Goal: Task Accomplishment & Management: Manage account settings

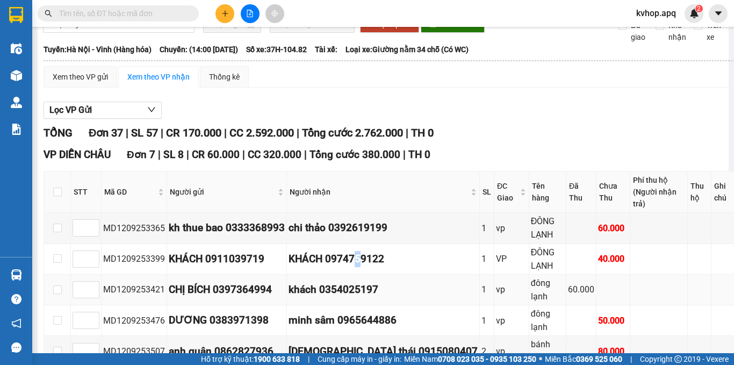
scroll to position [215, 0]
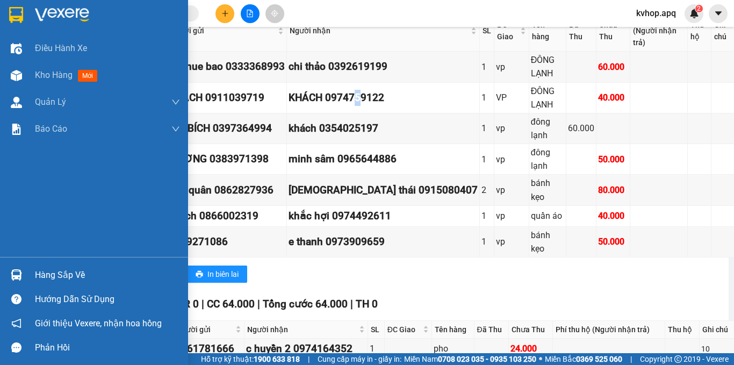
click at [56, 275] on div "Hàng sắp về" at bounding box center [107, 275] width 145 height 16
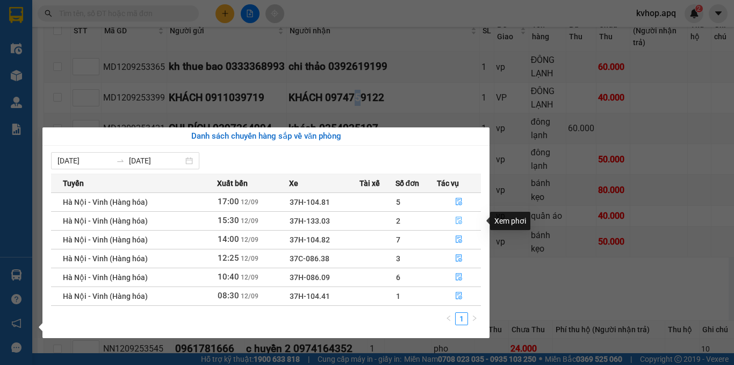
click at [459, 219] on icon "file-done" at bounding box center [459, 221] width 8 height 8
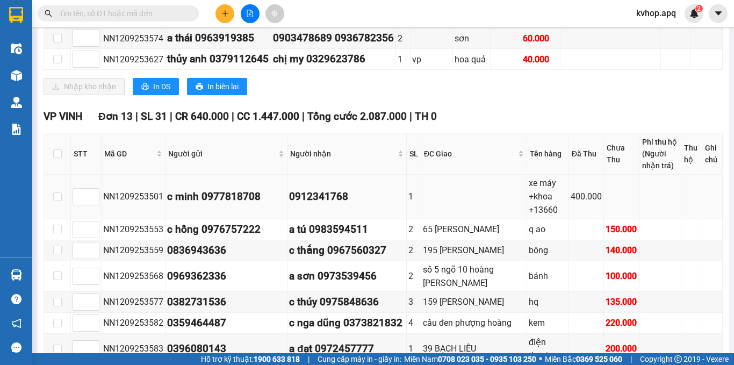
scroll to position [108, 0]
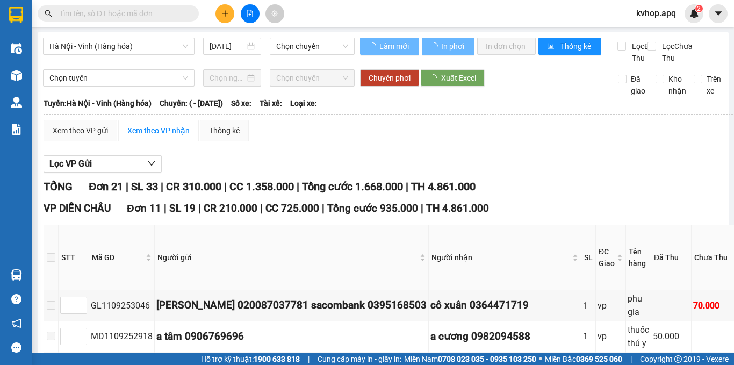
type input "11/09/2025"
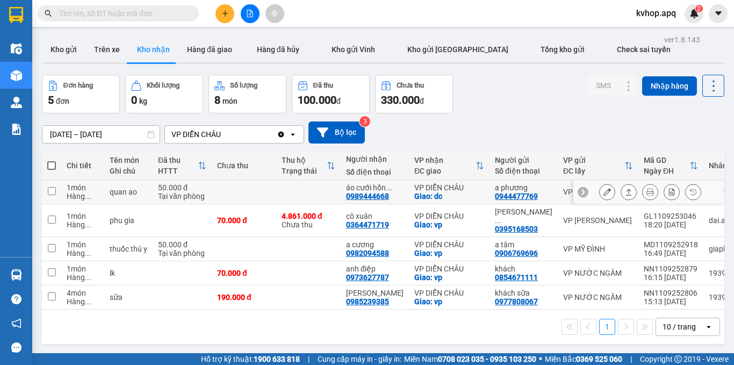
scroll to position [49, 0]
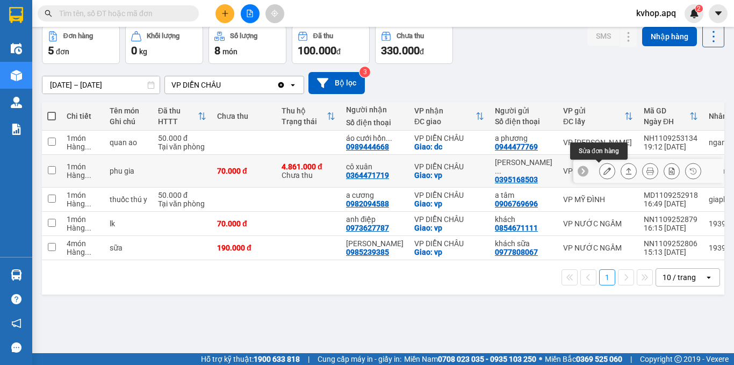
click at [604, 175] on button at bounding box center [607, 171] width 15 height 19
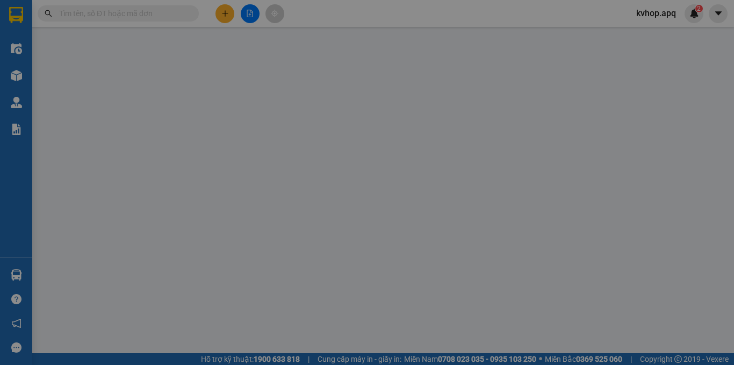
type input "0395168503"
type input "[PERSON_NAME] 020087037781 sacombank"
type input "0364471719"
type input "cô xuân"
checkbox input "true"
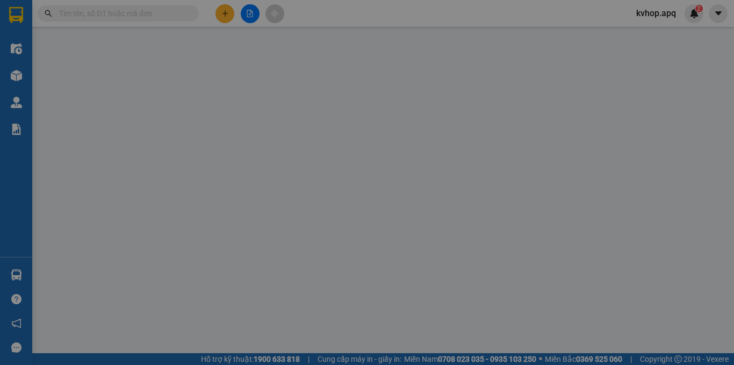
type input "vp"
type input "70.000"
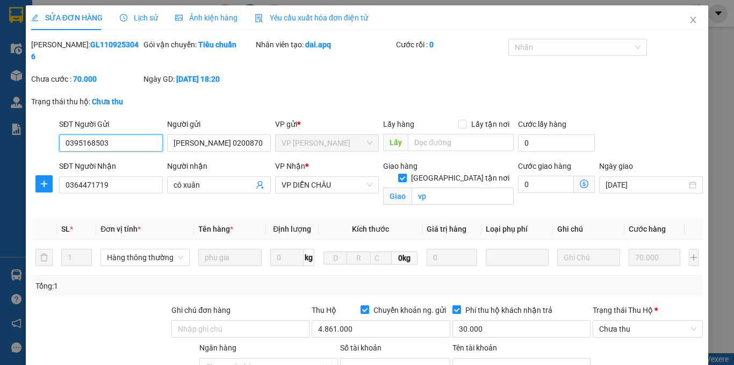
scroll to position [163, 0]
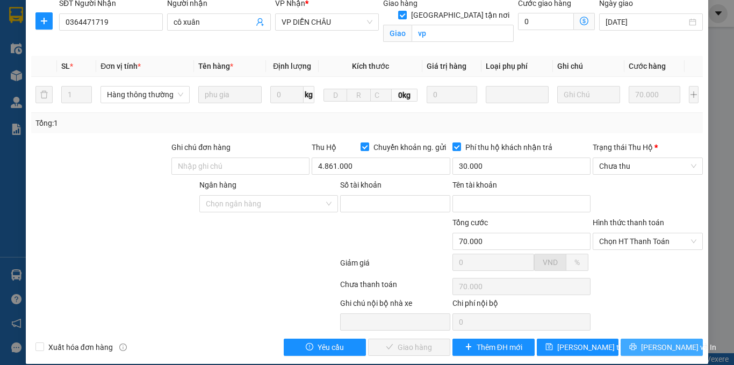
drag, startPoint x: 626, startPoint y: 336, endPoint x: 624, endPoint y: 326, distance: 9.8
click at [626, 339] on button "[PERSON_NAME] và In" at bounding box center [662, 347] width 82 height 17
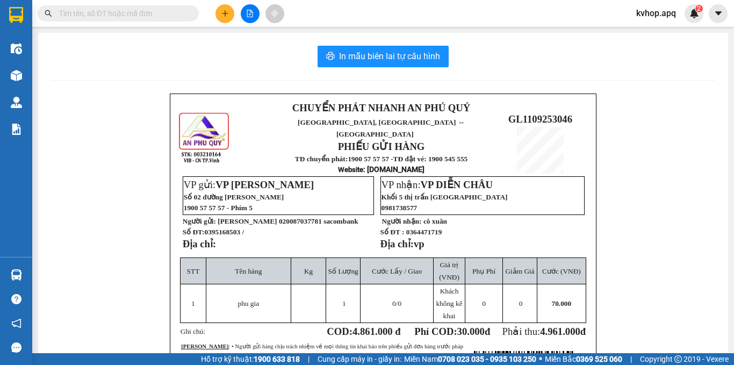
drag, startPoint x: 168, startPoint y: 366, endPoint x: 96, endPoint y: 366, distance: 72.0
drag, startPoint x: 96, startPoint y: 366, endPoint x: 0, endPoint y: 210, distance: 182.7
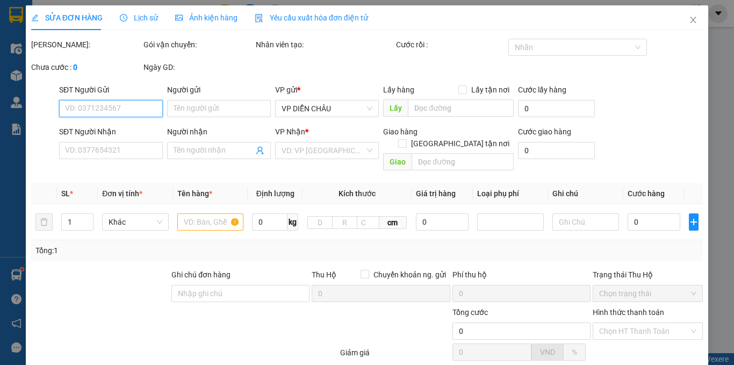
type input "0395168503"
type input "[PERSON_NAME] 020087037781 sacombank"
type input "0364471719"
type input "cô xuân"
checkbox input "true"
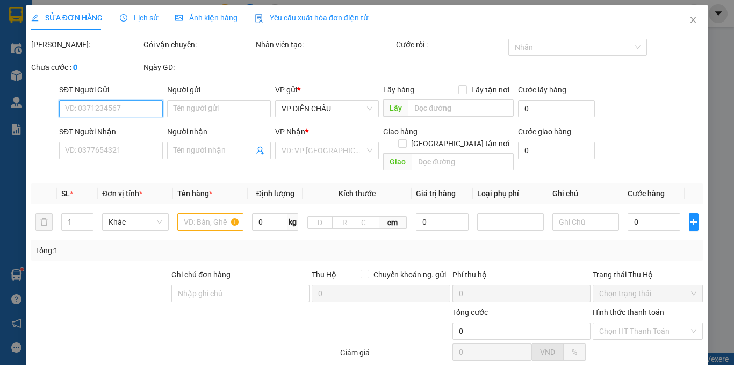
type input "vp"
type input "70.000"
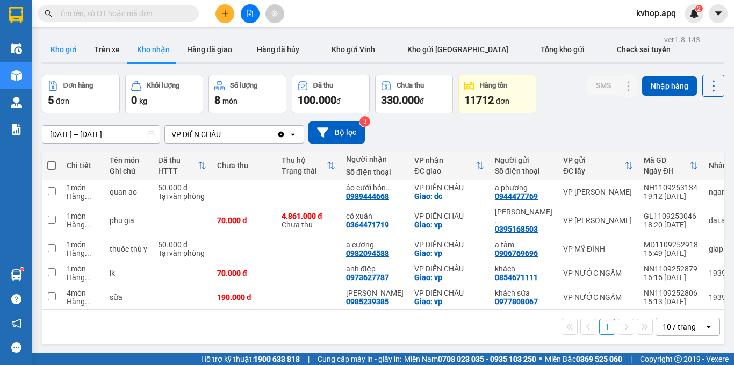
click at [52, 49] on button "Kho gửi" at bounding box center [64, 50] width 44 height 26
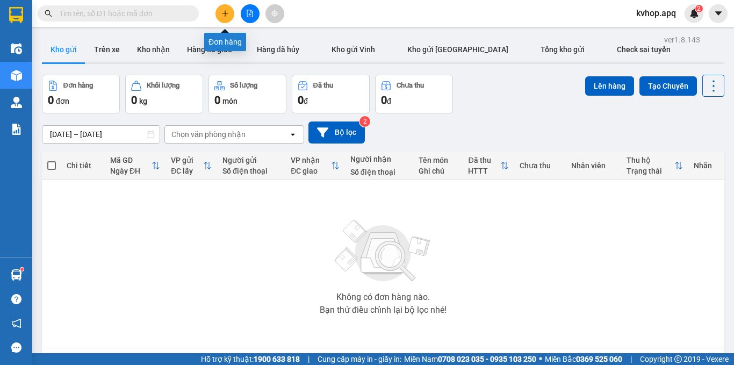
click at [224, 12] on icon "plus" at bounding box center [225, 14] width 8 height 8
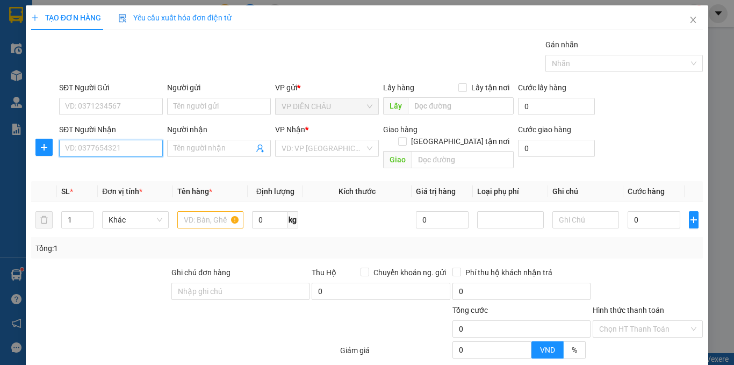
click at [110, 156] on input "SĐT Người Nhận" at bounding box center [111, 148] width 104 height 17
type input "0915923277"
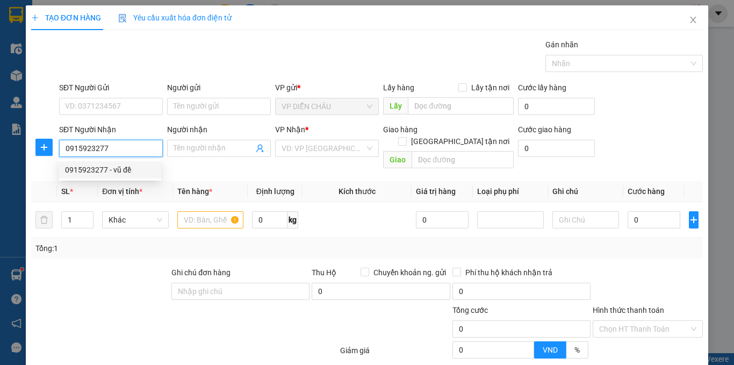
click at [106, 163] on div "0915923277 - vũ đề" at bounding box center [110, 169] width 103 height 17
type input "vũ đề"
checkbox input "true"
type input "vp"
type input "0915923277"
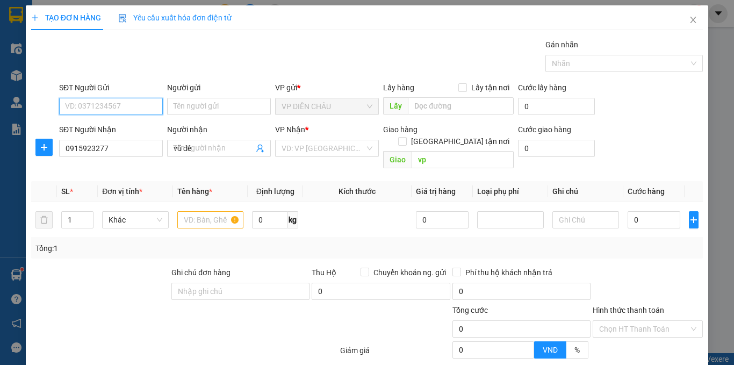
click at [128, 105] on input "SĐT Người Gửi" at bounding box center [111, 106] width 104 height 17
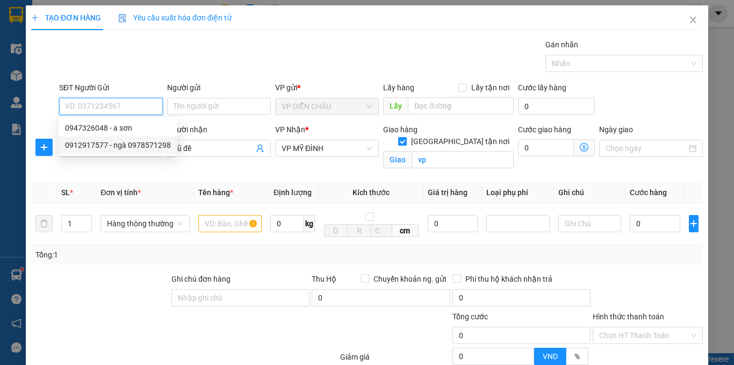
click at [109, 139] on div "0912917577 - ngà 0978571298" at bounding box center [118, 145] width 119 height 17
type input "0912917577"
type input "ngà 0978571298"
checkbox input "true"
type input "vp"
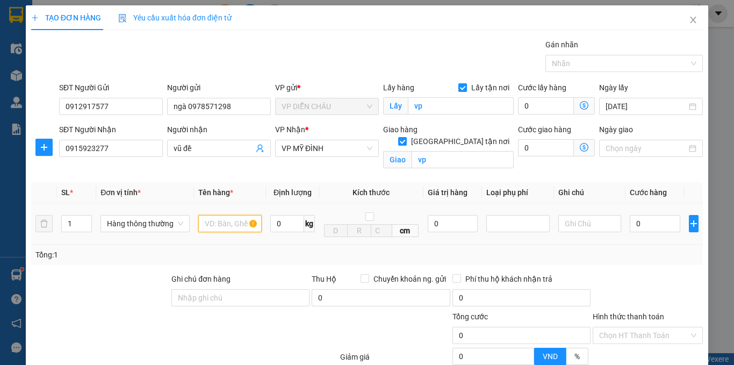
click at [218, 230] on input "text" at bounding box center [229, 223] width 63 height 17
click at [232, 224] on input "ẫu ăng ···" at bounding box center [229, 223] width 63 height 17
type input "mẫu răng·"
click at [630, 223] on input "0" at bounding box center [655, 223] width 51 height 17
type input "3"
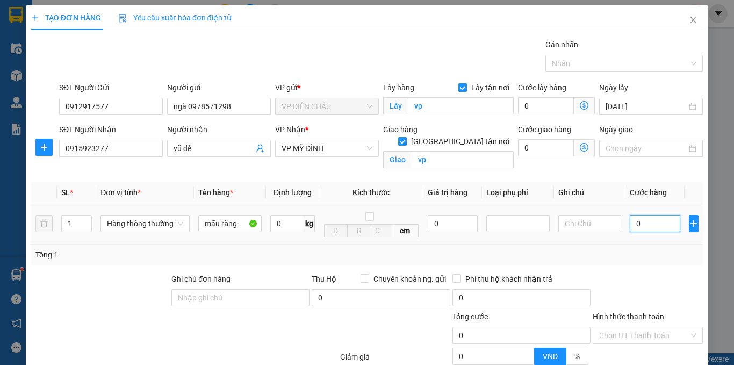
type input "3"
type input "30"
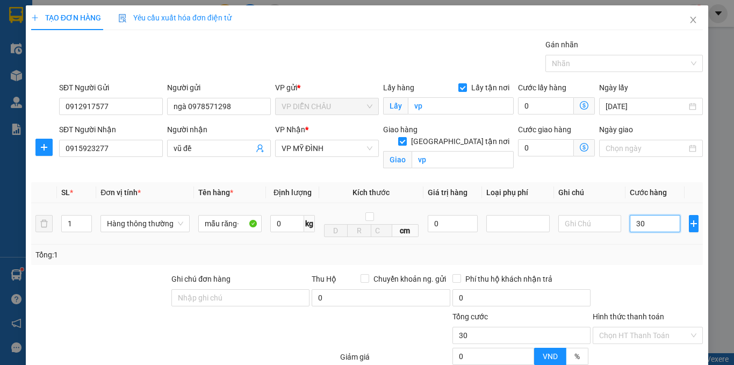
type input "300"
type input "3.000"
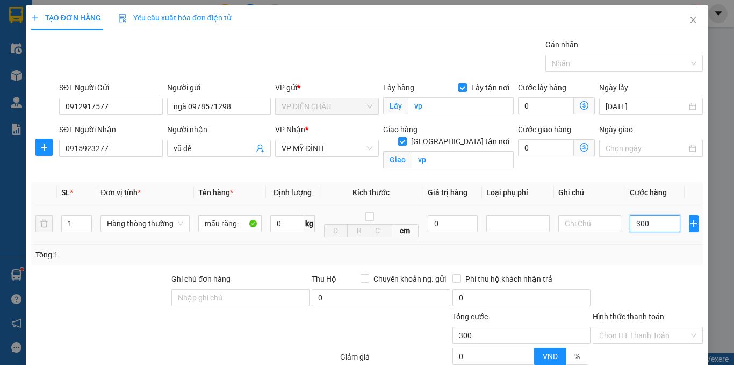
type input "3.000"
type input "30.000"
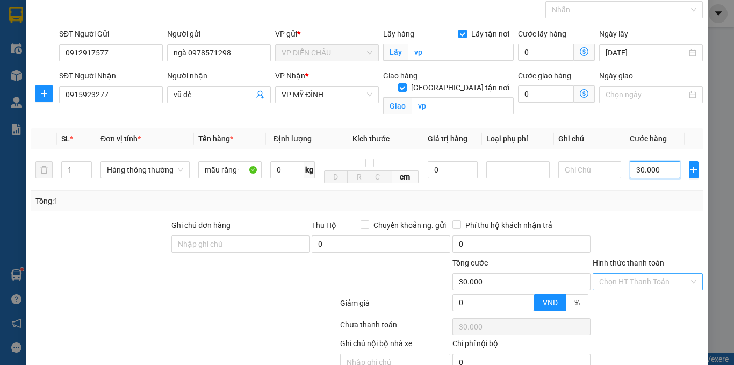
type input "30.000"
click at [613, 282] on input "Hình thức thanh toán" at bounding box center [644, 282] width 90 height 16
click at [624, 298] on div at bounding box center [648, 306] width 112 height 19
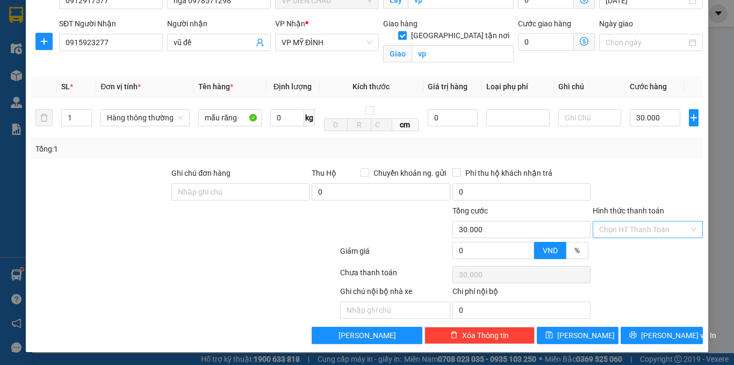
click at [627, 235] on input "Hình thức thanh toán" at bounding box center [644, 229] width 90 height 16
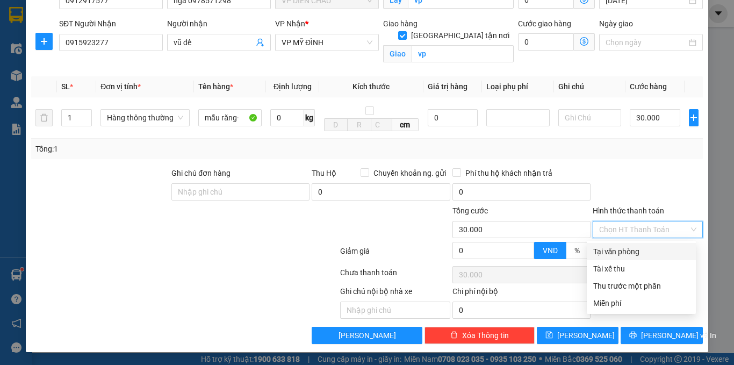
click at [619, 248] on div "Tại văn phòng" at bounding box center [641, 252] width 96 height 12
type input "0"
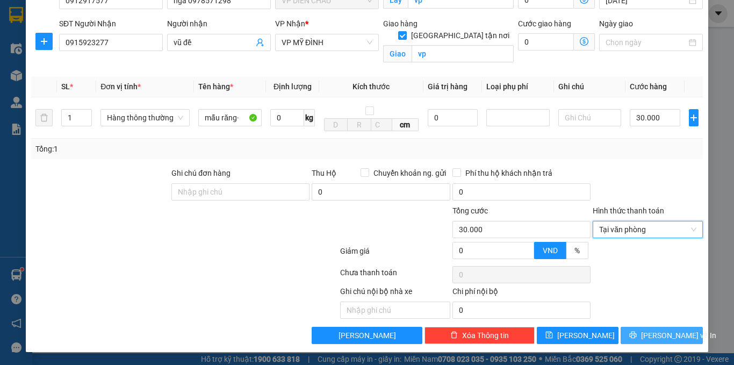
click at [637, 332] on icon "printer" at bounding box center [633, 335] width 8 height 8
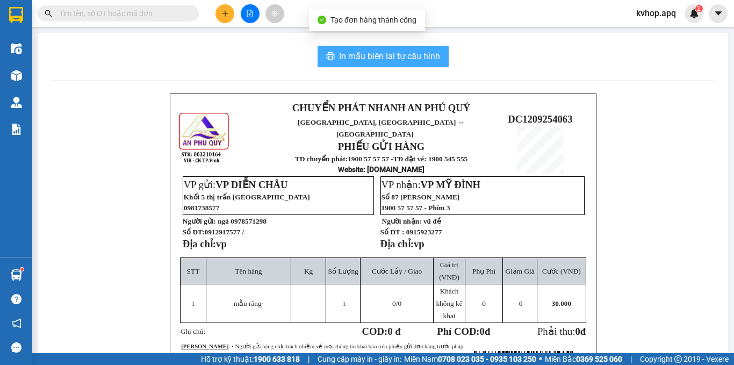
click at [366, 66] on button "In mẫu biên lai tự cấu hình" at bounding box center [383, 57] width 131 height 22
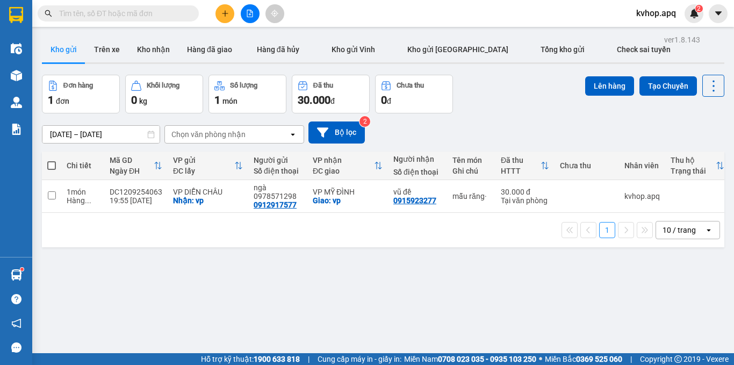
click at [529, 309] on div "ver 1.8.143 Kho gửi Trên xe Kho nhận Hàng đã giao Hàng đã hủy Kho gửi Vinh Kho …" at bounding box center [383, 214] width 691 height 365
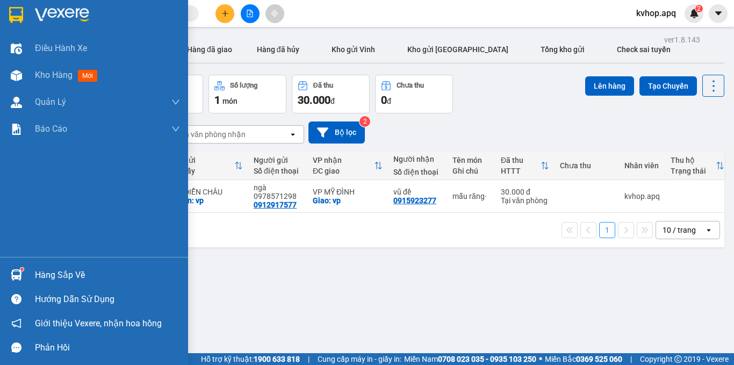
click at [56, 270] on div "Hàng sắp về" at bounding box center [107, 275] width 145 height 16
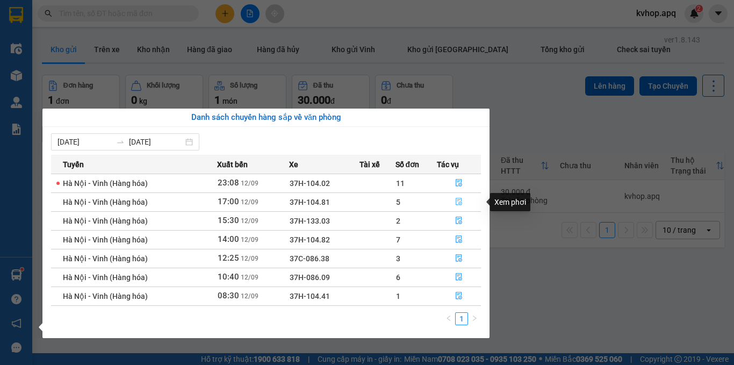
click at [458, 201] on icon "file-done" at bounding box center [459, 202] width 8 height 8
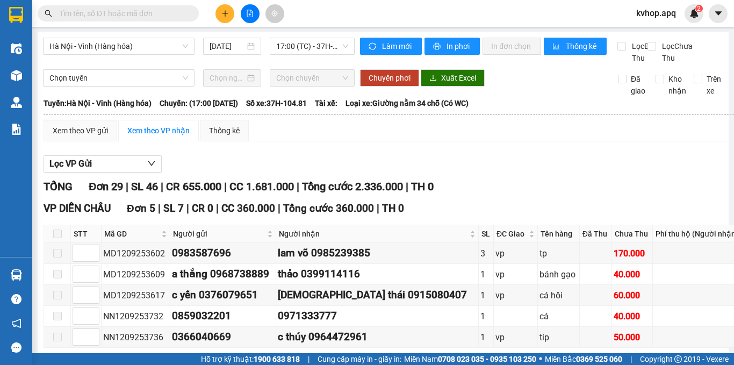
scroll to position [54, 0]
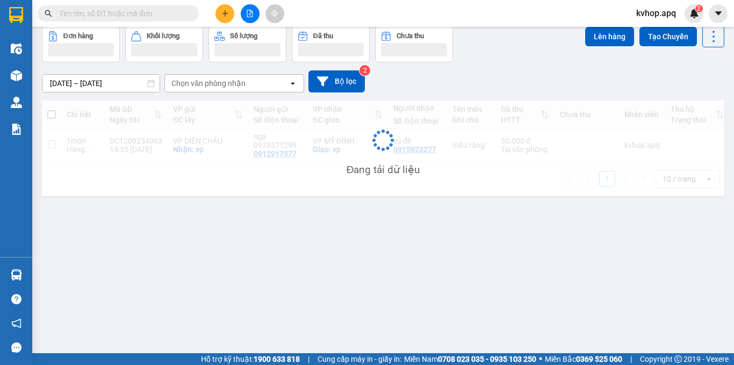
scroll to position [49, 0]
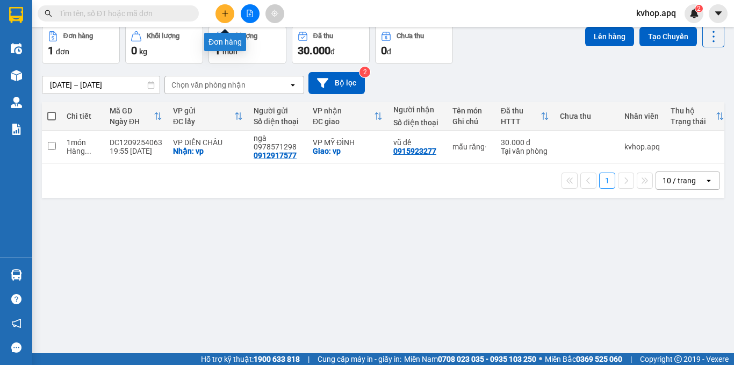
click at [226, 9] on button at bounding box center [225, 13] width 19 height 19
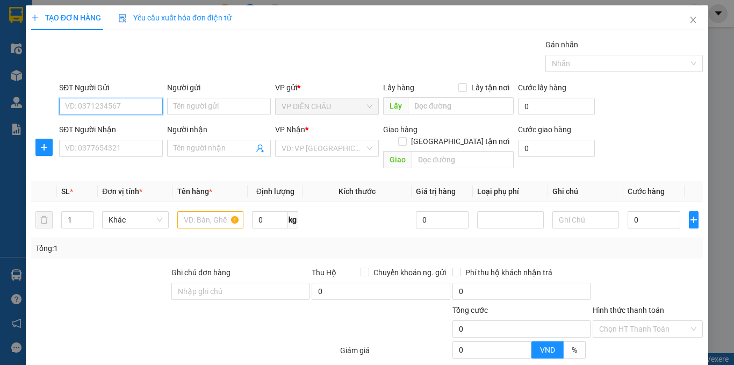
click at [126, 108] on input "SĐT Người Gửi" at bounding box center [111, 106] width 104 height 17
type input "0973627787"
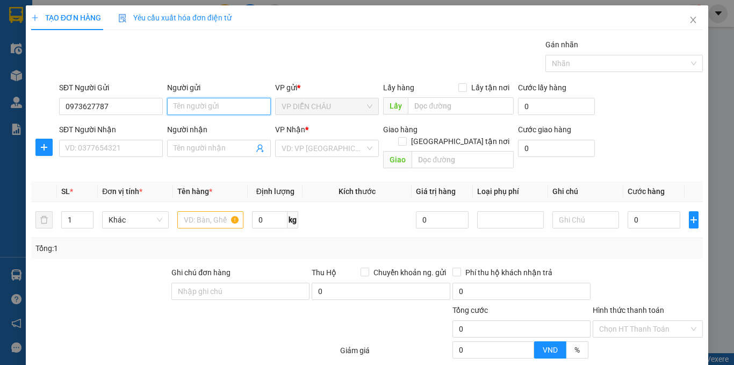
click at [177, 110] on input "Người gửi" at bounding box center [219, 106] width 104 height 17
type input "[PERSON_NAME]"
click at [459, 88] on input "Lấy tận nơi" at bounding box center [463, 87] width 8 height 8
checkbox input "true"
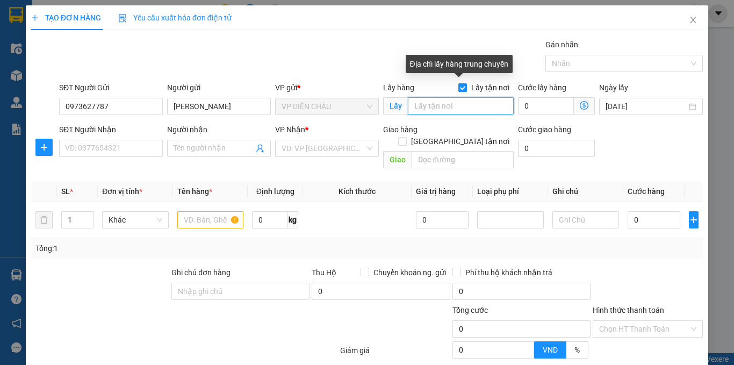
click at [445, 109] on input "text" at bounding box center [461, 105] width 106 height 17
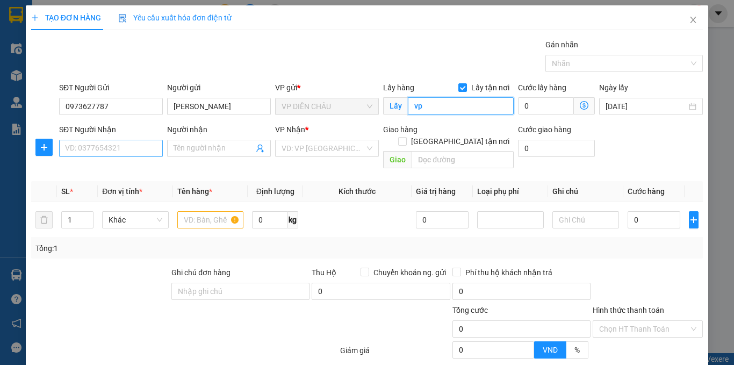
type input "vp"
click at [125, 150] on input "SĐT Người Nhận" at bounding box center [111, 148] width 104 height 17
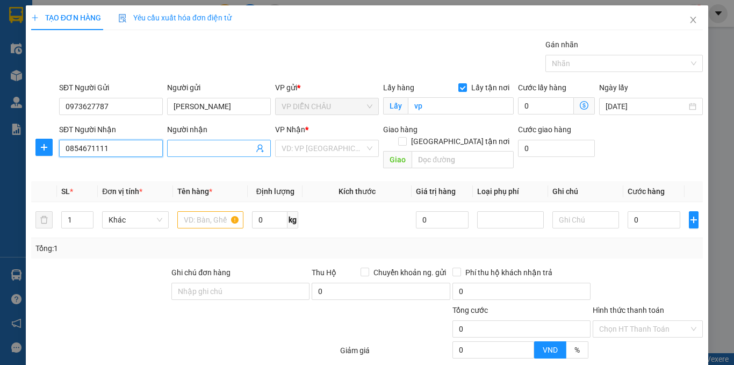
type input "0854671111"
click at [197, 147] on input "Người nhận" at bounding box center [214, 148] width 80 height 12
type input "hương2"
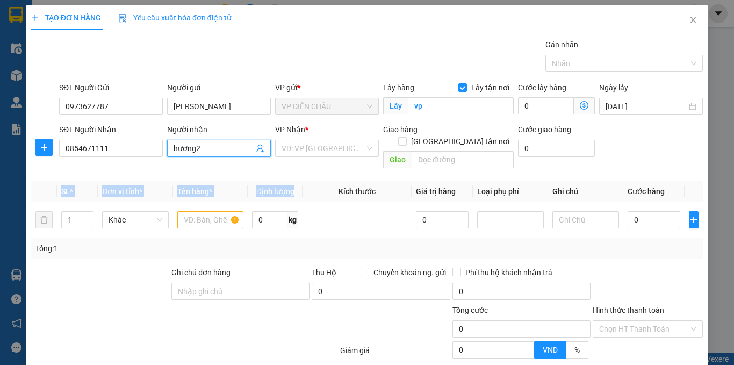
click at [330, 174] on div "Transit Pickup Surcharge Ids Transit Deliver Surcharge Ids Transit Deliver Surc…" at bounding box center [367, 241] width 672 height 405
click at [331, 166] on div "Transit Pickup Surcharge Ids Transit Deliver Surcharge Ids Transit Deliver Surc…" at bounding box center [367, 241] width 672 height 405
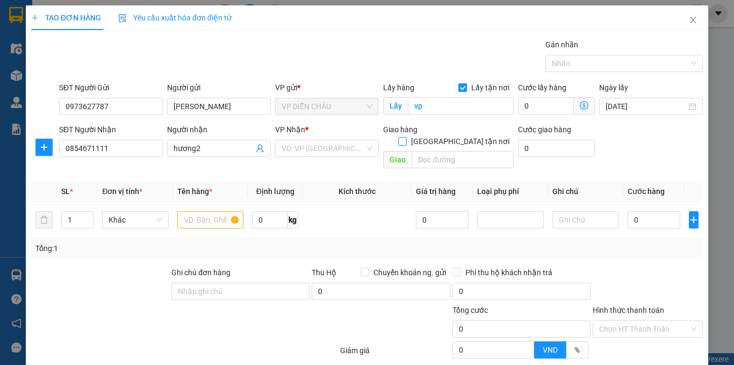
drag, startPoint x: 452, startPoint y: 130, endPoint x: 443, endPoint y: 134, distance: 9.9
click at [449, 131] on div "Giao hàng Giao tận nơi" at bounding box center [448, 130] width 131 height 12
click at [407, 137] on span at bounding box center [402, 141] width 9 height 9
click at [406, 137] on input "[GEOGRAPHIC_DATA] tận nơi" at bounding box center [402, 141] width 8 height 8
checkbox input "true"
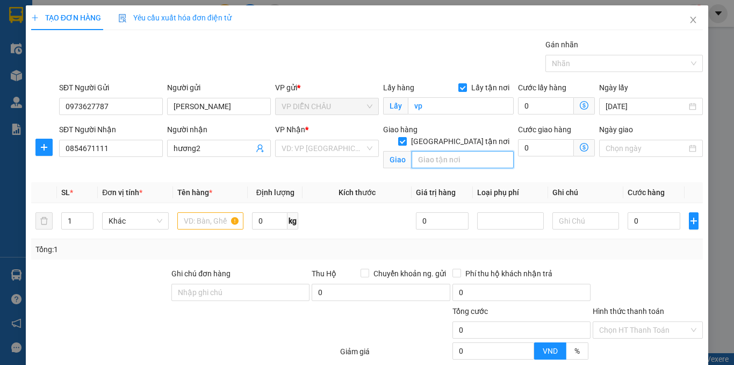
click at [442, 151] on input "text" at bounding box center [463, 159] width 102 height 17
type input "80tt3d , khu đô thị mới phùng khoang , phường thanh xuân , hà nội"
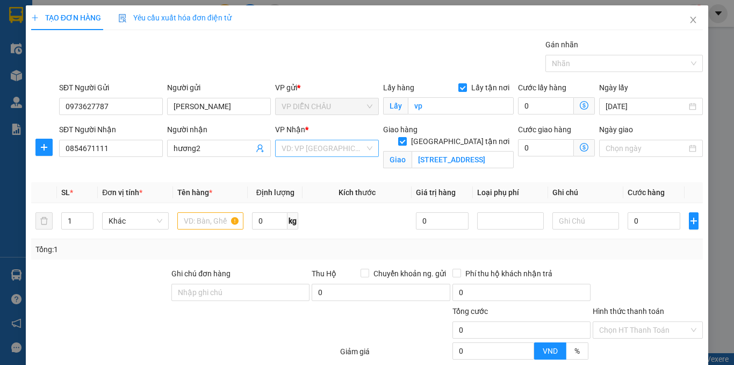
click at [331, 147] on input "search" at bounding box center [323, 148] width 83 height 16
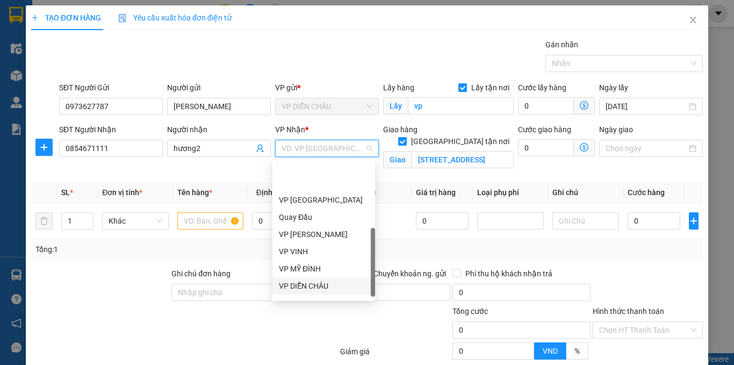
scroll to position [151, 0]
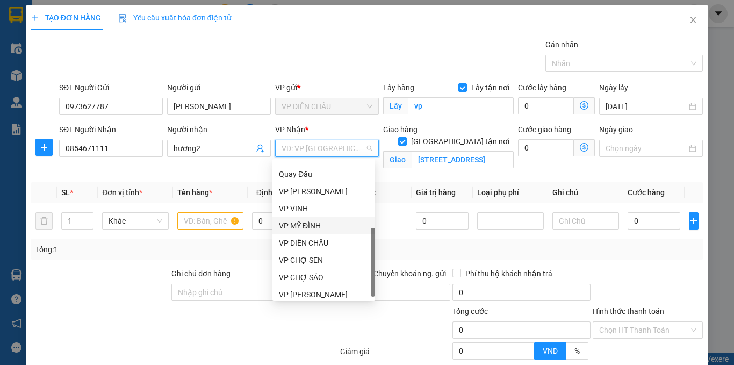
click at [312, 231] on div "VP MỸ ĐÌNH" at bounding box center [324, 226] width 90 height 12
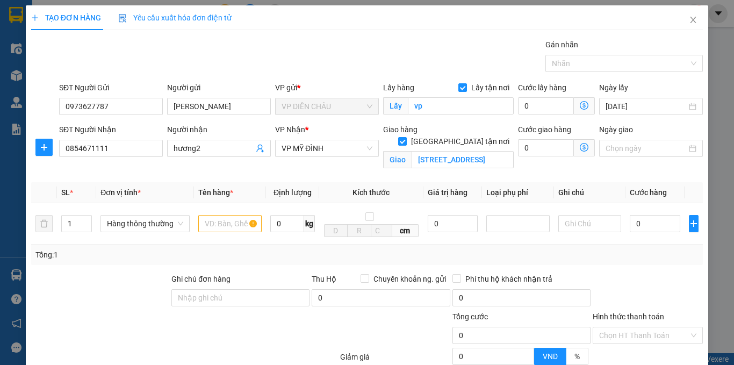
click at [574, 142] on span at bounding box center [584, 147] width 21 height 17
click at [580, 149] on icon "dollar-circle" at bounding box center [584, 147] width 9 height 9
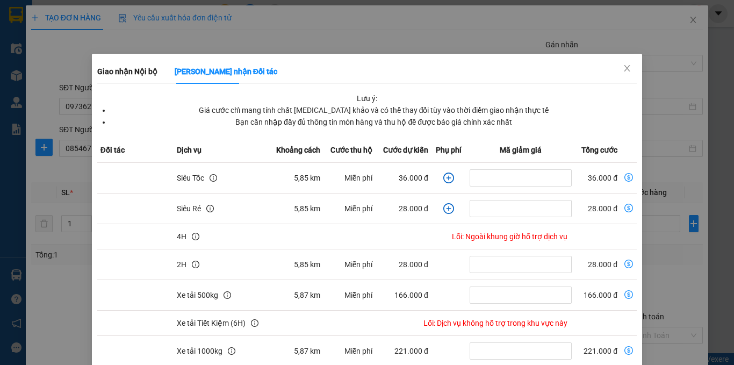
scroll to position [175, 0]
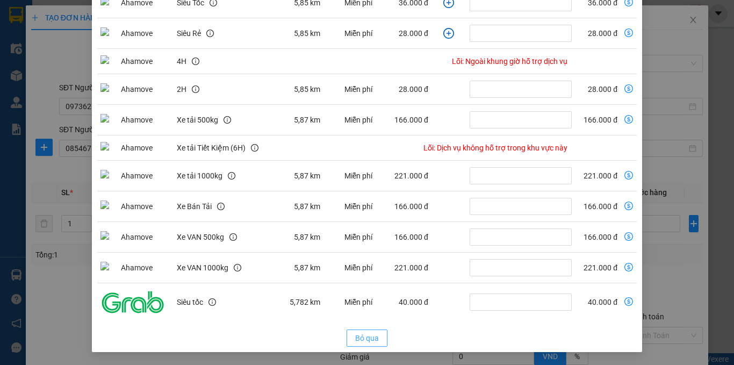
drag, startPoint x: 359, startPoint y: 336, endPoint x: 340, endPoint y: 306, distance: 35.0
click at [357, 336] on span "Bỏ qua" at bounding box center [367, 338] width 24 height 12
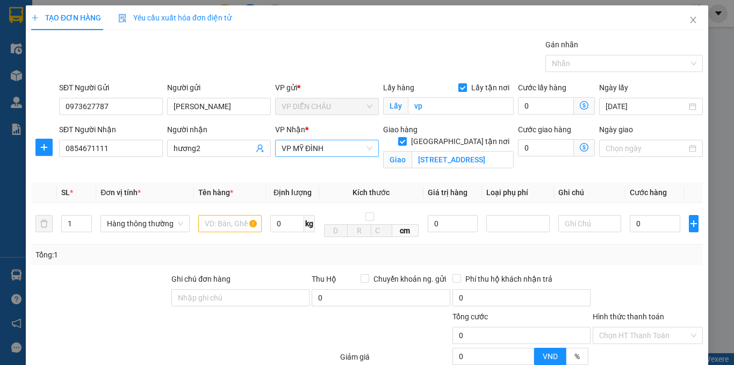
click at [305, 151] on span "VP MỸ ĐÌNH" at bounding box center [327, 148] width 91 height 16
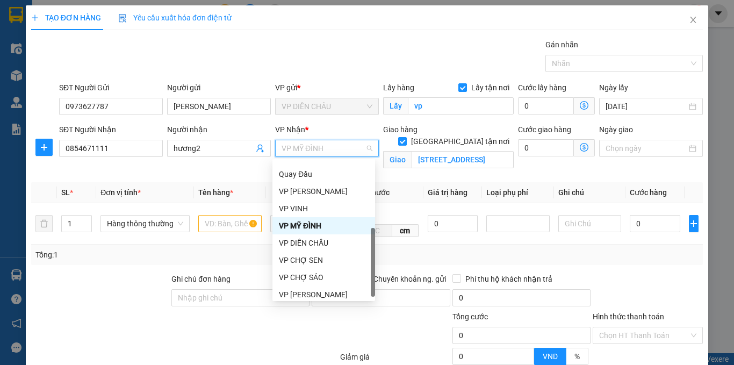
scroll to position [155, 0]
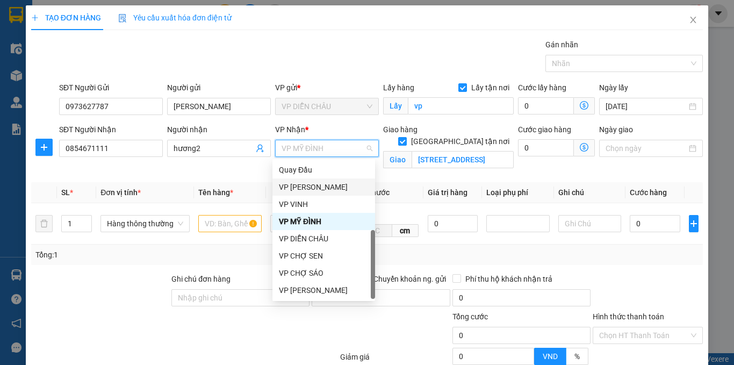
click at [314, 181] on div "VP [PERSON_NAME]" at bounding box center [324, 186] width 103 height 17
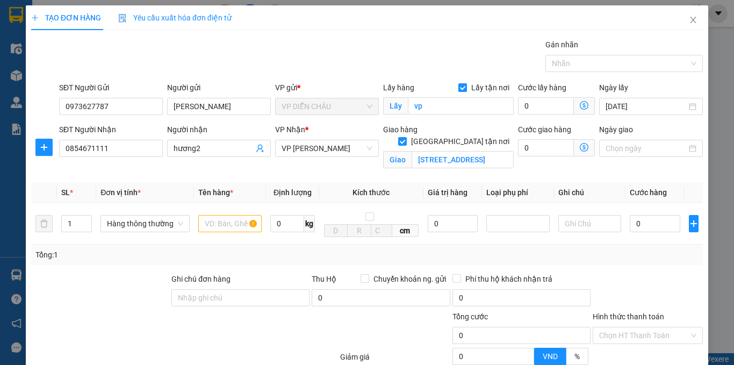
click at [580, 149] on icon "dollar-circle" at bounding box center [584, 147] width 9 height 9
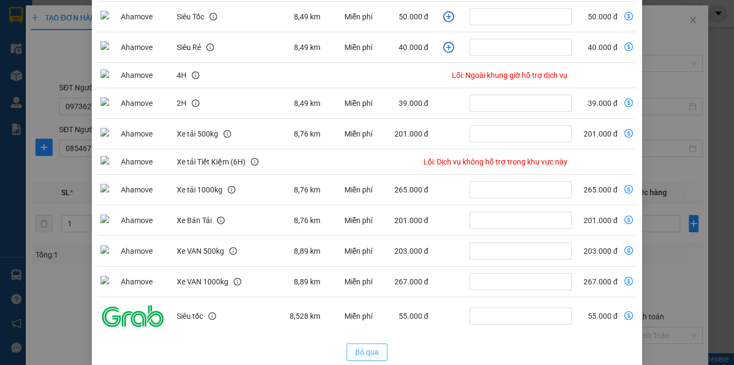
drag, startPoint x: 368, startPoint y: 356, endPoint x: 363, endPoint y: 352, distance: 5.7
click at [366, 356] on span "Bỏ qua" at bounding box center [367, 352] width 24 height 12
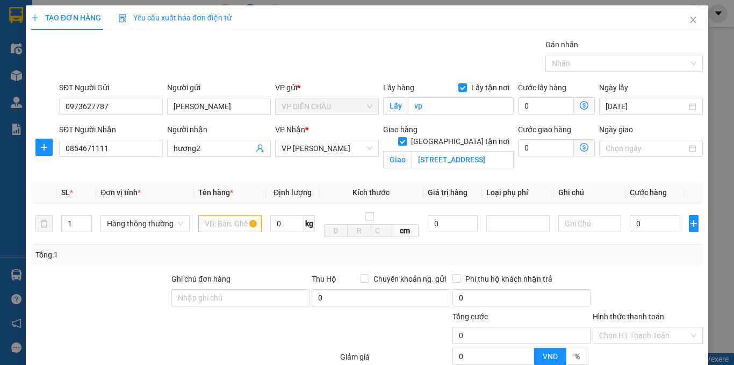
scroll to position [121, 0]
click at [333, 151] on span "VP [PERSON_NAME]" at bounding box center [327, 148] width 91 height 16
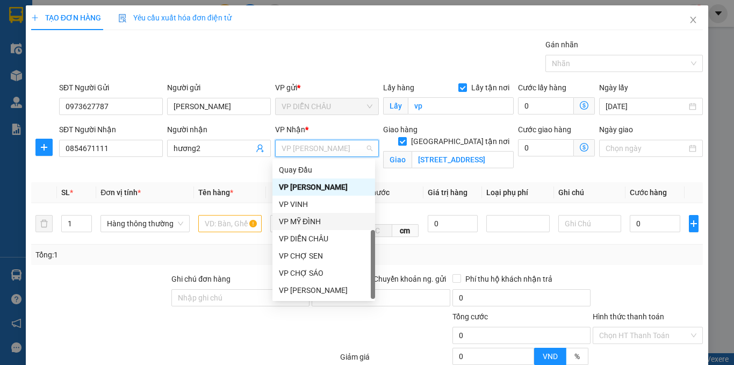
click at [314, 217] on div "VP MỸ ĐÌNH" at bounding box center [324, 222] width 90 height 12
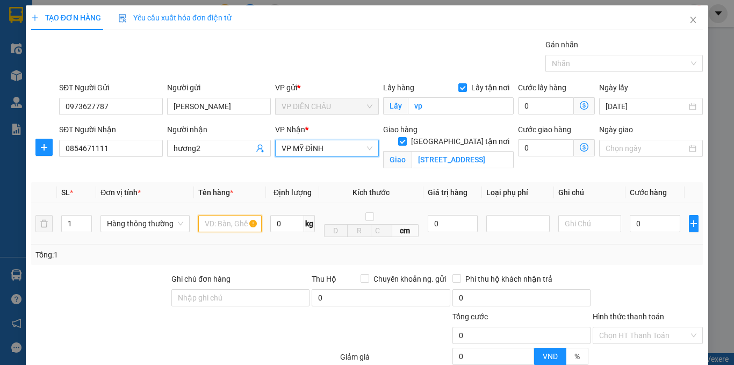
click at [211, 219] on input "text" at bounding box center [229, 223] width 63 height 17
click at [230, 229] on input "text" at bounding box center [229, 223] width 63 height 17
click at [227, 220] on input "text" at bounding box center [229, 223] width 63 height 17
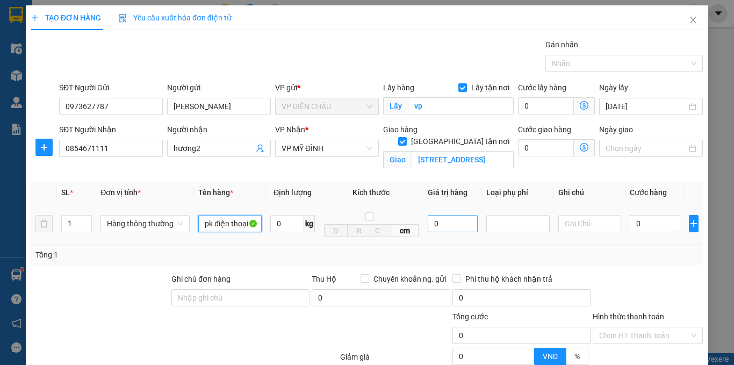
type input "pk điện thoại"
click at [428, 220] on input "0" at bounding box center [453, 223] width 51 height 17
click at [504, 224] on div at bounding box center [518, 223] width 58 height 13
type input "5.000.000"
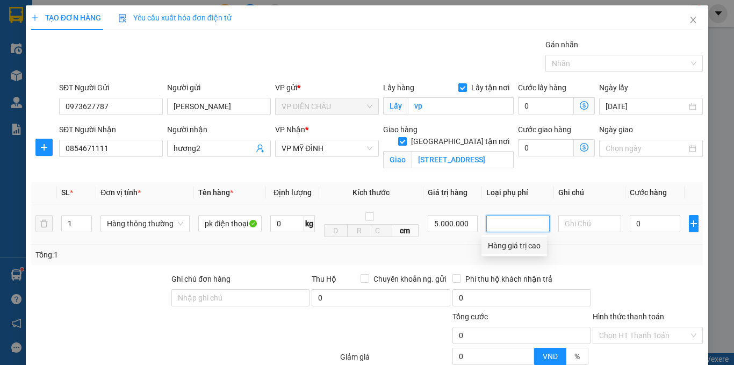
click at [510, 242] on div "Hàng giá trị cao" at bounding box center [514, 246] width 53 height 12
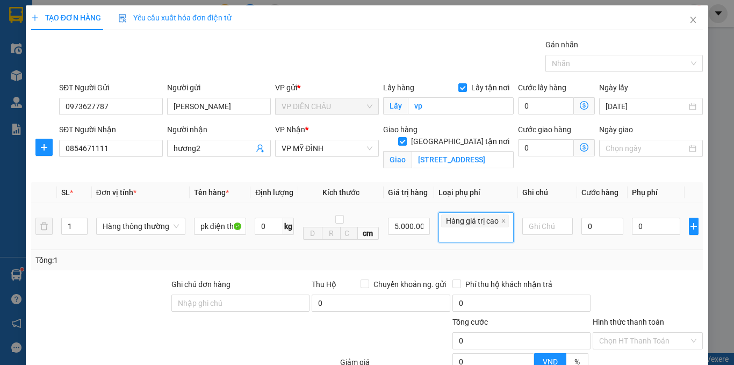
type input "25.000"
click at [582, 224] on input "0" at bounding box center [603, 226] width 42 height 17
type input "4"
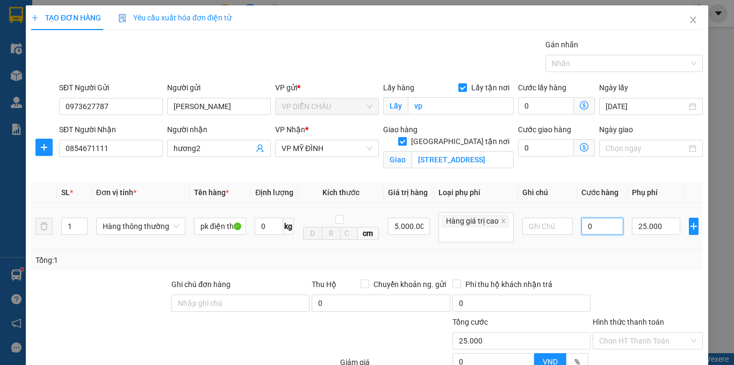
type input "25.004"
type input "40"
type input "25.040"
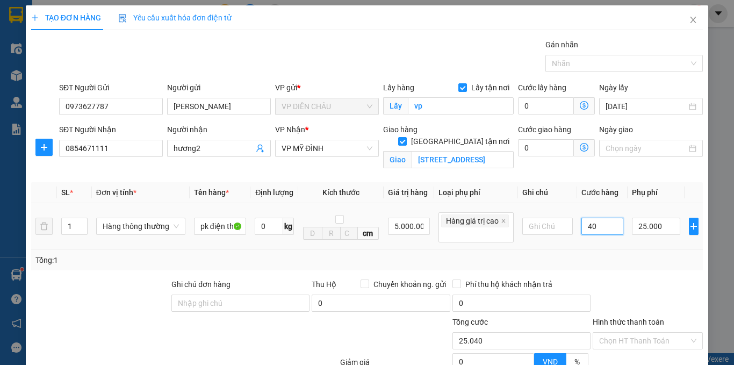
type input "400"
type input "25.400"
type input "4.000"
type input "29.000"
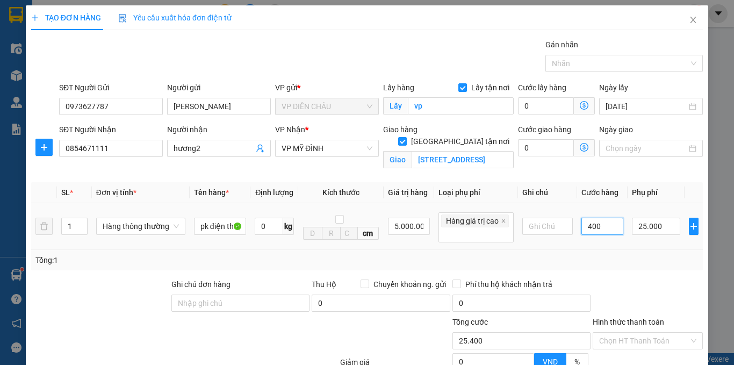
type input "29.000"
type input "40.000"
type input "65.000"
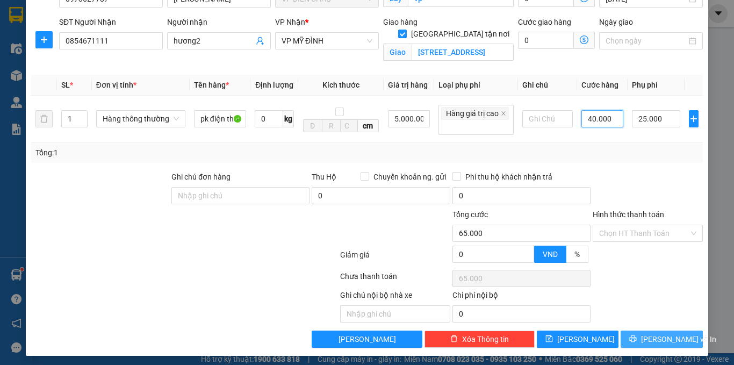
type input "40.000"
click at [647, 339] on span "[PERSON_NAME] và In" at bounding box center [678, 339] width 75 height 12
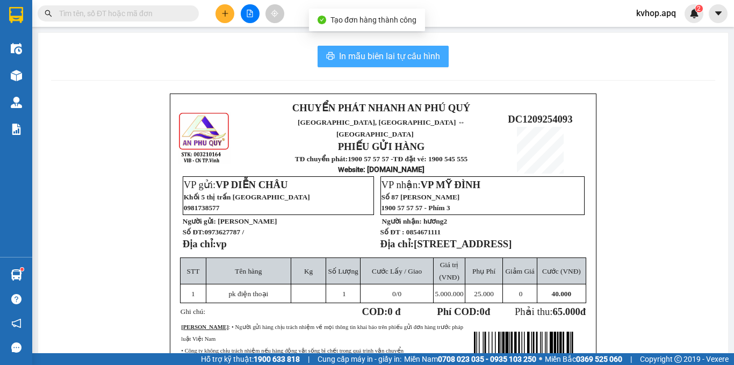
click at [366, 56] on span "In mẫu biên lai tự cấu hình" at bounding box center [389, 55] width 101 height 13
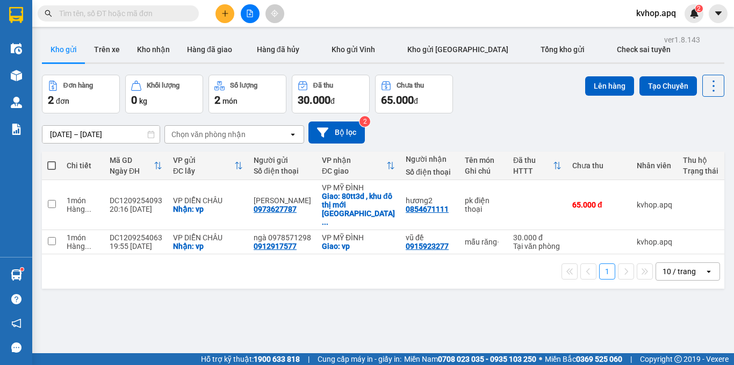
click at [228, 14] on icon "plus" at bounding box center [225, 14] width 8 height 8
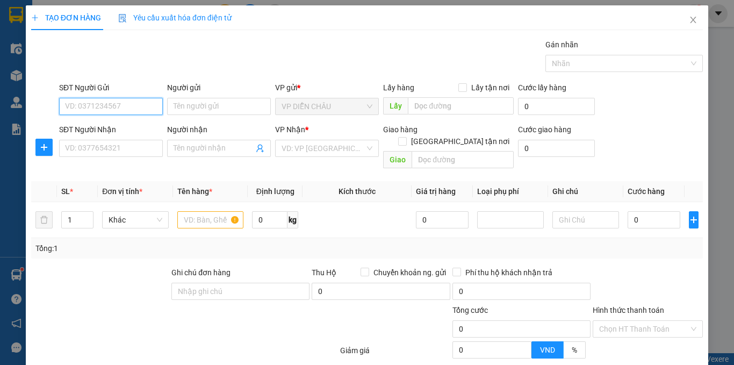
click at [111, 101] on input "SĐT Người Gửi" at bounding box center [111, 106] width 104 height 17
type input "0982445121"
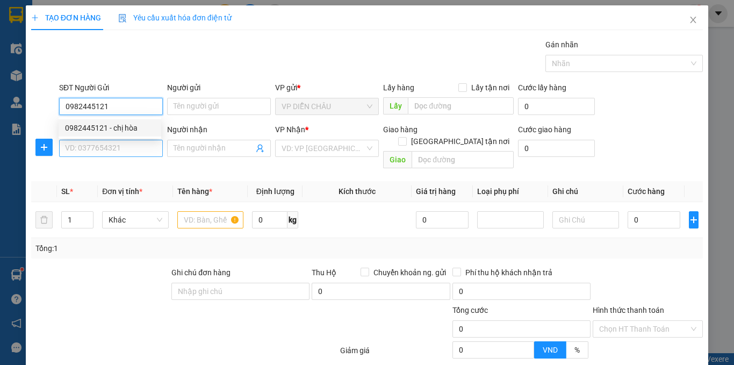
drag, startPoint x: 125, startPoint y: 126, endPoint x: 120, endPoint y: 147, distance: 20.9
click at [125, 128] on div "0982445121 - chị hòa" at bounding box center [110, 128] width 90 height 12
type input "chị hòa"
checkbox input "true"
type input "vp"
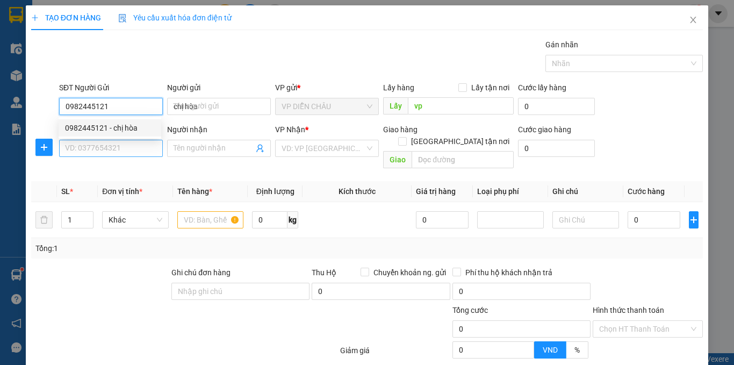
type input "0982445121"
click at [121, 149] on input "SĐT Người Nhận" at bounding box center [111, 148] width 104 height 17
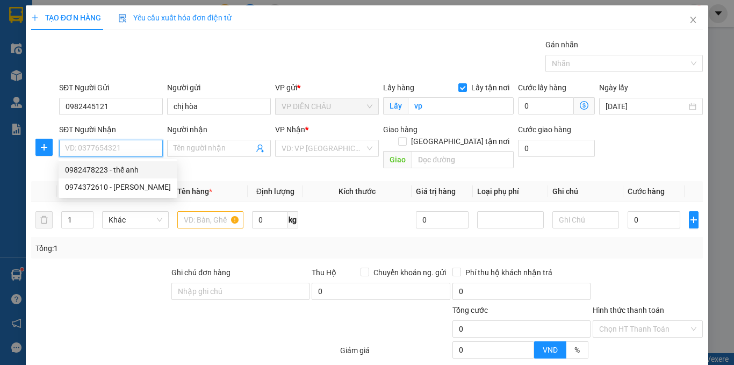
click at [121, 169] on div "0982478223 - thế anh" at bounding box center [118, 170] width 106 height 12
type input "0982478223"
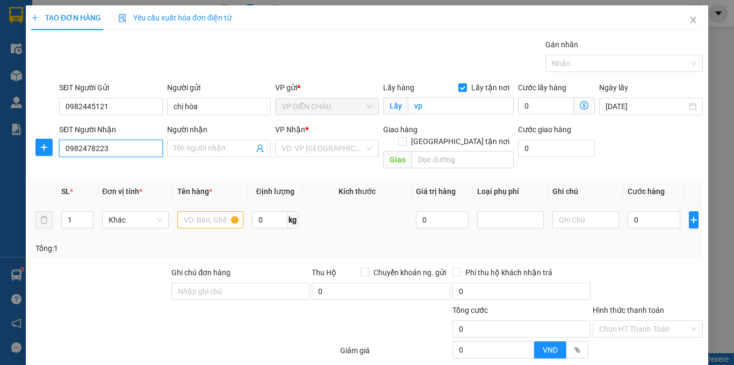
type input "thế anh"
checkbox input "true"
type input "Cầu thang 2, tập thể b4 thanh xuân bắc, thanh xuân"
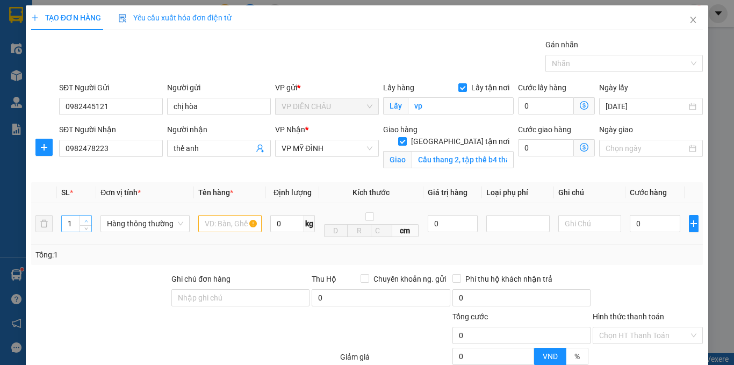
type input "2"
drag, startPoint x: 86, startPoint y: 220, endPoint x: 131, endPoint y: 227, distance: 45.7
click at [86, 221] on icon "up" at bounding box center [86, 221] width 4 height 4
click at [217, 224] on input "text" at bounding box center [229, 223] width 63 height 17
type input "cá khô"
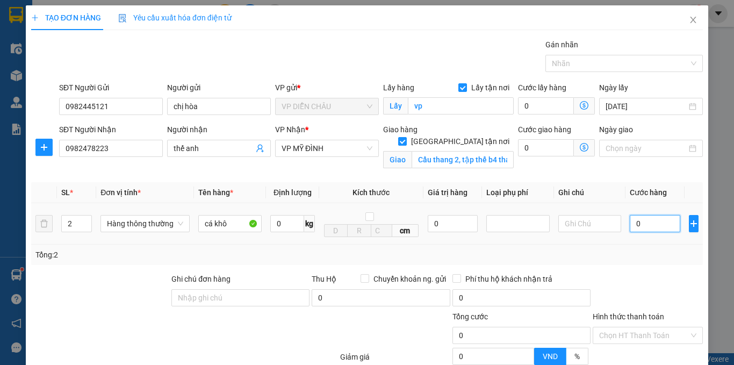
click at [630, 221] on input "0" at bounding box center [655, 223] width 51 height 17
type input "9"
type input "90"
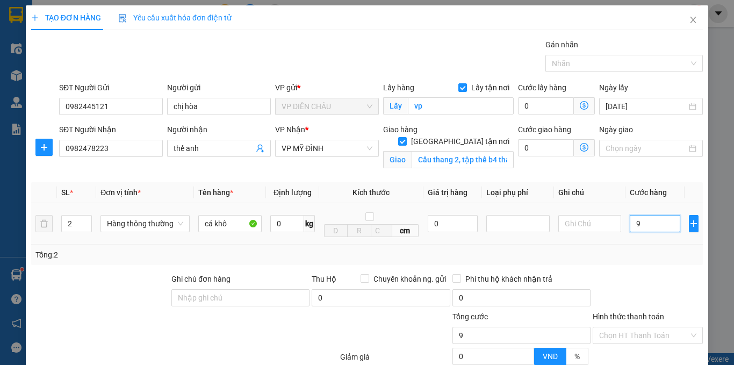
type input "90"
type input "900"
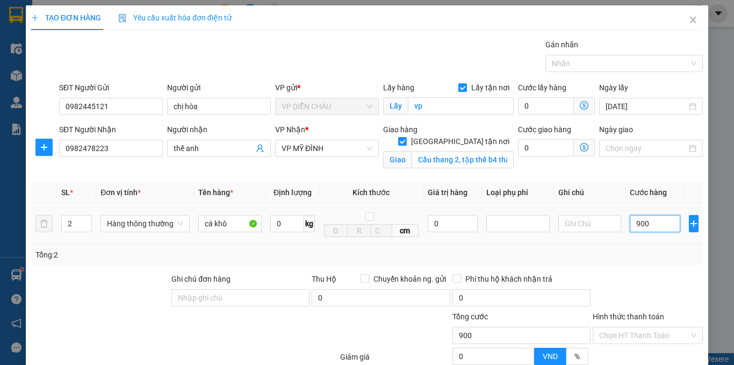
type input "9.000"
type input "90.000"
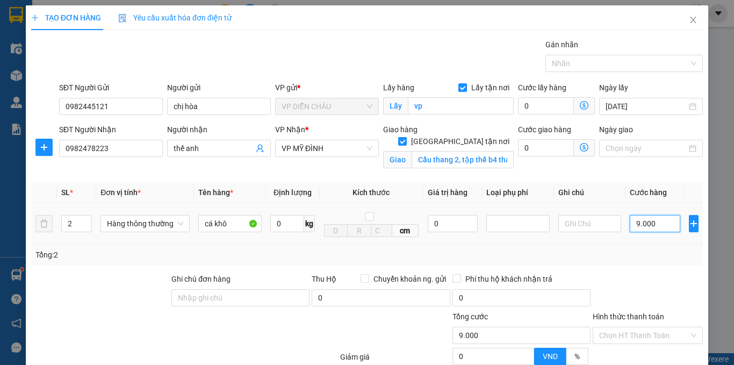
type input "90.000"
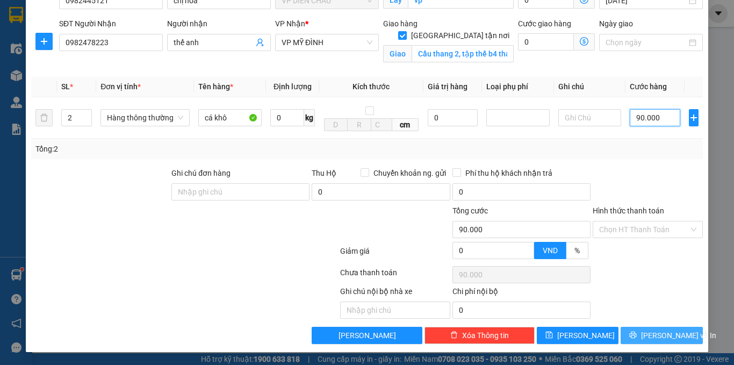
type input "90.000"
click at [650, 340] on span "[PERSON_NAME] và In" at bounding box center [678, 336] width 75 height 12
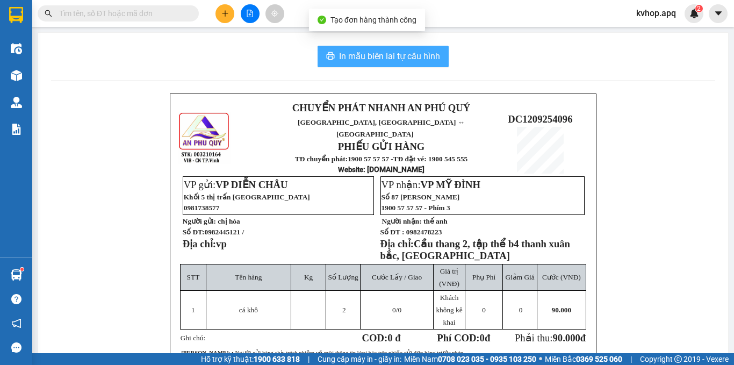
click at [399, 50] on span "In mẫu biên lai tự cấu hình" at bounding box center [389, 55] width 101 height 13
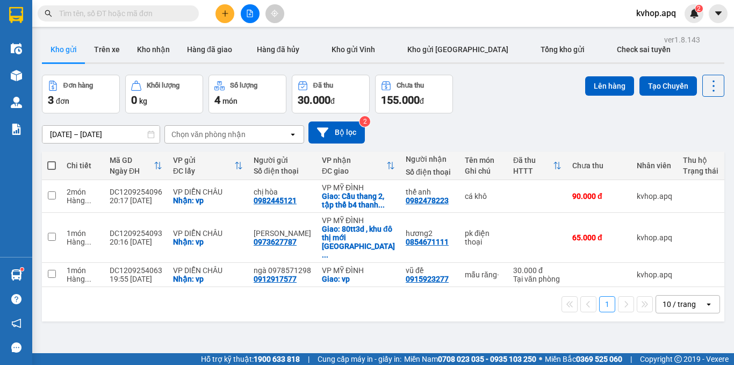
click at [521, 95] on div "Đơn hàng 3 đơn Khối lượng 0 kg Số lượng 4 món Đã thu 30.000 đ Chưa thu 155.000 …" at bounding box center [383, 94] width 683 height 39
click at [144, 53] on button "Kho nhận" at bounding box center [153, 50] width 50 height 26
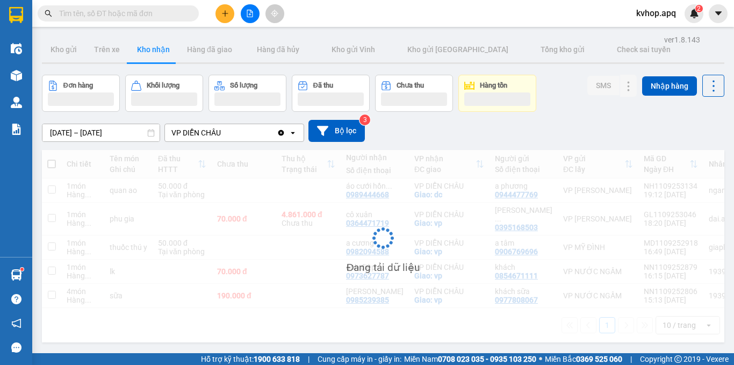
scroll to position [49, 0]
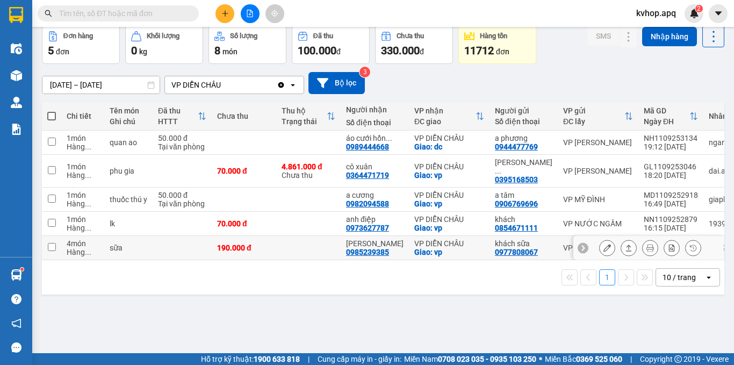
click at [600, 245] on button at bounding box center [607, 248] width 15 height 19
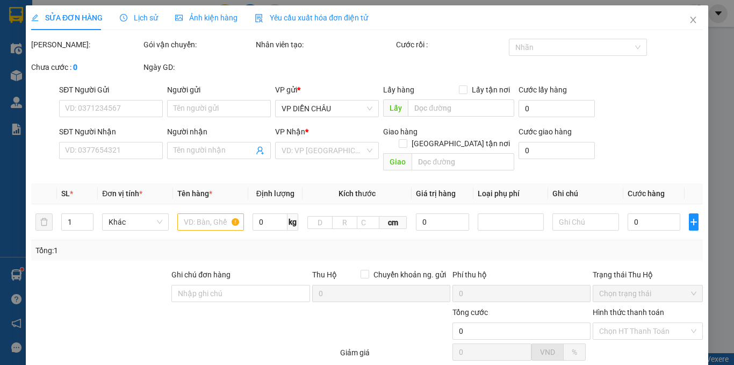
type input "0977808067"
type input "khách sữa"
type input "0985239385"
type input "[PERSON_NAME]"
checkbox input "true"
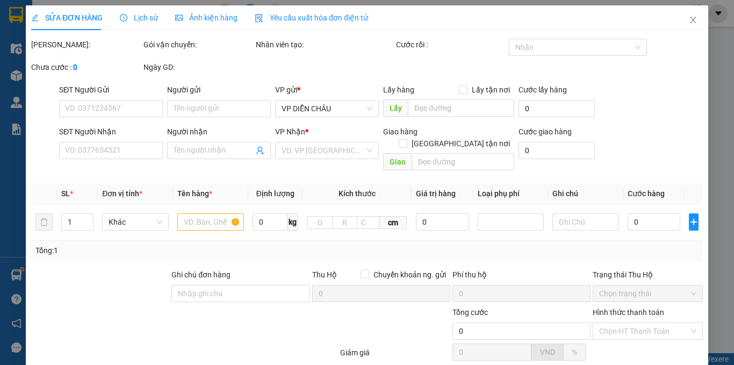
type input "vp"
type input "190.000"
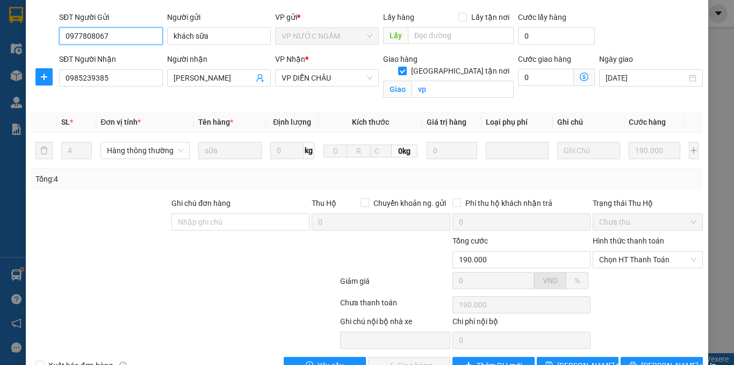
scroll to position [103, 0]
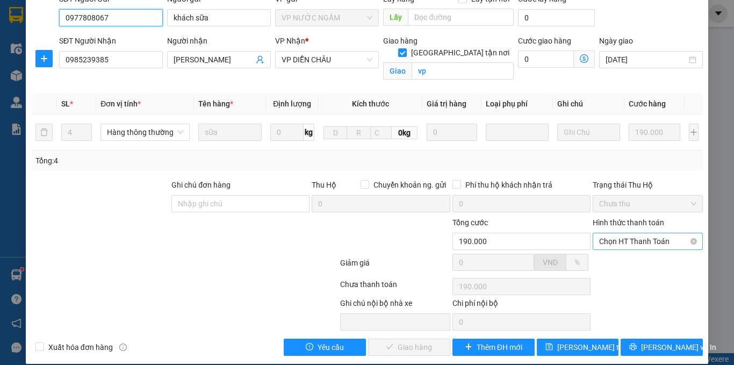
click at [645, 233] on span "Chọn HT Thanh Toán" at bounding box center [647, 241] width 97 height 16
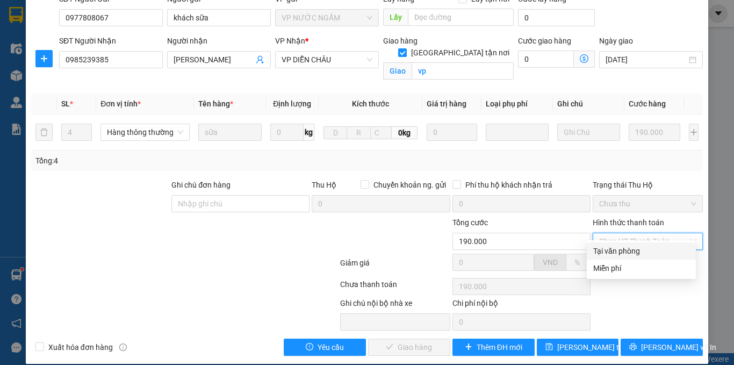
click at [626, 248] on div "Tại văn phòng" at bounding box center [641, 251] width 96 height 12
type input "0"
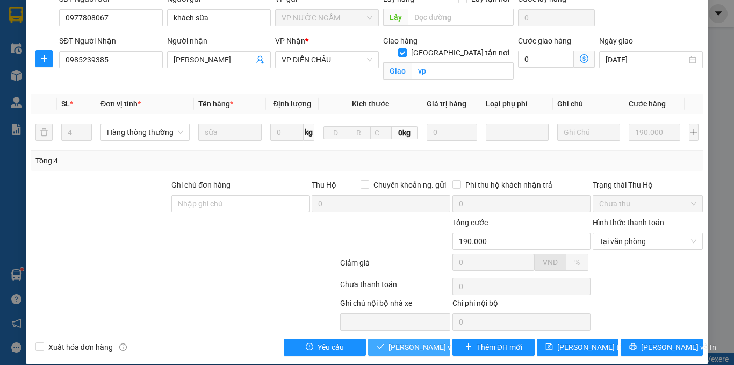
click at [414, 341] on span "[PERSON_NAME] và Giao hàng" at bounding box center [440, 347] width 103 height 12
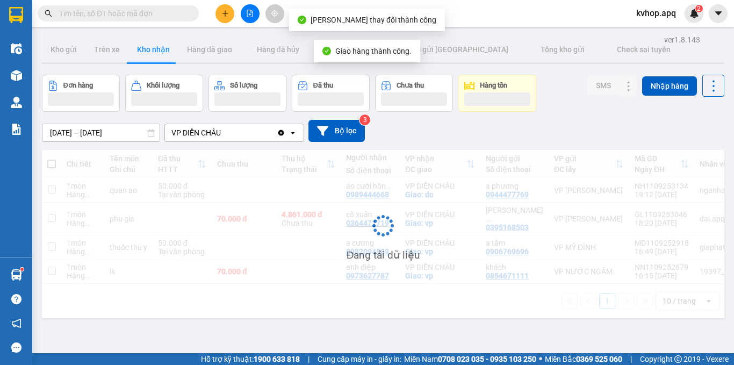
scroll to position [49, 0]
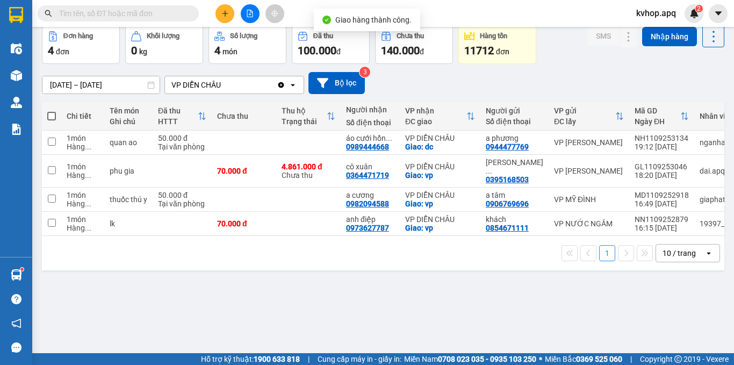
click at [52, 282] on div "ver 1.8.143 Kho gửi Trên xe Kho nhận Hàng đã giao Hàng đã hủy Kho gửi Vinh Kho …" at bounding box center [383, 165] width 691 height 365
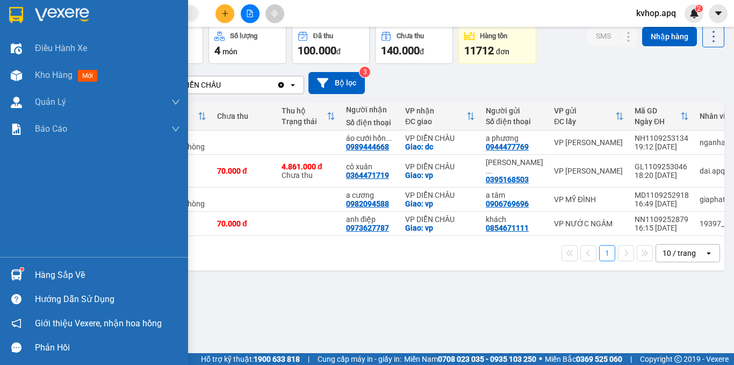
drag, startPoint x: 46, startPoint y: 276, endPoint x: 58, endPoint y: 276, distance: 11.8
click at [50, 276] on div "Hàng sắp về" at bounding box center [107, 275] width 145 height 16
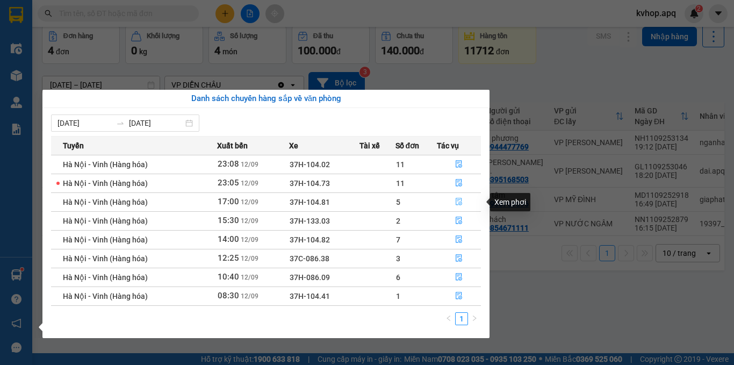
click at [457, 202] on icon "file-done" at bounding box center [459, 202] width 8 height 8
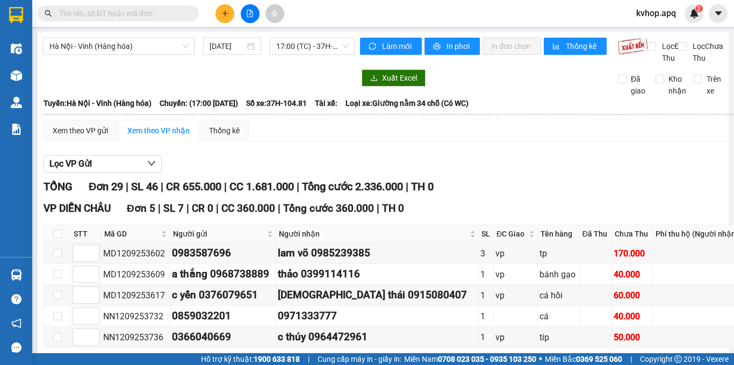
scroll to position [54, 0]
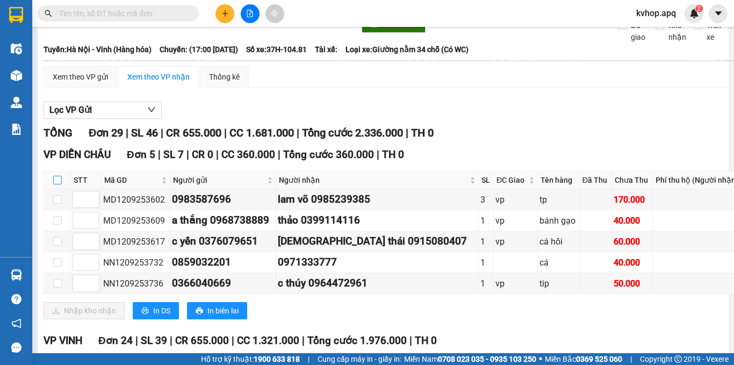
click at [61, 184] on input "checkbox" at bounding box center [57, 180] width 9 height 9
checkbox input "true"
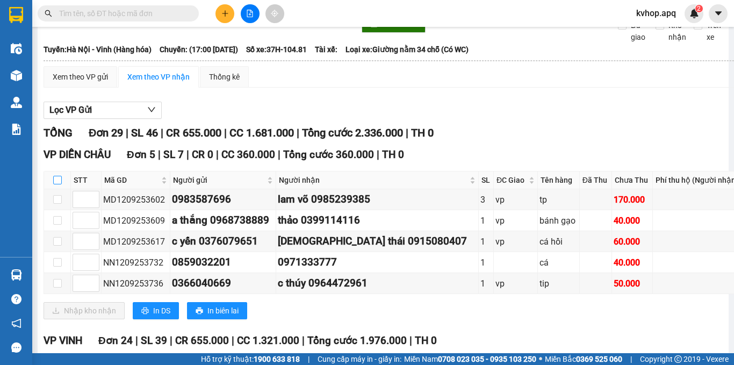
checkbox input "true"
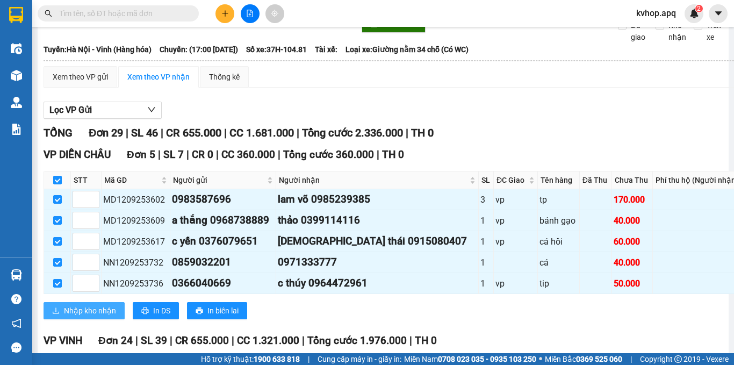
drag, startPoint x: 95, startPoint y: 320, endPoint x: 105, endPoint y: 318, distance: 11.0
click at [98, 317] on span "Nhập kho nhận" at bounding box center [90, 311] width 52 height 12
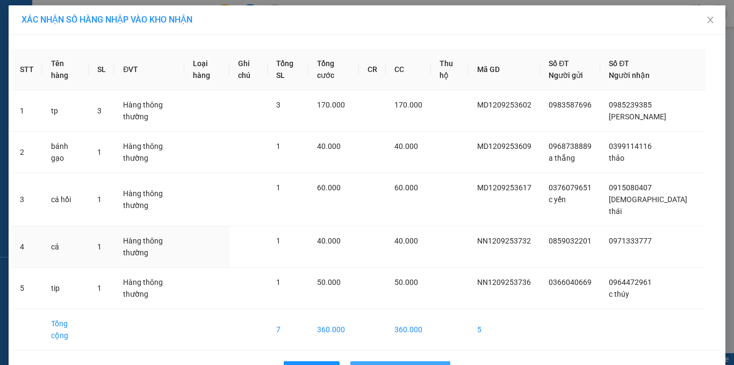
click at [434, 233] on div "STT Tên hàng SL ĐVT Loại hàng Ghi chú Tổng SL Tổng cước CR CC Thu hộ Mã GD Số Đ…" at bounding box center [367, 211] width 717 height 352
click at [407, 364] on span "Nhập hàng kho nhận" at bounding box center [406, 370] width 71 height 12
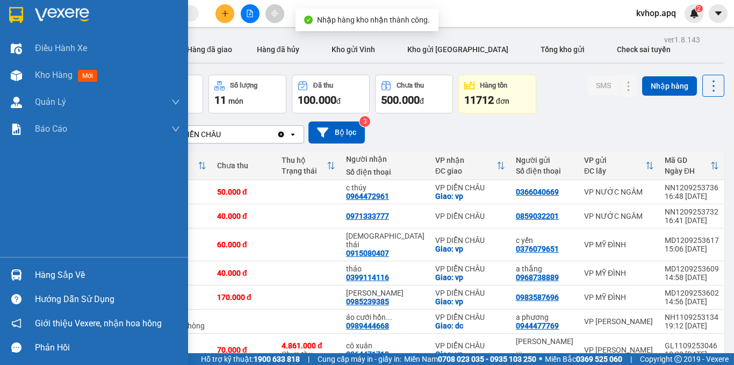
click at [34, 271] on div "Hàng sắp về" at bounding box center [94, 275] width 188 height 24
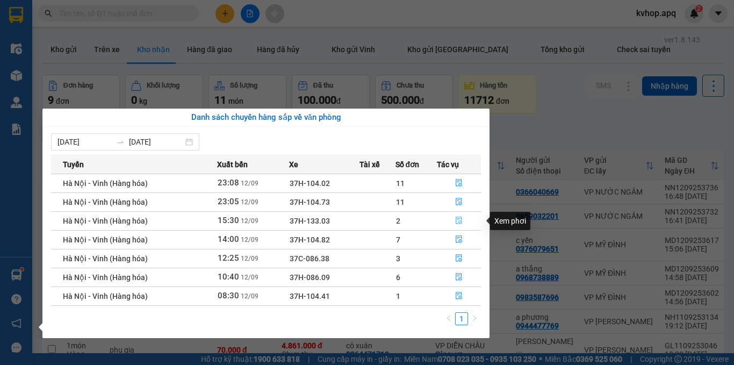
click at [460, 220] on icon "file-done" at bounding box center [459, 221] width 8 height 8
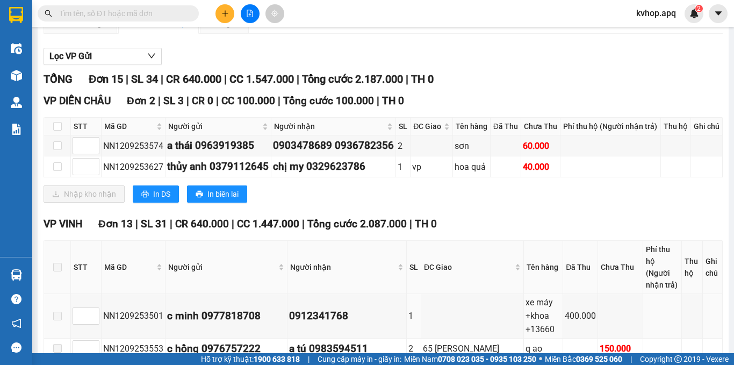
scroll to position [161, 0]
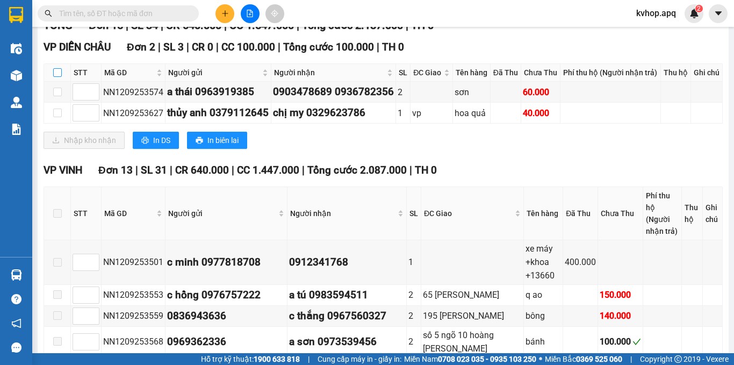
click at [60, 77] on input "checkbox" at bounding box center [57, 72] width 9 height 9
checkbox input "true"
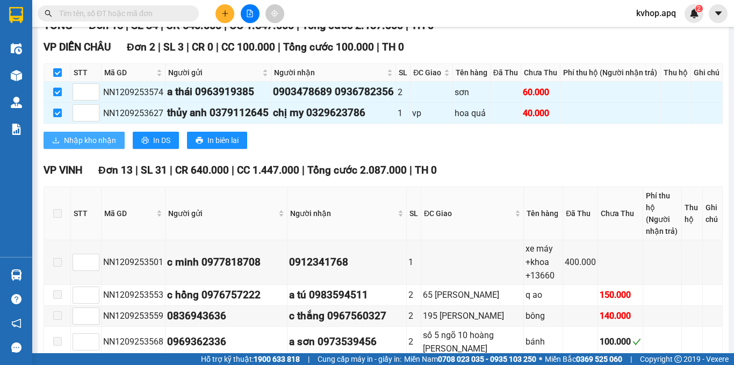
click at [92, 146] on span "Nhập kho nhận" at bounding box center [90, 140] width 52 height 12
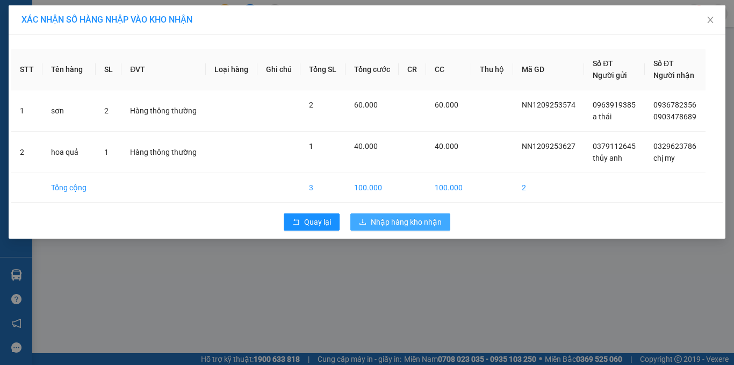
click at [388, 226] on span "Nhập hàng kho nhận" at bounding box center [406, 222] width 71 height 12
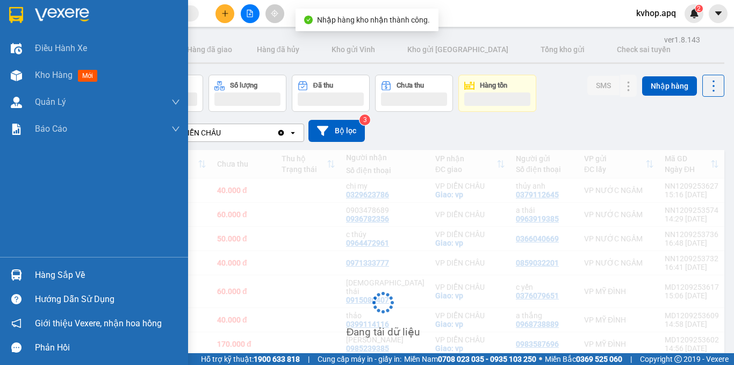
click at [43, 277] on div "Hàng sắp về" at bounding box center [107, 275] width 145 height 16
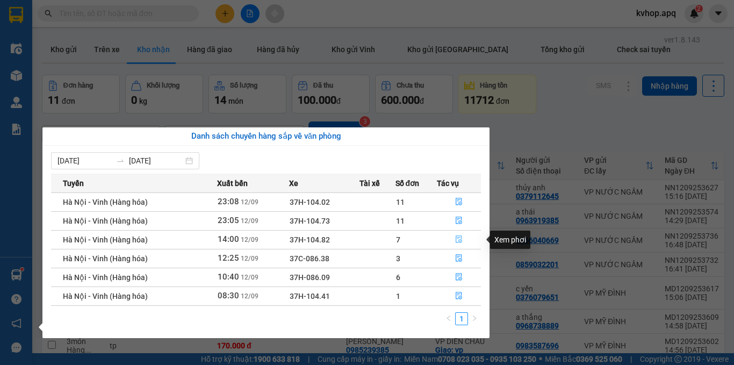
click at [460, 242] on icon "file-done" at bounding box center [459, 239] width 8 height 8
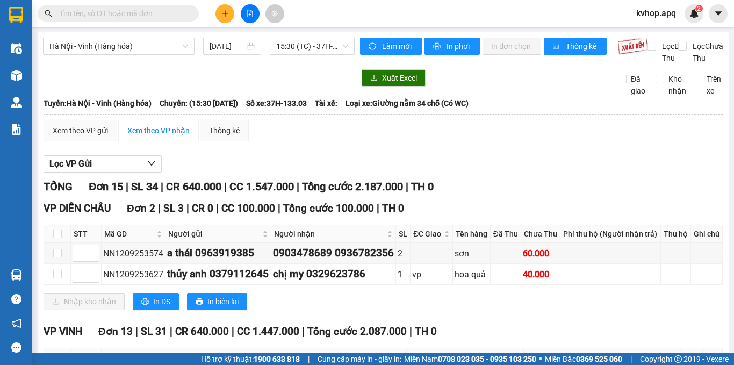
scroll to position [108, 0]
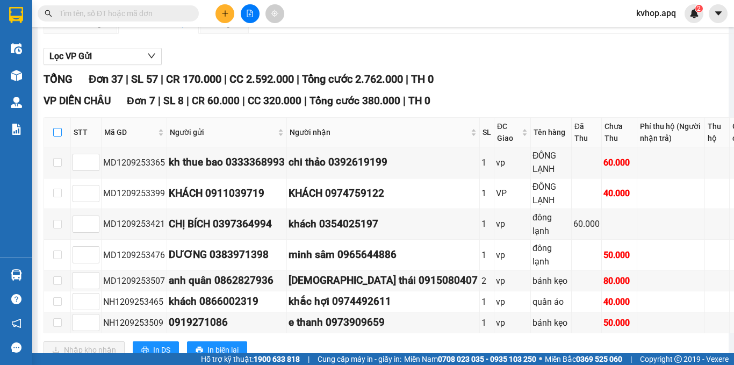
click at [59, 137] on input "checkbox" at bounding box center [57, 132] width 9 height 9
checkbox input "true"
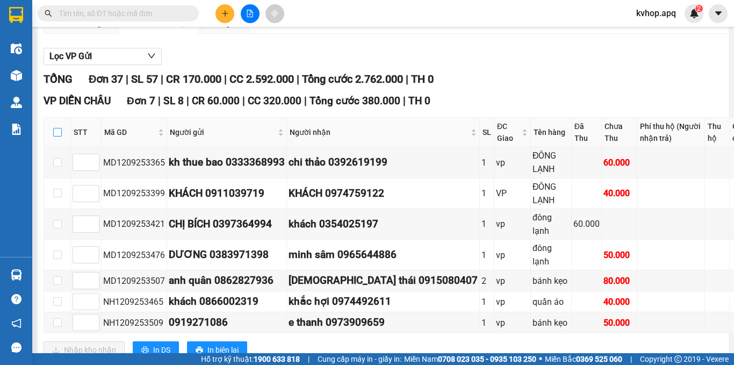
checkbox input "true"
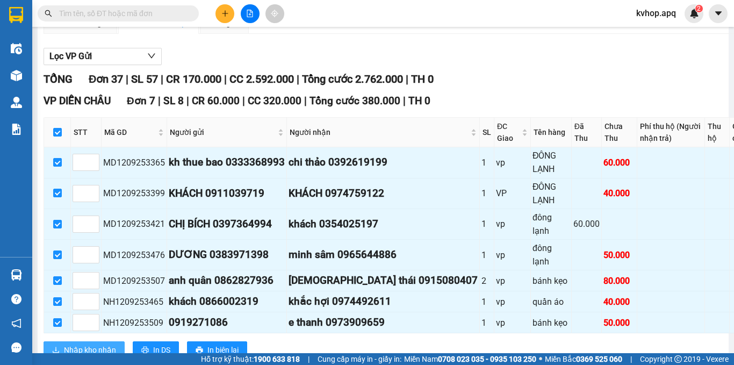
click at [78, 345] on span "Nhập kho nhận" at bounding box center [90, 350] width 52 height 12
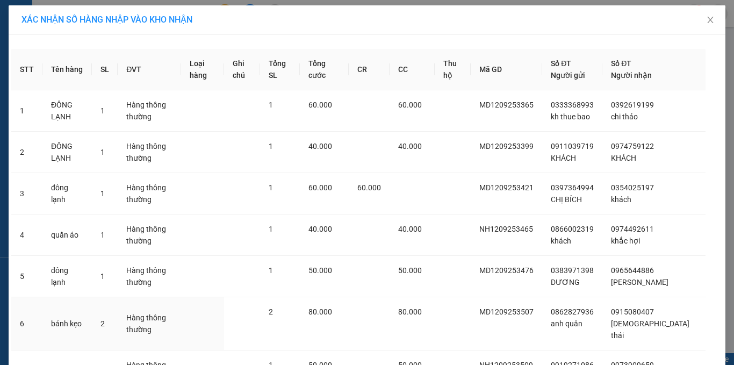
scroll to position [94, 0]
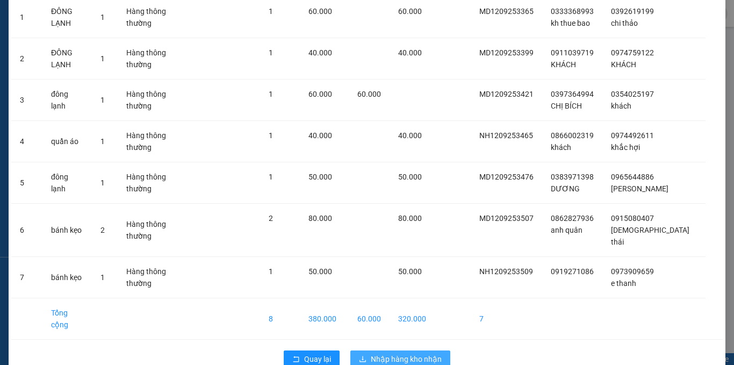
click at [414, 353] on span "Nhập hàng kho nhận" at bounding box center [406, 359] width 71 height 12
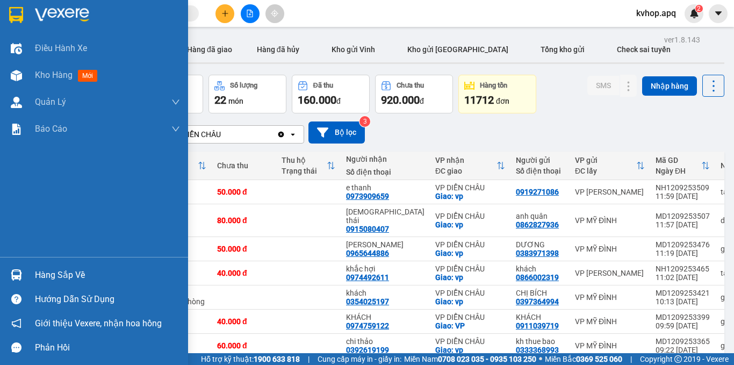
click at [58, 276] on div "Hàng sắp về" at bounding box center [107, 275] width 145 height 16
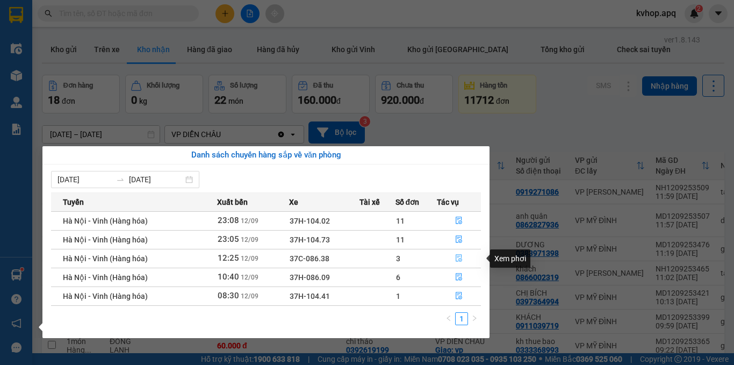
click at [455, 259] on button "button" at bounding box center [459, 258] width 43 height 17
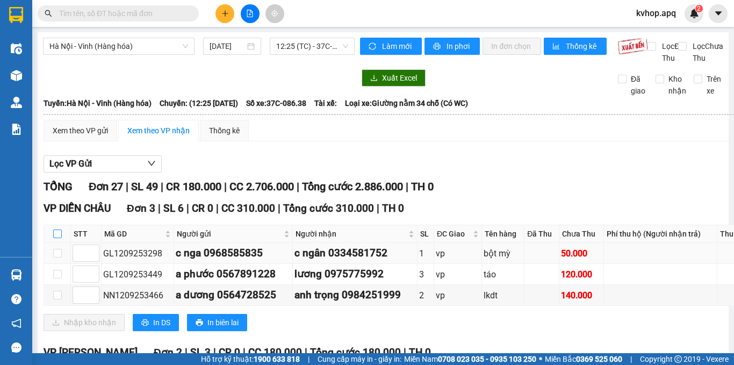
drag, startPoint x: 57, startPoint y: 247, endPoint x: 67, endPoint y: 261, distance: 17.4
click at [58, 238] on input "checkbox" at bounding box center [57, 234] width 9 height 9
checkbox input "true"
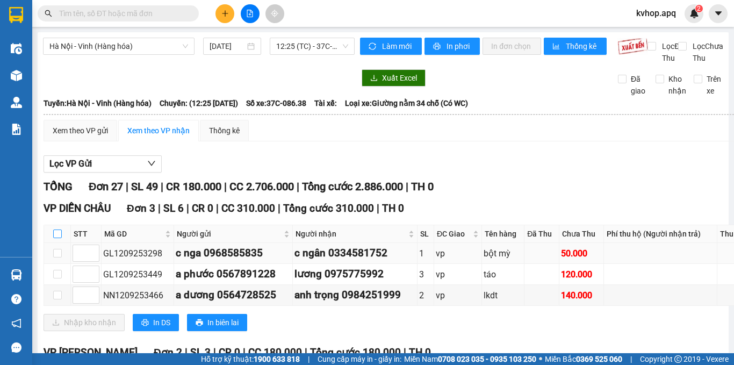
checkbox input "true"
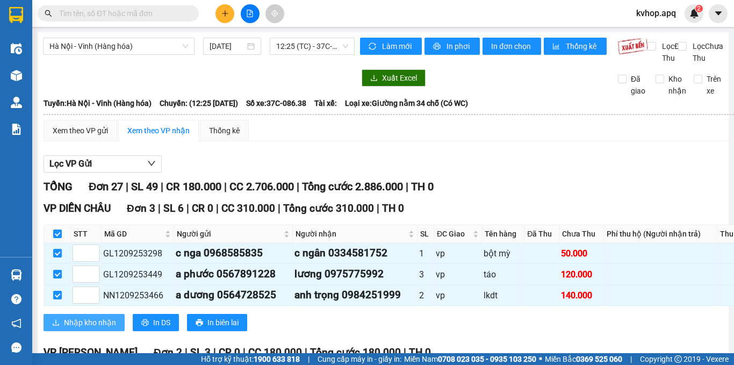
click at [111, 328] on span "Nhập kho nhận" at bounding box center [90, 323] width 52 height 12
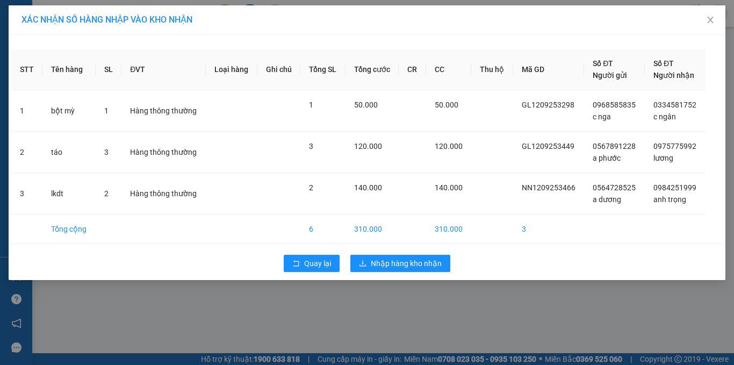
click at [396, 273] on div "Quay lại Nhập hàng kho nhận" at bounding box center [367, 263] width 712 height 28
click at [385, 271] on button "Nhập hàng kho nhận" at bounding box center [400, 263] width 100 height 17
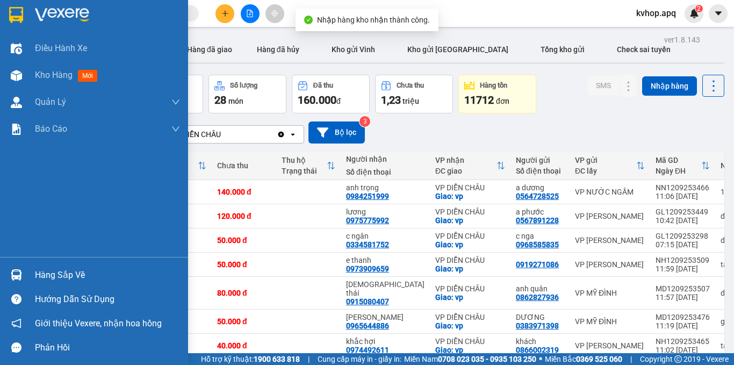
click at [45, 274] on div "Hàng sắp về" at bounding box center [107, 275] width 145 height 16
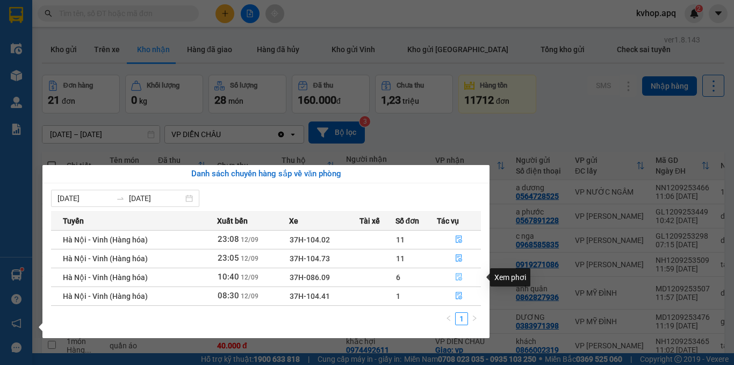
click at [460, 276] on icon "file-done" at bounding box center [459, 277] width 8 height 8
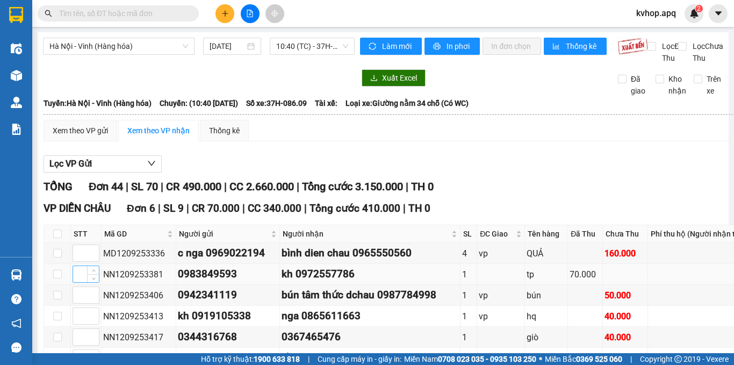
scroll to position [108, 0]
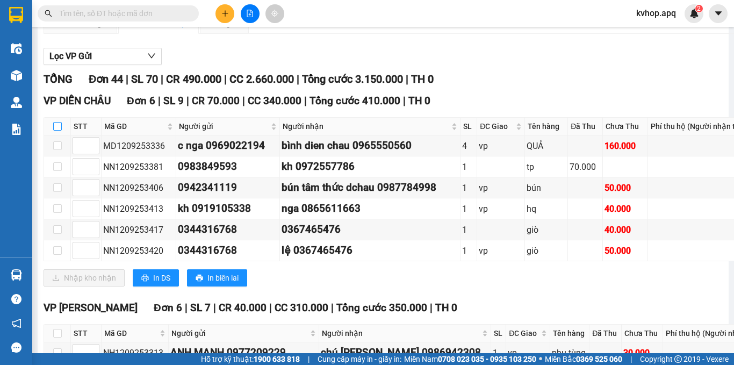
click at [58, 131] on input "checkbox" at bounding box center [57, 126] width 9 height 9
checkbox input "true"
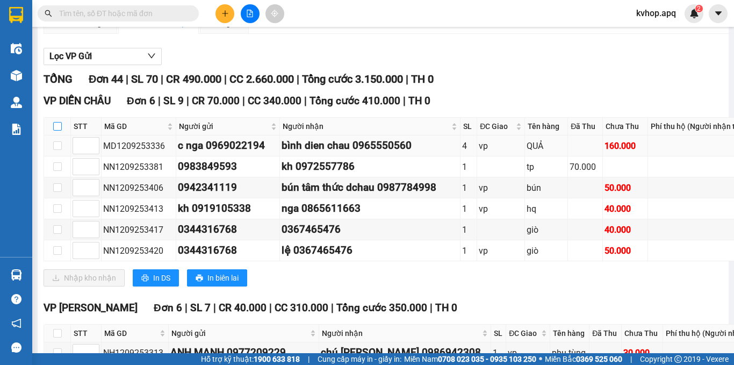
checkbox input "true"
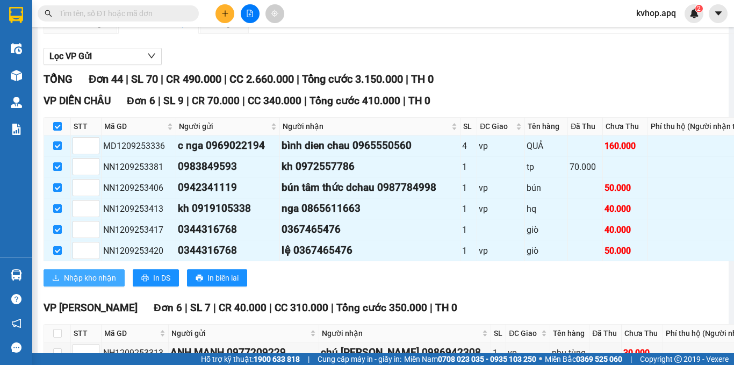
click at [97, 284] on span "Nhập kho nhận" at bounding box center [90, 278] width 52 height 12
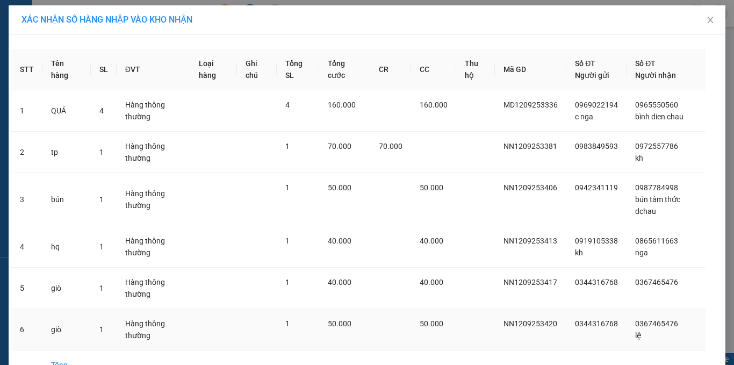
scroll to position [76, 0]
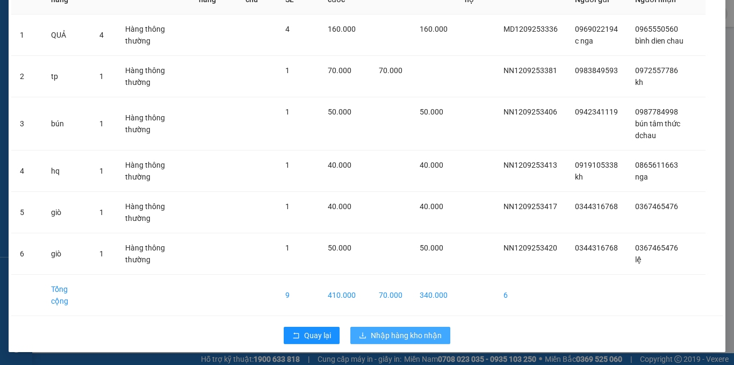
click at [388, 331] on span "Nhập hàng kho nhận" at bounding box center [406, 336] width 71 height 12
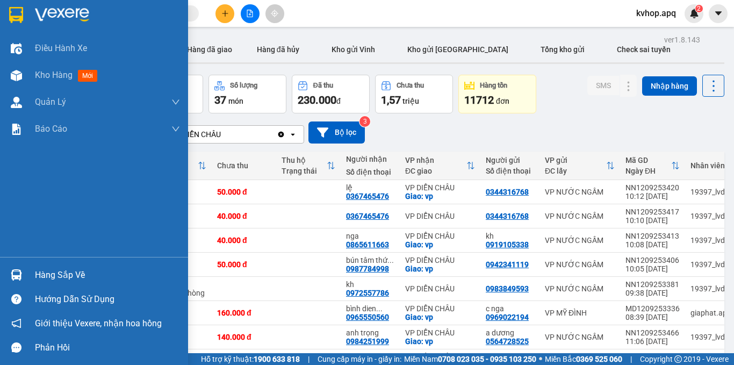
click at [49, 272] on div "Hàng sắp về" at bounding box center [107, 275] width 145 height 16
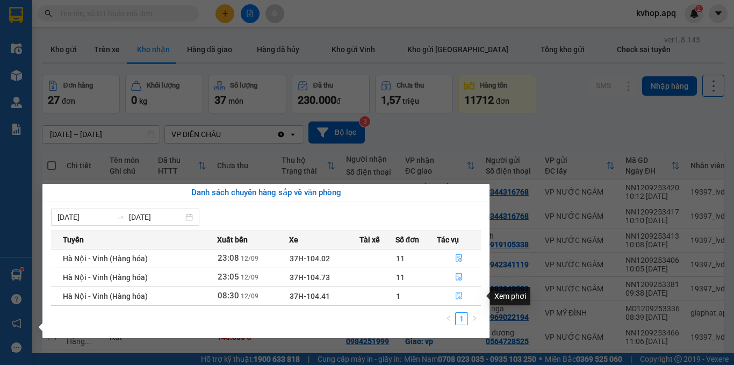
click at [455, 295] on icon "file-done" at bounding box center [459, 296] width 8 height 8
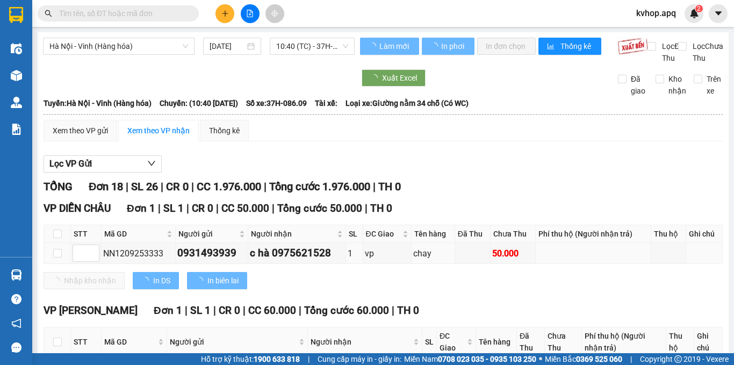
scroll to position [54, 0]
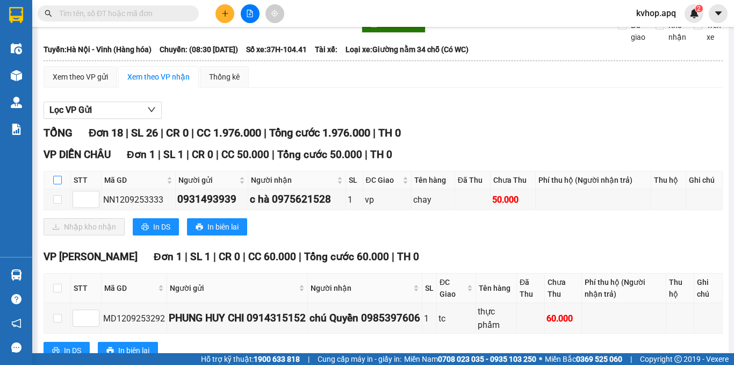
click at [55, 184] on input "checkbox" at bounding box center [57, 180] width 9 height 9
checkbox input "true"
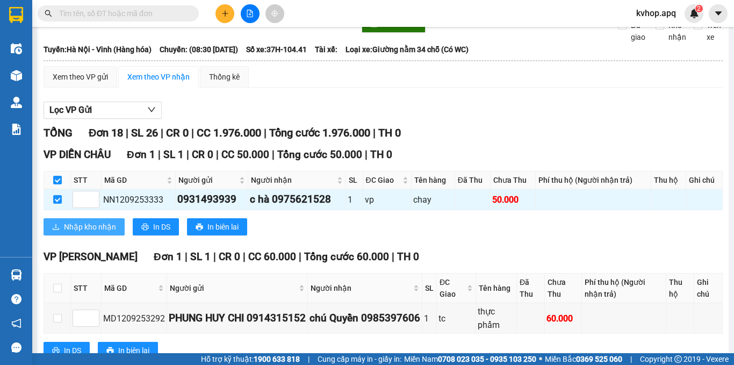
click at [82, 233] on span "Nhập kho nhận" at bounding box center [90, 227] width 52 height 12
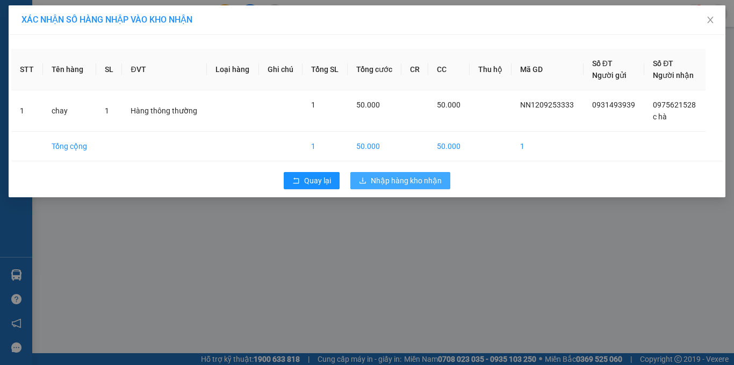
click at [431, 186] on span "Nhập hàng kho nhận" at bounding box center [406, 181] width 71 height 12
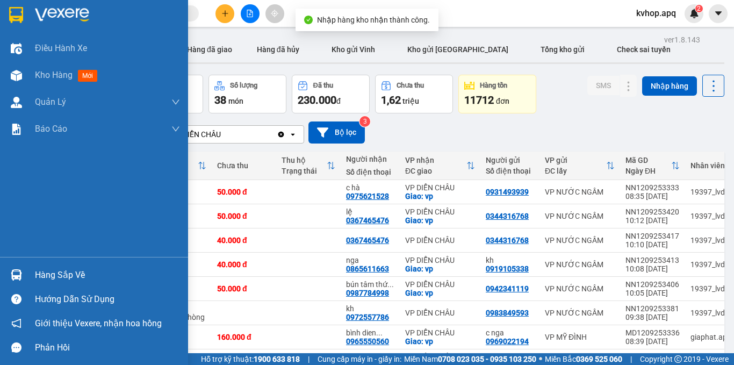
drag, startPoint x: 49, startPoint y: 275, endPoint x: 84, endPoint y: 281, distance: 35.9
click at [49, 276] on div "Hàng sắp về" at bounding box center [107, 275] width 145 height 16
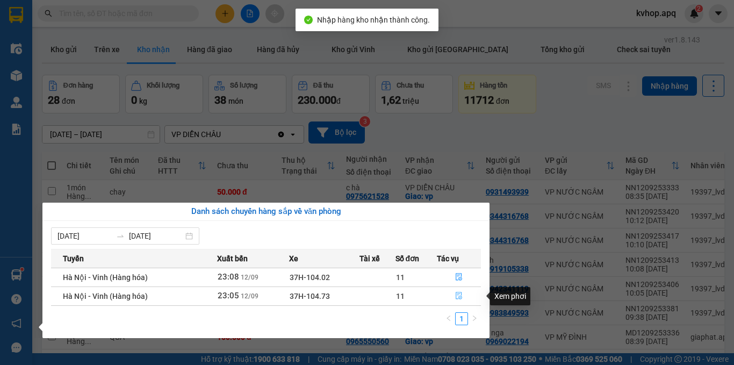
click at [462, 295] on icon "file-done" at bounding box center [459, 296] width 8 height 8
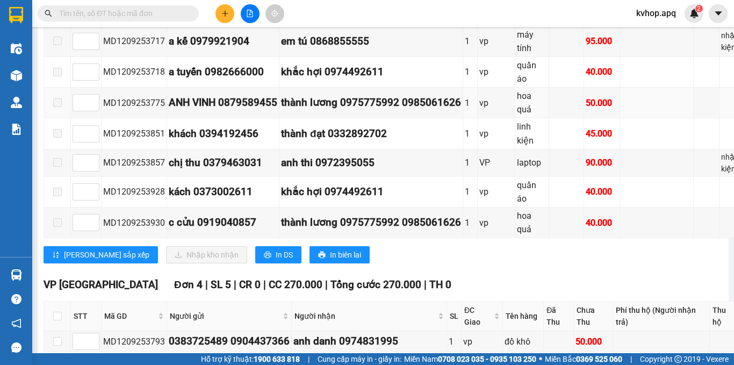
scroll to position [161, 0]
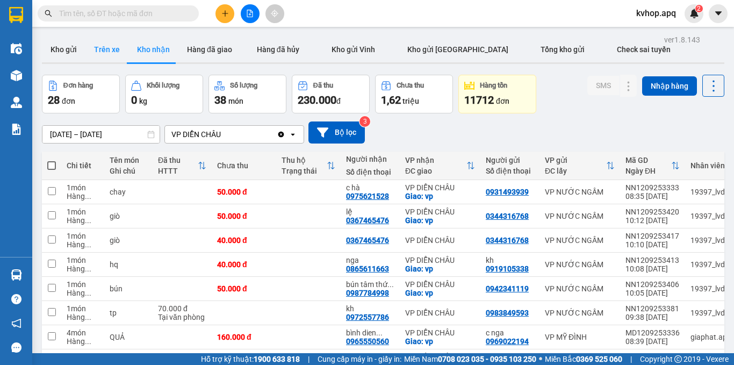
click at [100, 46] on button "Trên xe" at bounding box center [106, 50] width 43 height 26
type input "[DATE] – [DATE]"
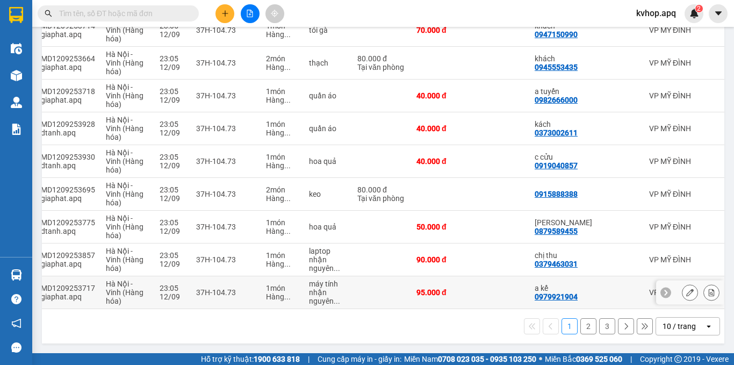
scroll to position [0, 45]
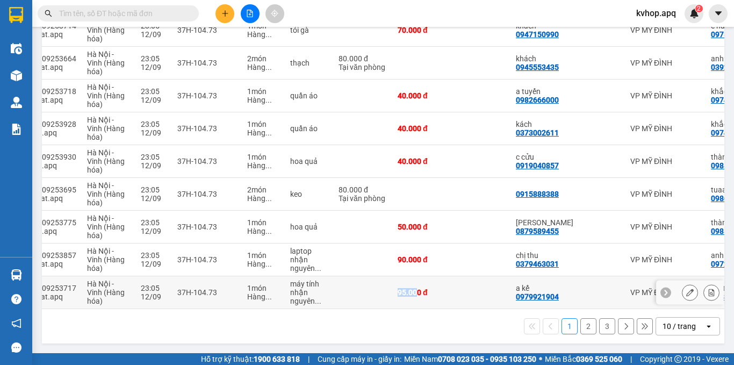
drag, startPoint x: 399, startPoint y: 301, endPoint x: 416, endPoint y: 301, distance: 16.1
click at [416, 301] on td "95.000 đ" at bounding box center [424, 292] width 65 height 33
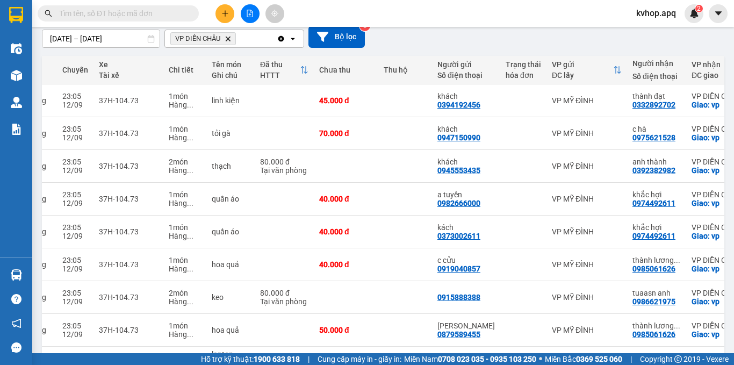
scroll to position [203, 0]
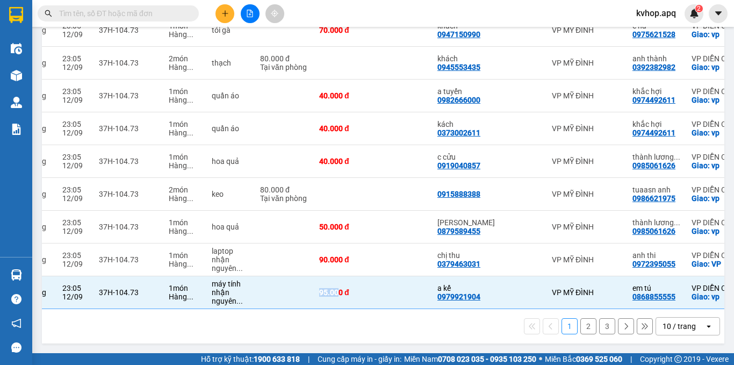
click at [581, 324] on button "2" at bounding box center [589, 326] width 16 height 16
checkbox input "false"
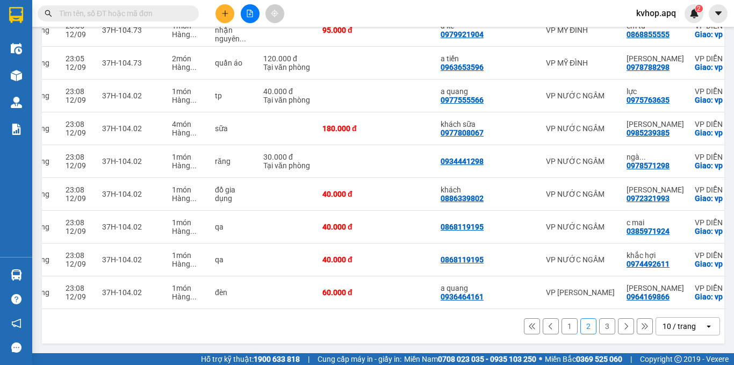
click at [590, 324] on div "1 2 3 10 / trang open" at bounding box center [383, 326] width 674 height 18
click at [599, 324] on button "3" at bounding box center [607, 326] width 16 height 16
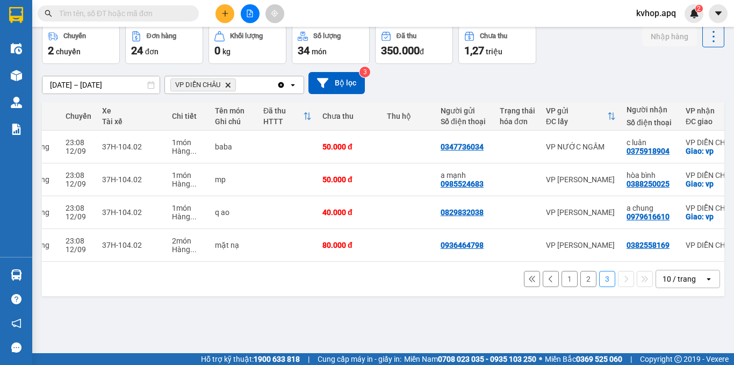
scroll to position [0, 0]
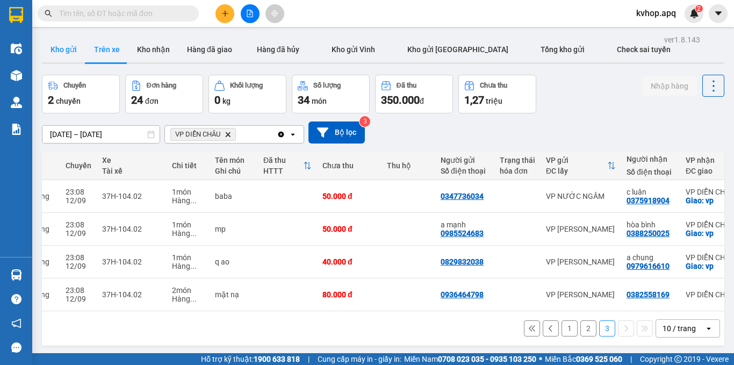
click at [54, 40] on button "Kho gửi" at bounding box center [64, 50] width 44 height 26
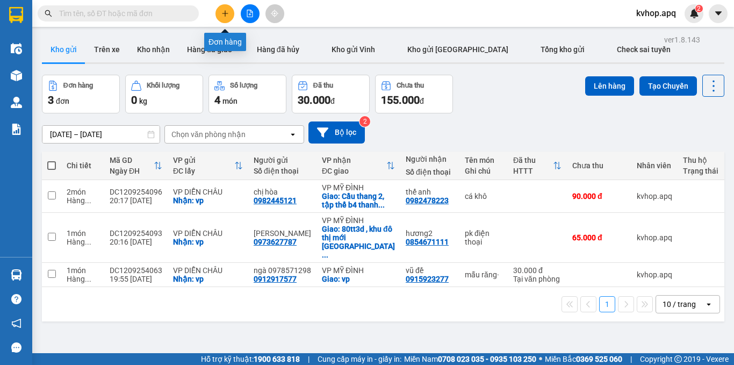
click at [221, 13] on icon "plus" at bounding box center [225, 14] width 8 height 8
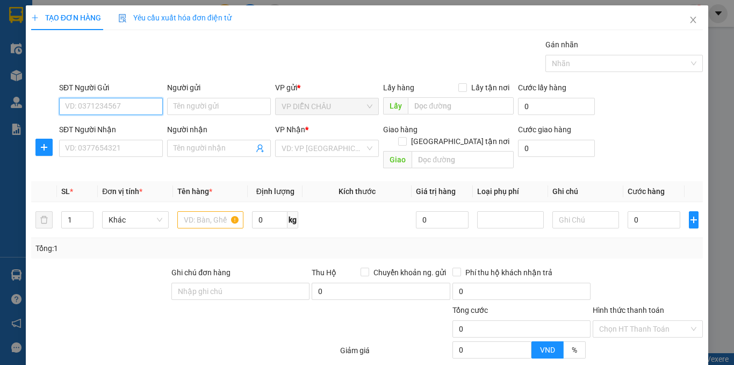
click at [79, 108] on input "SĐT Người Gửi" at bounding box center [111, 106] width 104 height 17
type input "0982445121"
click at [96, 127] on div "0982445121 - chị hòa" at bounding box center [110, 128] width 90 height 12
type input "chị hòa"
checkbox input "true"
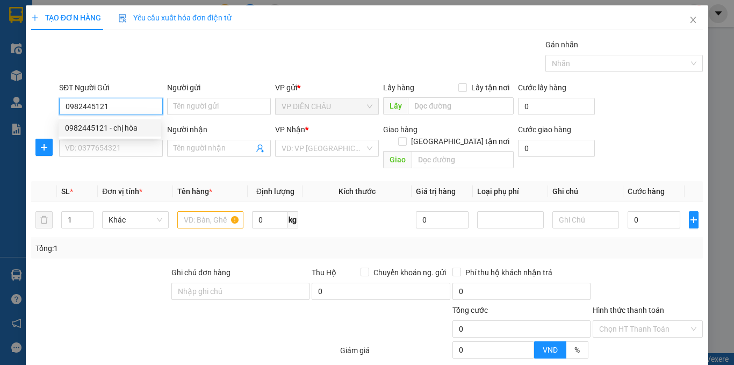
type input "vp"
type input "0982445121"
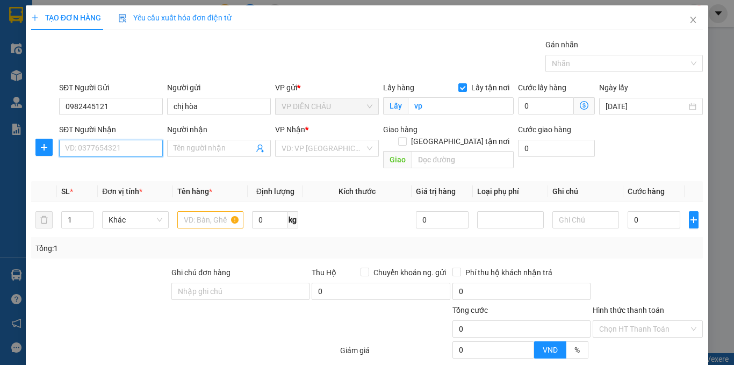
click at [96, 152] on input "SĐT Người Nhận" at bounding box center [111, 148] width 104 height 17
click at [116, 185] on div "0974372610 - lan anh" at bounding box center [118, 187] width 106 height 12
type input "0974372610"
type input "lan anh"
checkbox input "true"
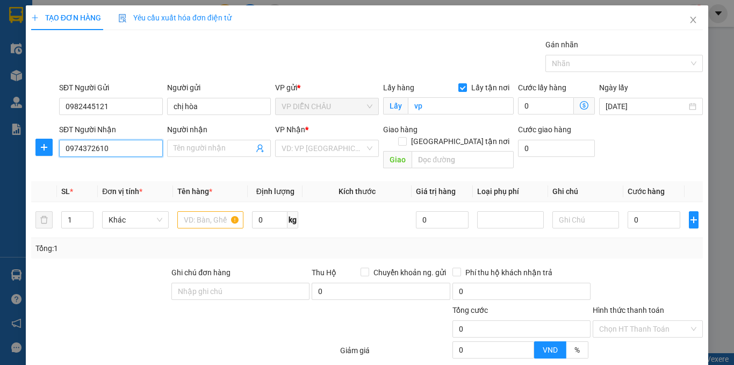
type input "vp"
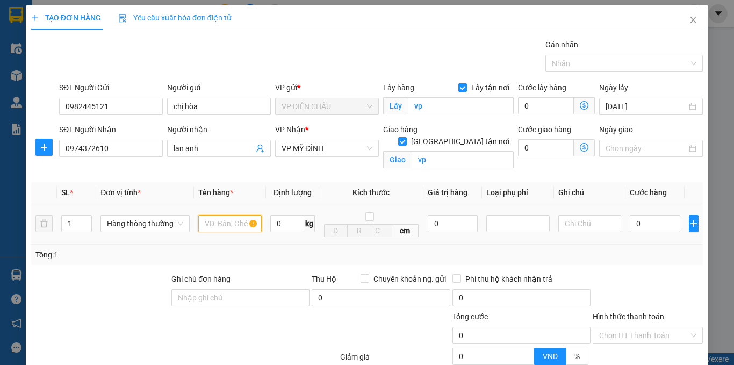
click at [217, 227] on input "text" at bounding box center [229, 223] width 63 height 17
type input "cá khô"
click at [630, 223] on input "0" at bounding box center [655, 223] width 51 height 17
type input "5"
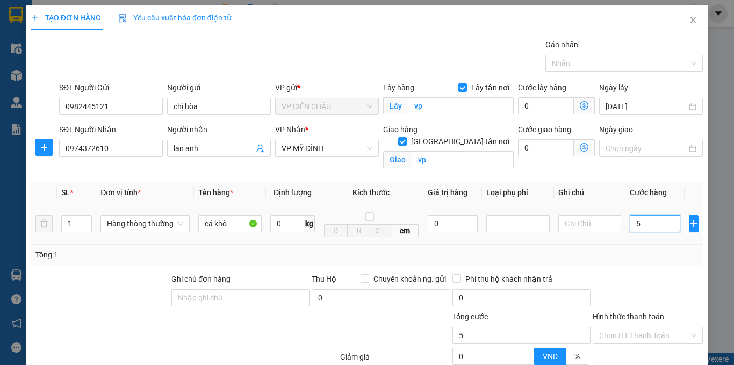
type input "5"
type input "50"
type input "500"
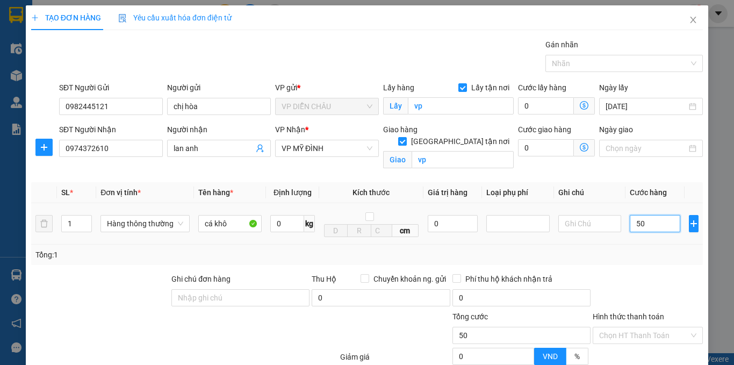
type input "500"
type input "5.000"
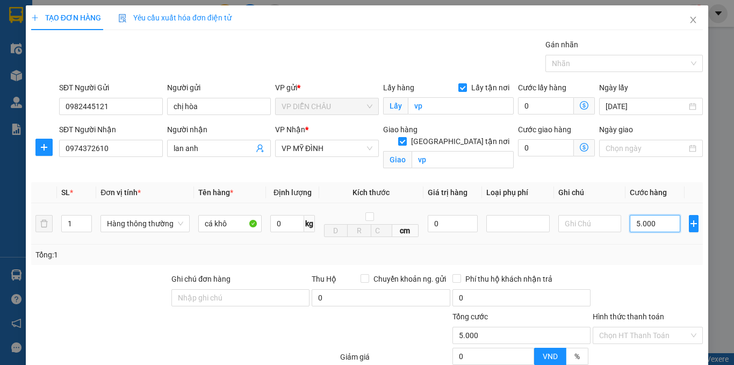
type input "50.000"
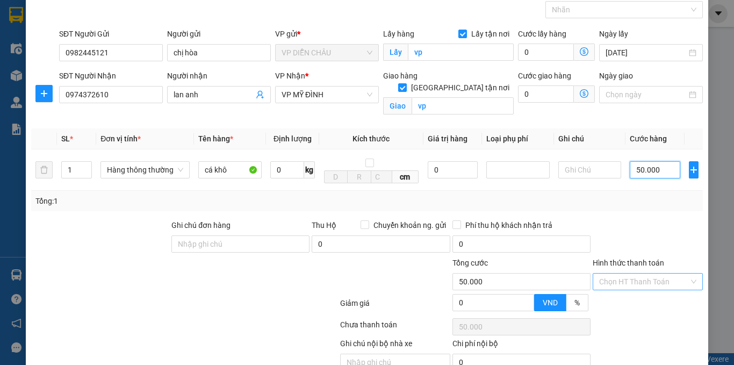
scroll to position [106, 0]
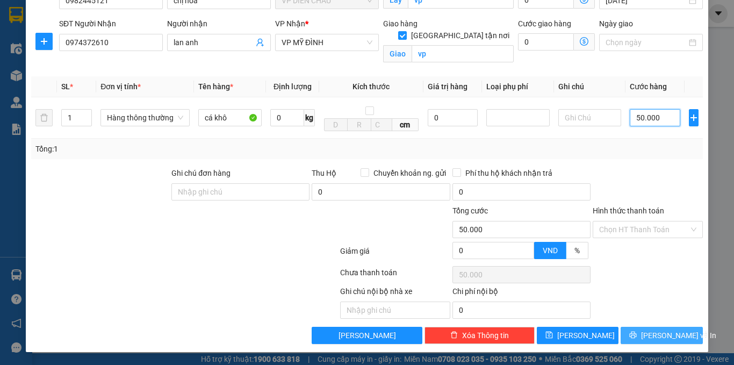
type input "50.000"
click at [649, 333] on span "[PERSON_NAME] và In" at bounding box center [678, 336] width 75 height 12
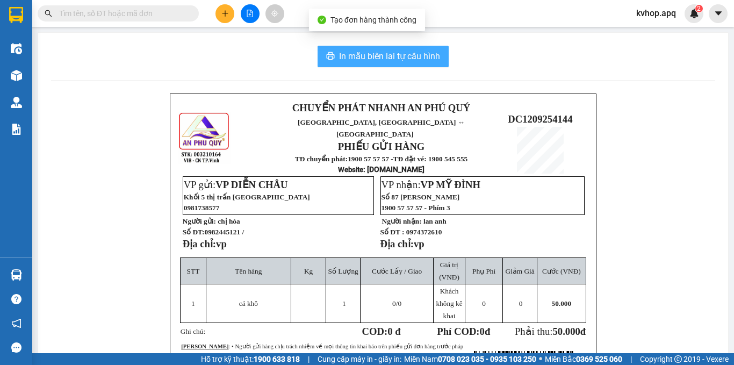
click at [356, 56] on span "In mẫu biên lai tự cấu hình" at bounding box center [389, 55] width 101 height 13
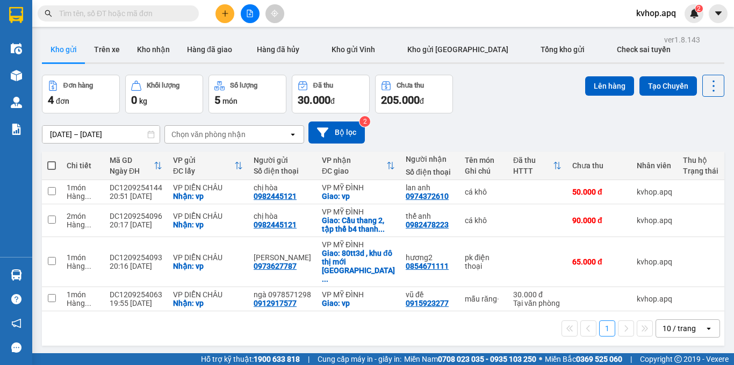
click at [495, 84] on div "Đơn hàng 4 đơn Khối lượng 0 kg Số lượng 5 món Đã thu 30.000 đ Chưa thu 205.000 …" at bounding box center [383, 94] width 683 height 39
click at [223, 11] on icon "plus" at bounding box center [225, 14] width 8 height 8
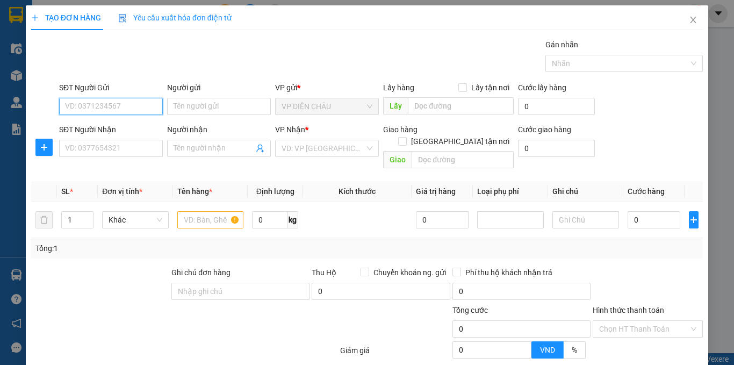
click at [94, 107] on input "SĐT Người Gửi" at bounding box center [111, 106] width 104 height 17
type input "0989861799"
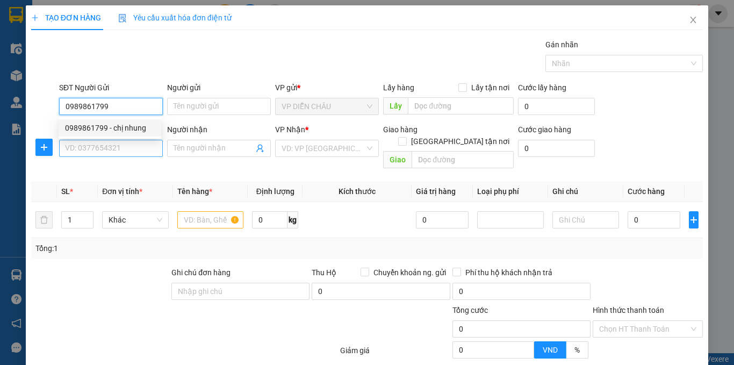
drag, startPoint x: 130, startPoint y: 125, endPoint x: 119, endPoint y: 145, distance: 22.6
click at [131, 125] on div "0989861799 - chị nhung" at bounding box center [110, 128] width 90 height 12
type input "chị nhung"
checkbox input "true"
type input "vp dc"
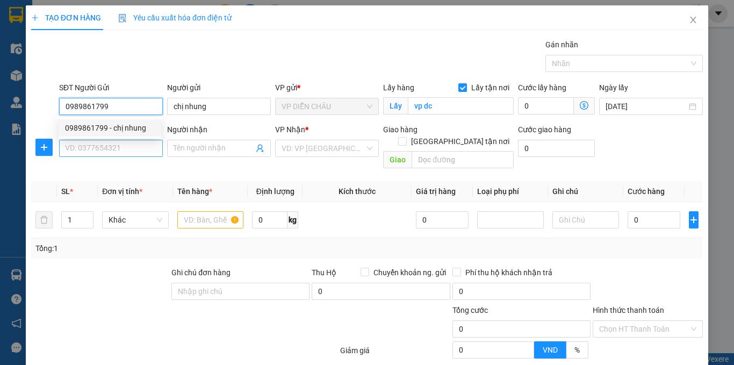
type input "0989861799"
click at [115, 151] on input "SĐT Người Nhận" at bounding box center [111, 148] width 104 height 17
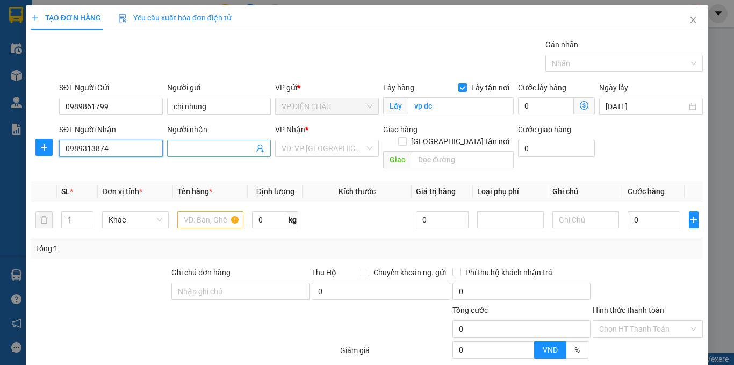
type input "0989313874"
click at [198, 144] on input "Người nhận" at bounding box center [214, 148] width 80 height 12
click at [198, 148] on input "Người nhận" at bounding box center [214, 148] width 80 height 12
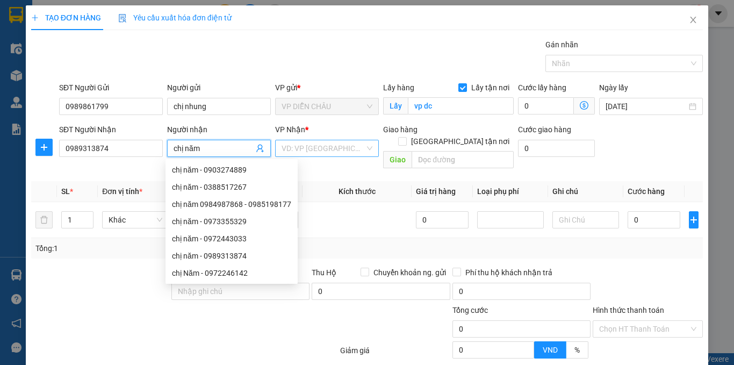
type input "chị năm"
click at [325, 149] on input "search" at bounding box center [323, 148] width 83 height 16
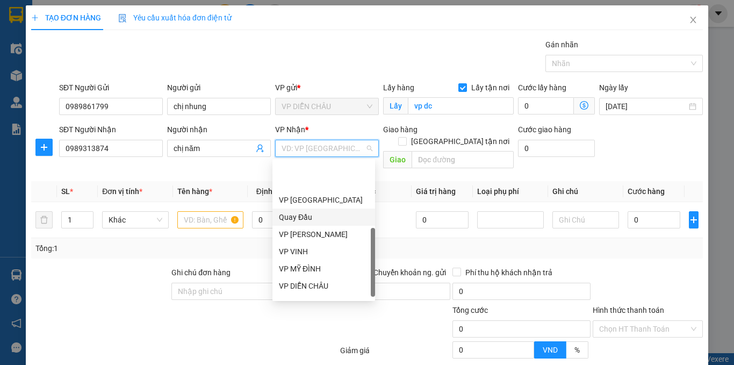
scroll to position [151, 0]
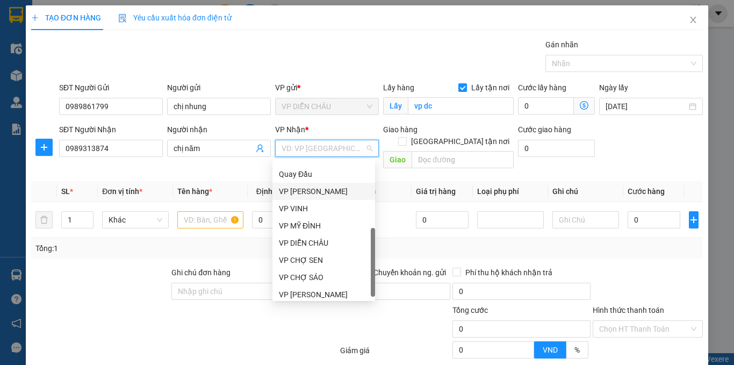
click at [316, 192] on div "VP [PERSON_NAME]" at bounding box center [324, 191] width 90 height 12
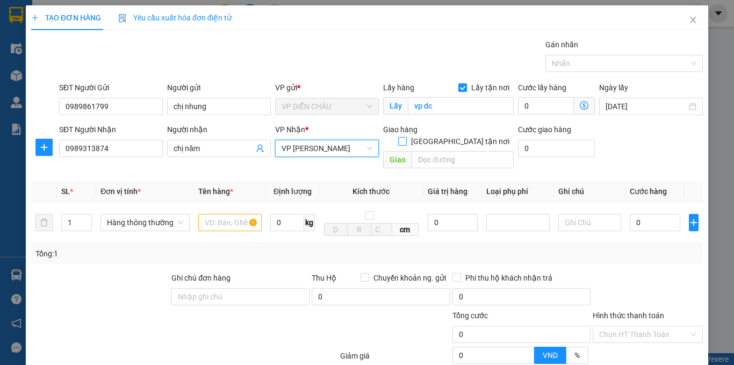
click at [406, 137] on input "[GEOGRAPHIC_DATA] tận nơi" at bounding box center [402, 141] width 8 height 8
checkbox input "true"
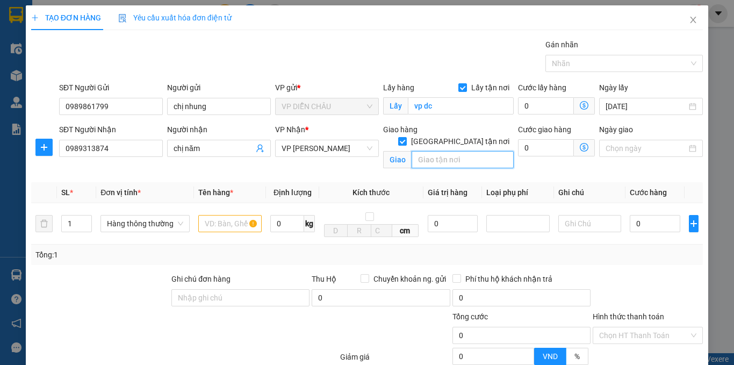
click at [439, 151] on input "text" at bounding box center [463, 159] width 102 height 17
type input "vp"
click at [205, 226] on input "text" at bounding box center [229, 223] width 63 height 17
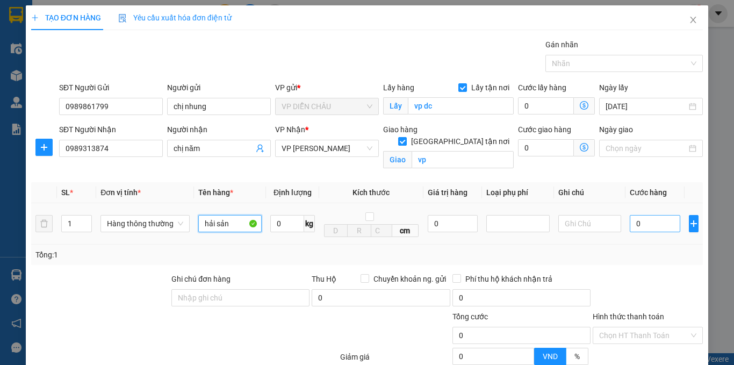
type input "hải sản"
click at [630, 223] on input "0" at bounding box center [655, 223] width 51 height 17
type input "5"
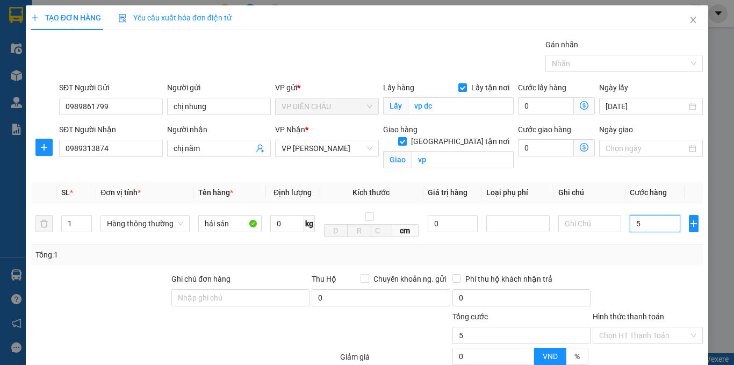
type input "50"
type input "500"
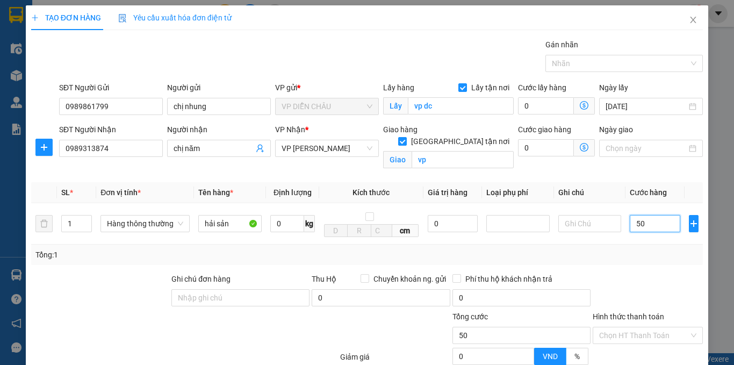
type input "500"
type input "5.000"
type input "50.000"
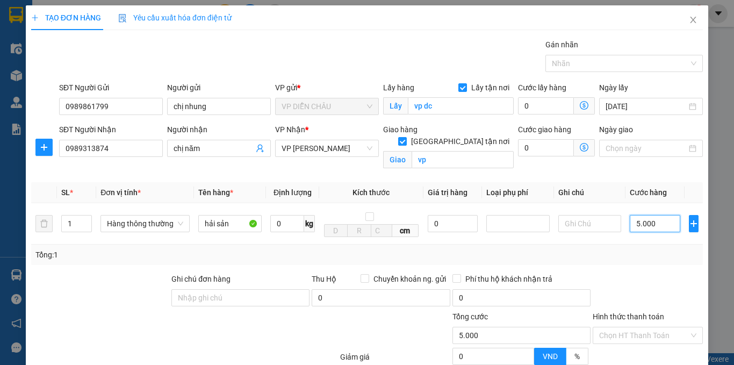
type input "50.000"
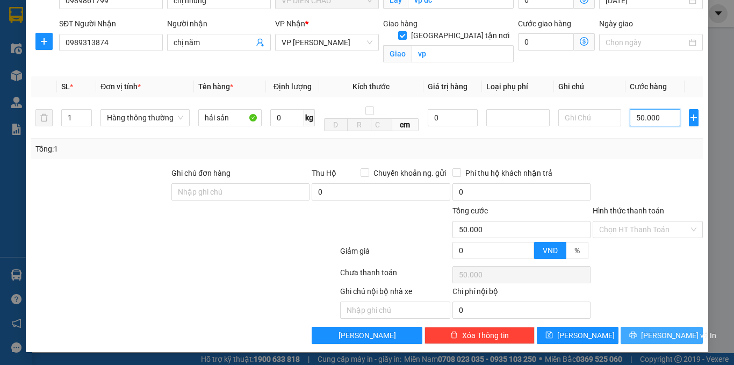
type input "50.000"
click at [652, 329] on button "[PERSON_NAME] và In" at bounding box center [662, 335] width 82 height 17
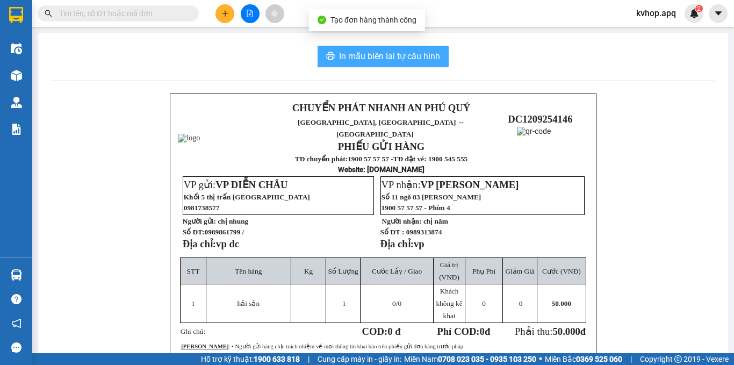
click at [367, 49] on span "In mẫu biên lai tự cấu hình" at bounding box center [389, 55] width 101 height 13
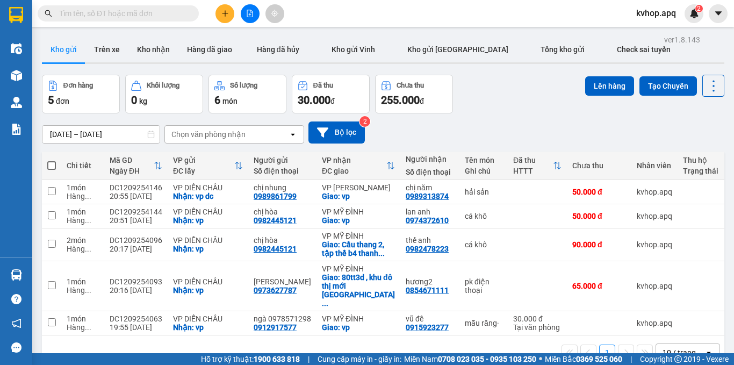
click at [511, 92] on div "Đơn hàng 5 đơn Khối lượng 0 kg Số lượng 6 món Đã thu 30.000 đ Chưa thu 255.000 …" at bounding box center [383, 94] width 683 height 39
click at [237, 13] on div at bounding box center [250, 13] width 81 height 19
click at [233, 17] on button at bounding box center [225, 13] width 19 height 19
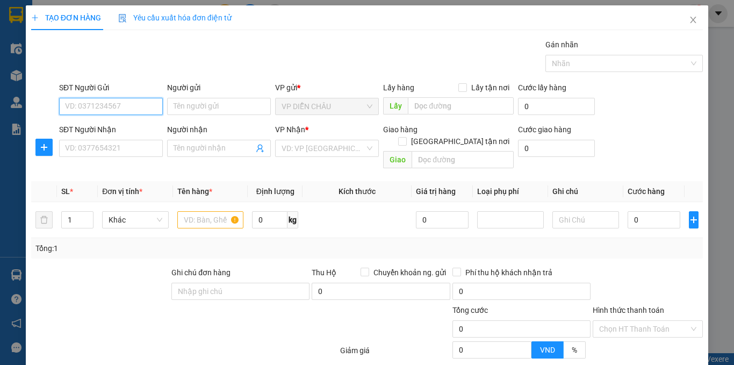
drag, startPoint x: 125, startPoint y: 113, endPoint x: 124, endPoint y: 104, distance: 9.2
click at [125, 113] on input "SĐT Người Gửi" at bounding box center [111, 106] width 104 height 17
click at [85, 126] on div "0989861799 - chị nhung" at bounding box center [110, 128] width 90 height 12
type input "0989861799"
type input "chị nhung"
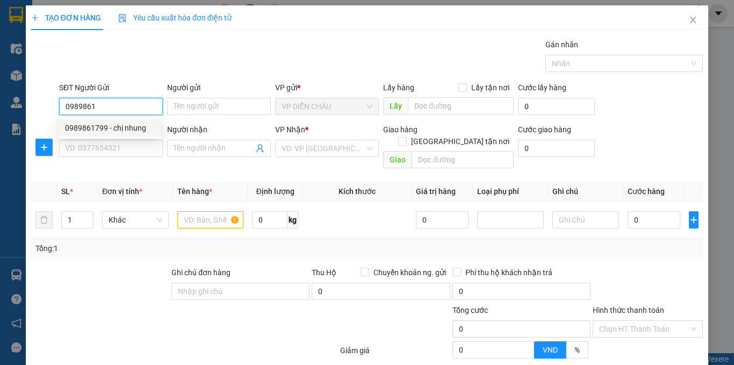
checkbox input "true"
type input "vp dc"
type input "0989861799"
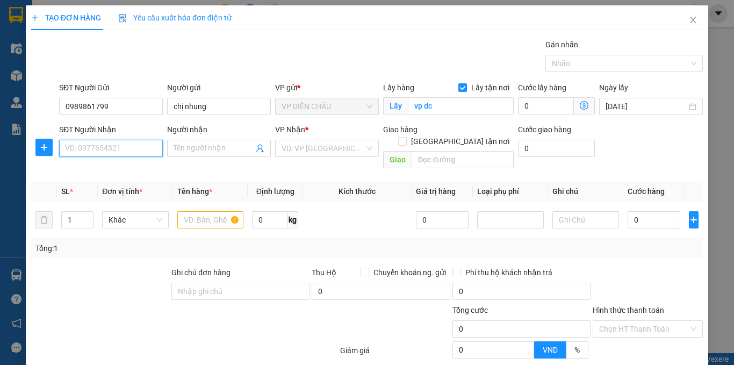
click at [84, 143] on input "SĐT Người Nhận" at bounding box center [111, 148] width 104 height 17
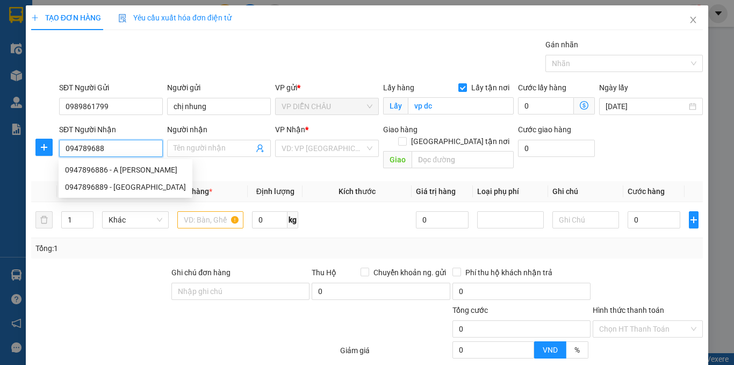
type input "0947896889"
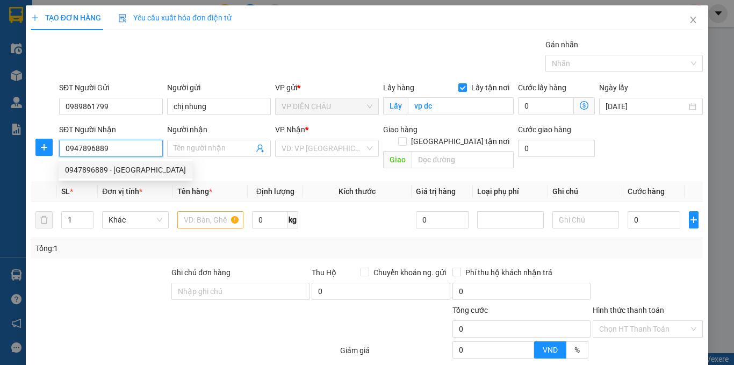
click at [75, 163] on div "0947896889 - pháp" at bounding box center [126, 169] width 134 height 17
type input "pháp"
checkbox input "true"
type input "vp"
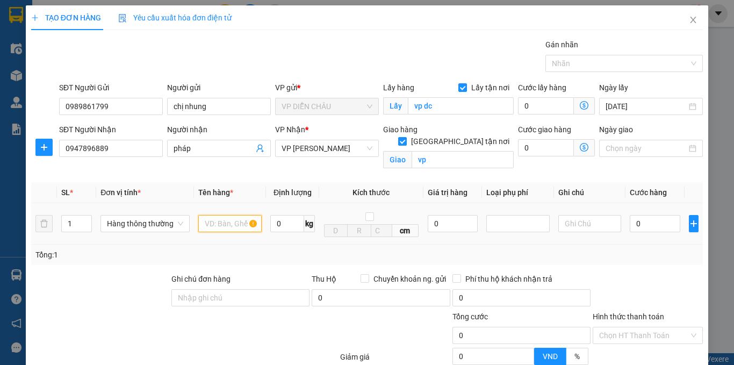
click at [214, 226] on input "text" at bounding box center [229, 223] width 63 height 17
click at [630, 224] on input "0" at bounding box center [655, 223] width 51 height 17
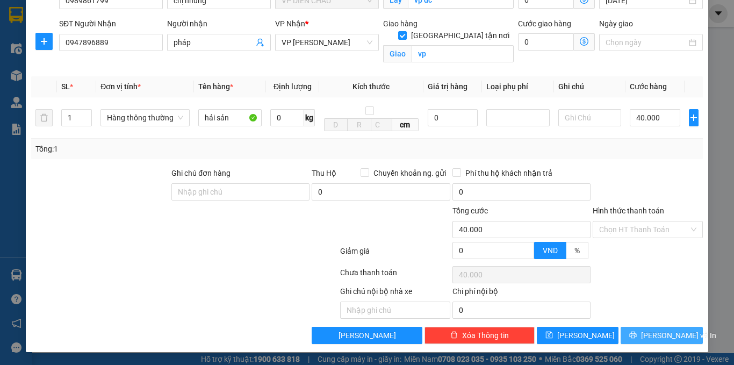
click at [653, 337] on span "[PERSON_NAME] và In" at bounding box center [678, 336] width 75 height 12
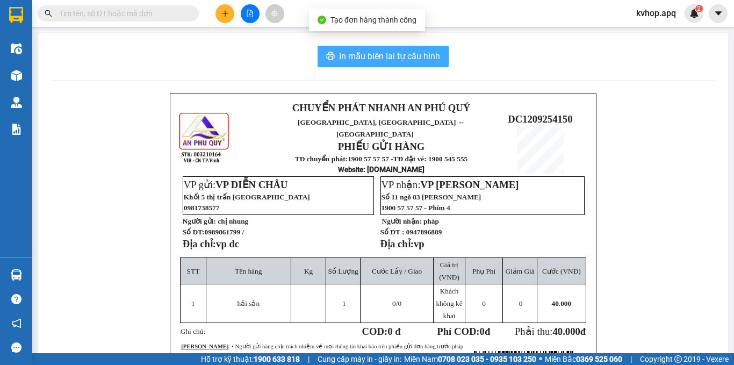
click at [421, 60] on span "In mẫu biên lai tự cấu hình" at bounding box center [389, 55] width 101 height 13
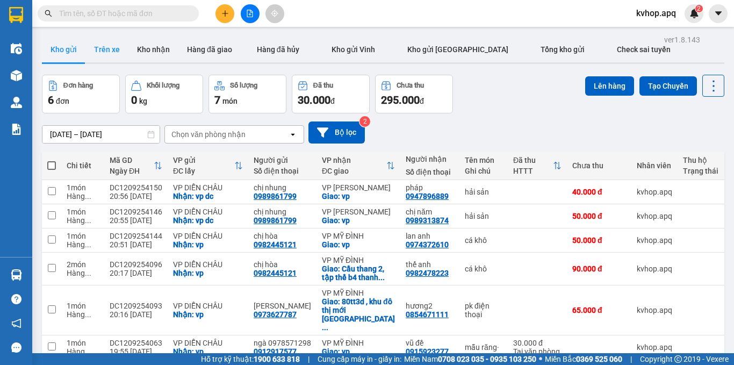
click at [110, 53] on button "Trên xe" at bounding box center [106, 50] width 43 height 26
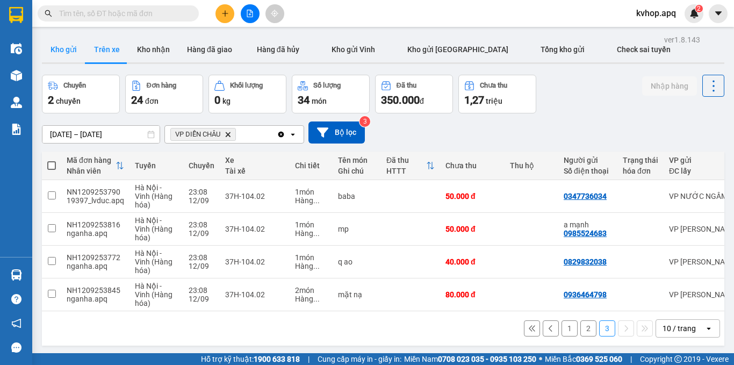
click at [70, 44] on button "Kho gửi" at bounding box center [64, 50] width 44 height 26
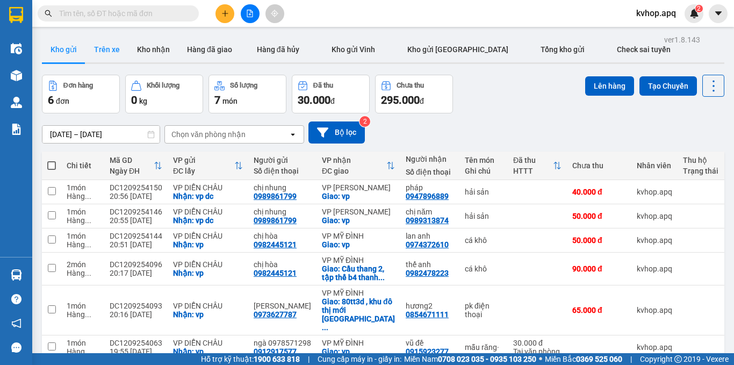
click at [112, 55] on button "Trên xe" at bounding box center [106, 50] width 43 height 26
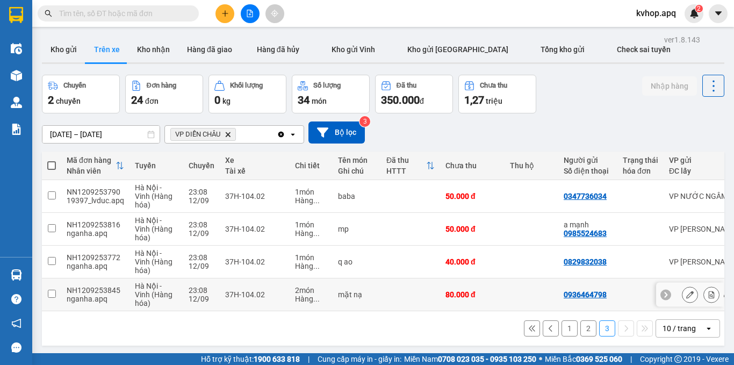
click at [432, 305] on td at bounding box center [410, 294] width 59 height 33
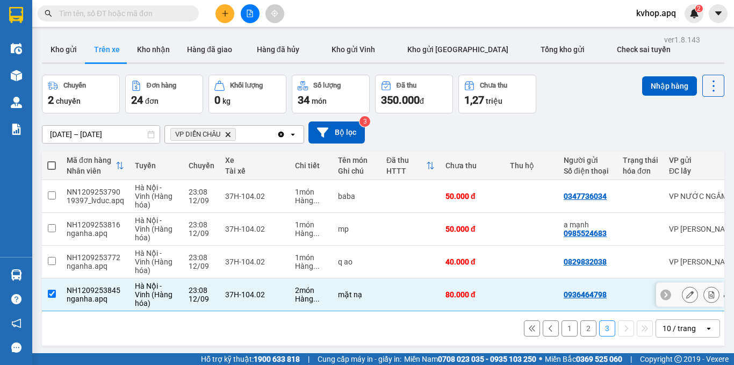
scroll to position [49, 0]
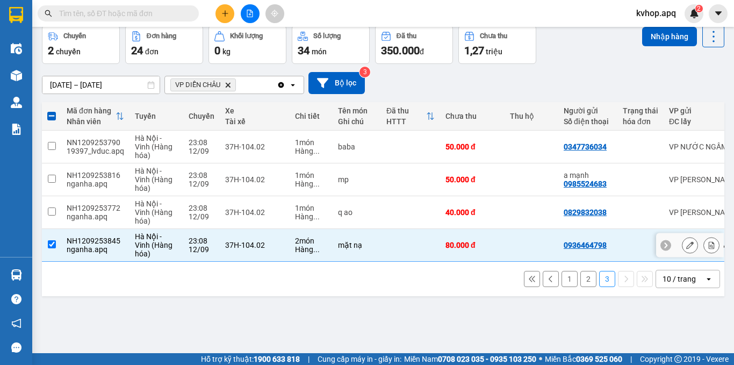
click at [54, 247] on input "checkbox" at bounding box center [52, 244] width 8 height 8
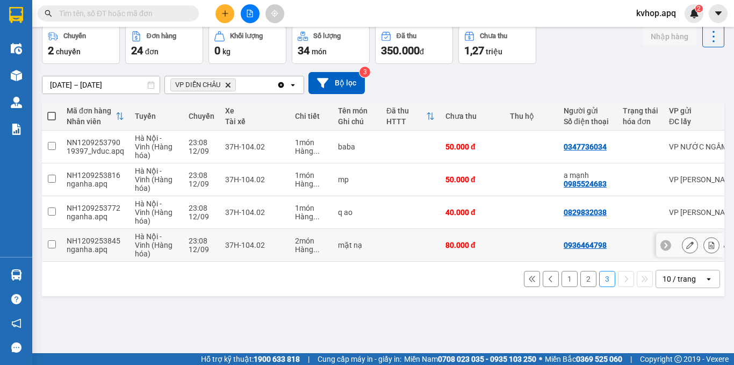
scroll to position [0, 0]
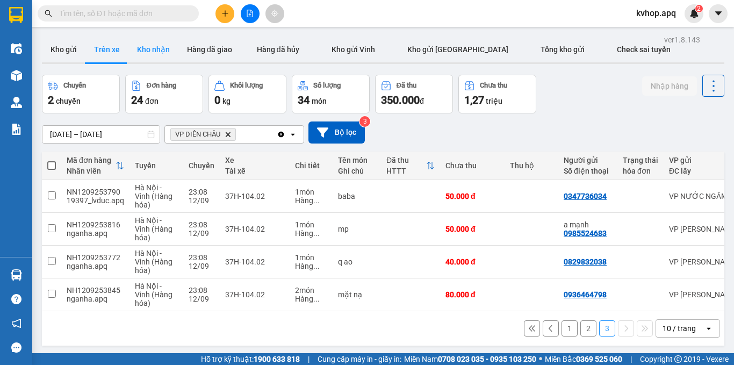
click at [165, 46] on button "Kho nhận" at bounding box center [153, 50] width 50 height 26
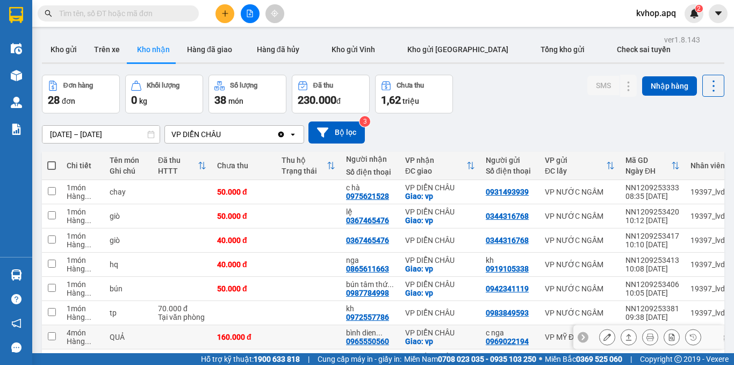
scroll to position [108, 0]
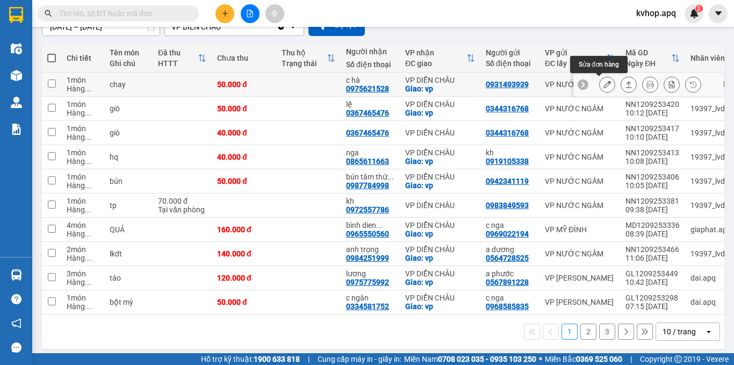
click at [604, 87] on icon at bounding box center [608, 85] width 8 height 8
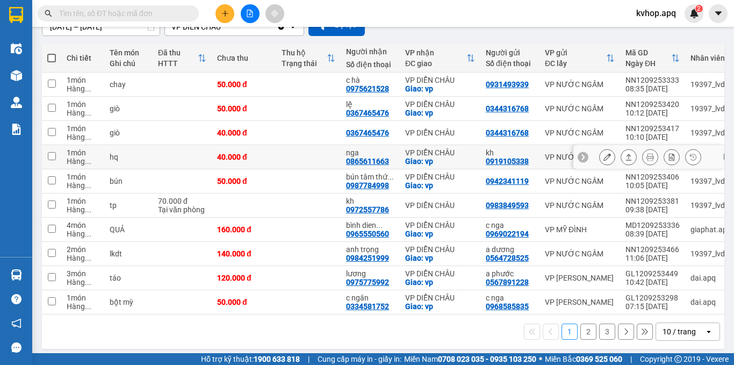
scroll to position [117, 0]
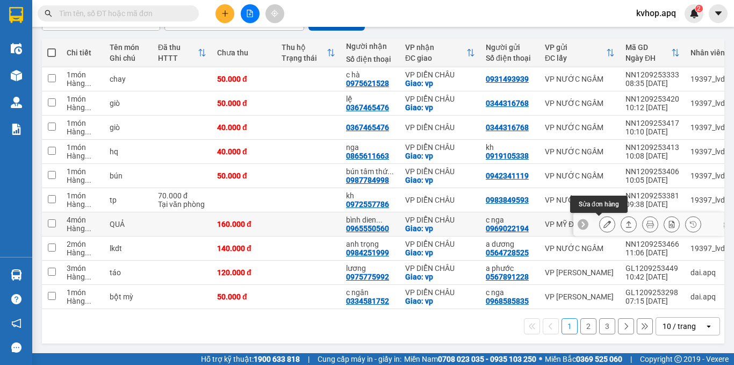
click at [604, 220] on icon at bounding box center [608, 224] width 8 height 8
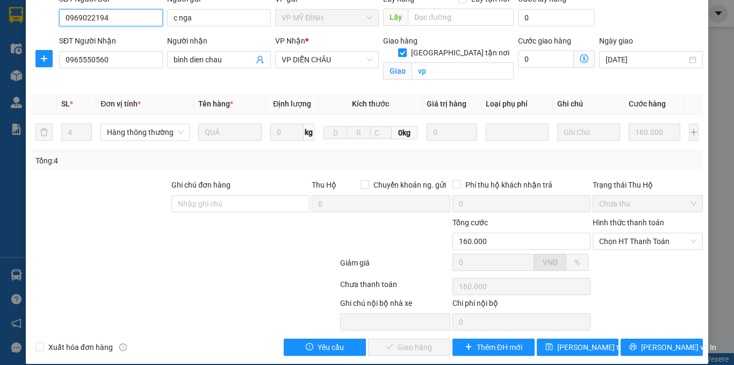
scroll to position [49, 0]
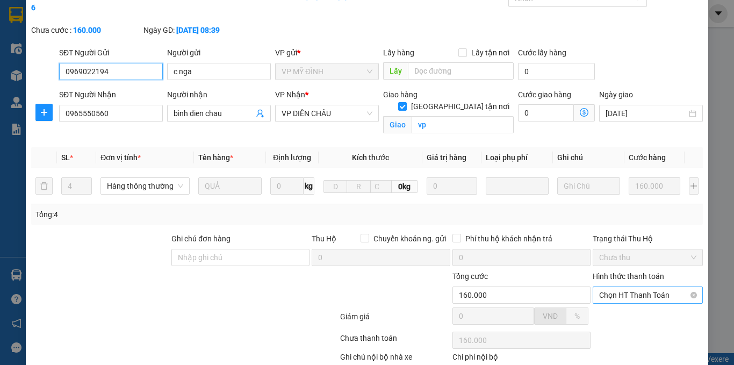
click at [623, 287] on span "Chọn HT Thanh Toán" at bounding box center [647, 295] width 97 height 16
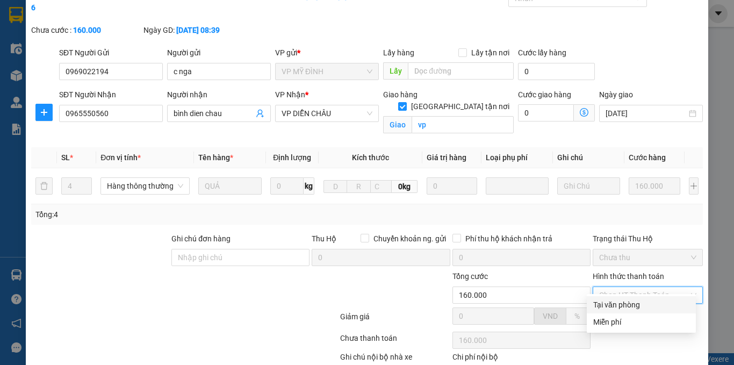
click at [614, 302] on div "Tại văn phòng" at bounding box center [641, 305] width 96 height 12
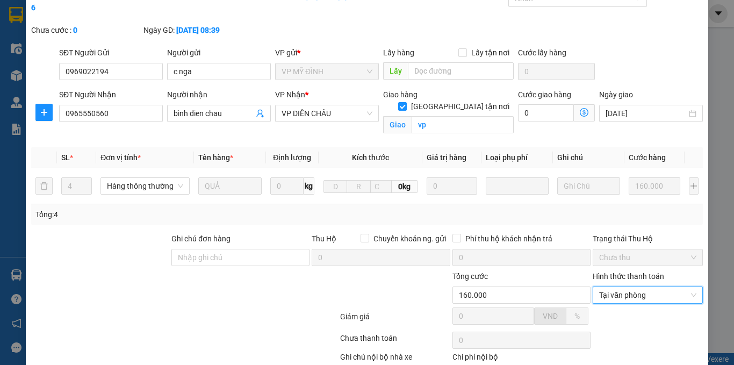
scroll to position [103, 0]
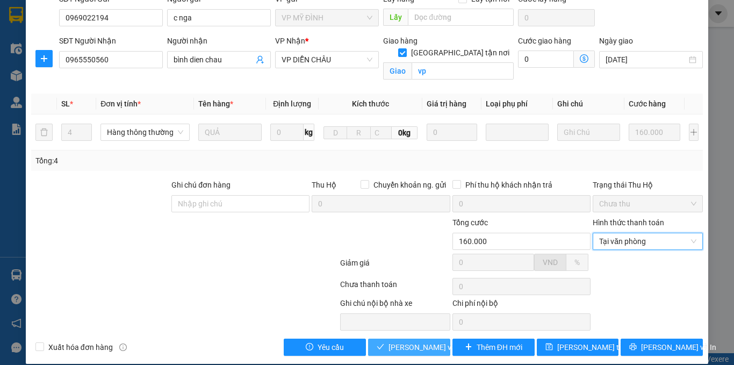
click at [410, 341] on span "[PERSON_NAME] và Giao hàng" at bounding box center [440, 347] width 103 height 12
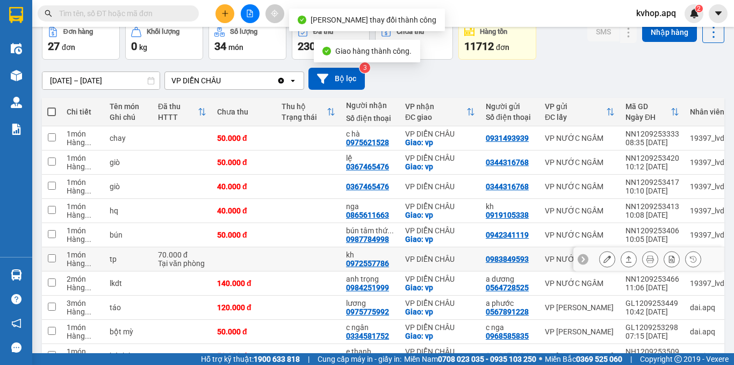
scroll to position [117, 0]
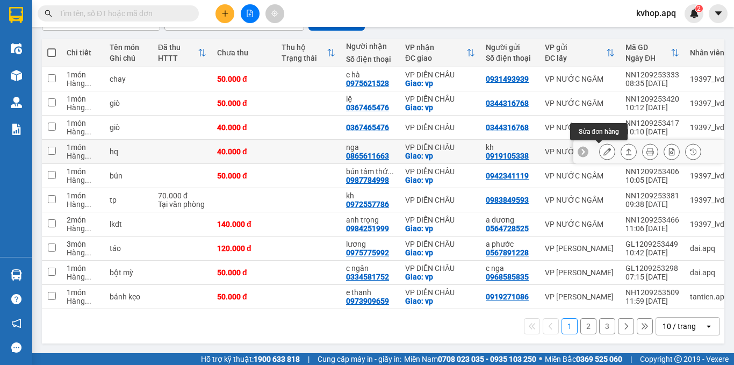
click at [604, 148] on icon at bounding box center [608, 152] width 8 height 8
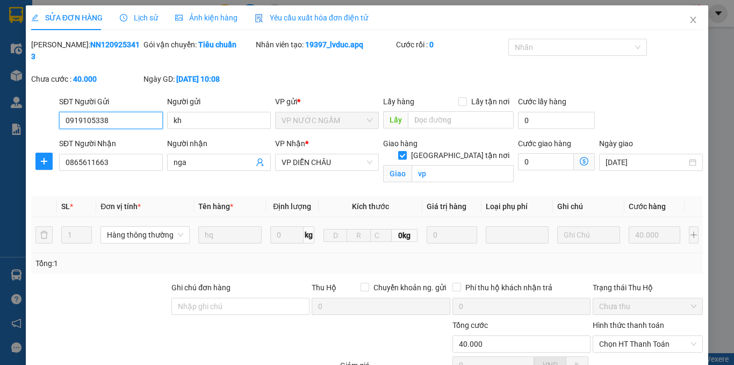
scroll to position [54, 0]
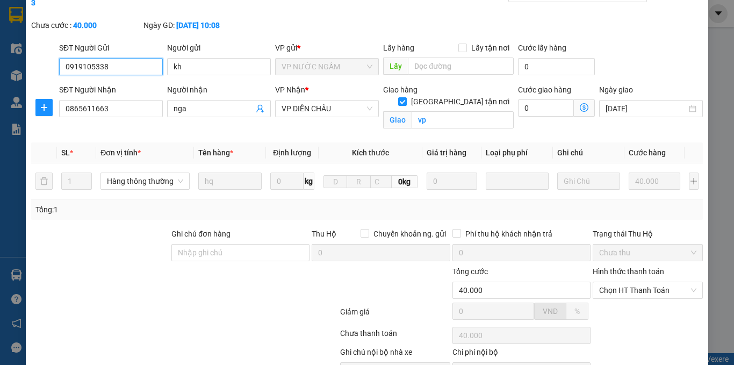
drag, startPoint x: 614, startPoint y: 282, endPoint x: 612, endPoint y: 289, distance: 6.6
click at [614, 283] on span "Chọn HT Thanh Toán" at bounding box center [647, 290] width 97 height 16
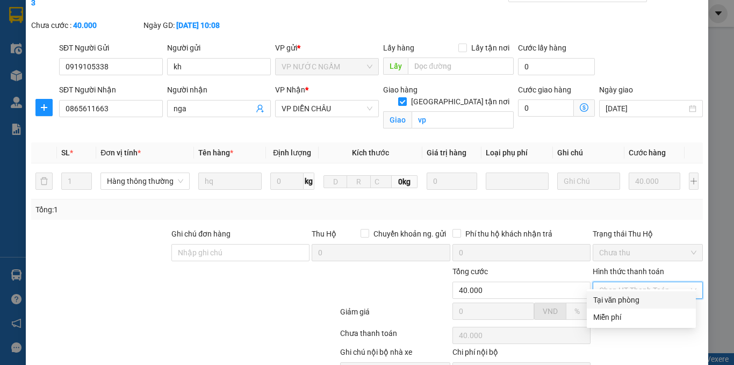
drag, startPoint x: 611, startPoint y: 294, endPoint x: 545, endPoint y: 320, distance: 71.4
click at [609, 295] on div "Tại văn phòng" at bounding box center [641, 300] width 96 height 12
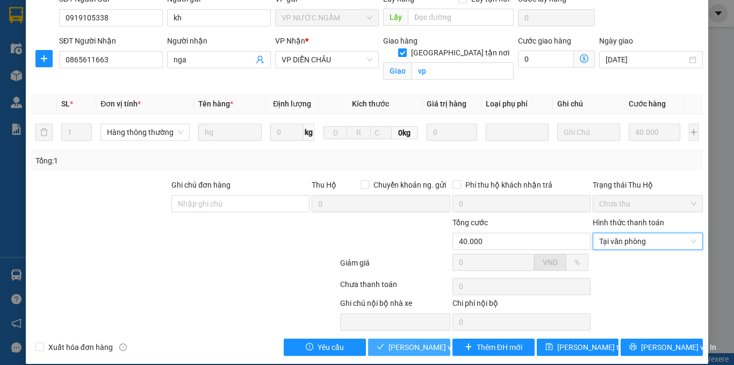
click at [389, 341] on span "[PERSON_NAME] và Giao hàng" at bounding box center [440, 347] width 103 height 12
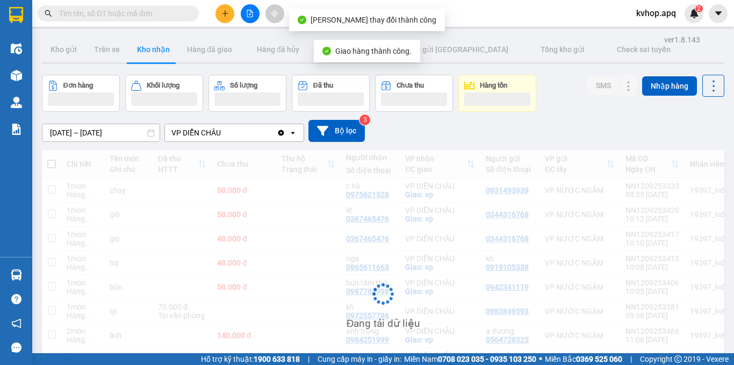
scroll to position [108, 0]
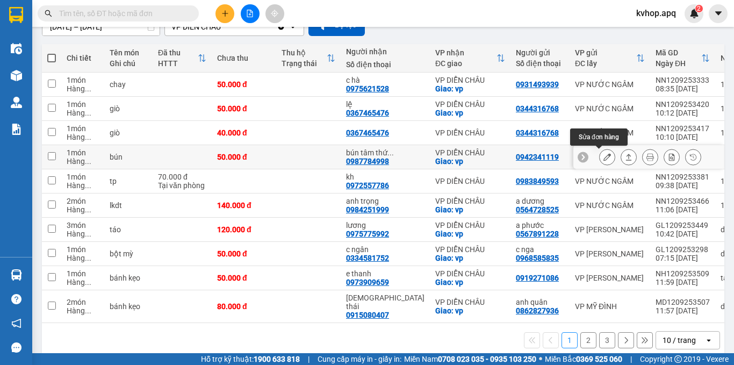
click at [604, 155] on icon at bounding box center [608, 157] width 8 height 8
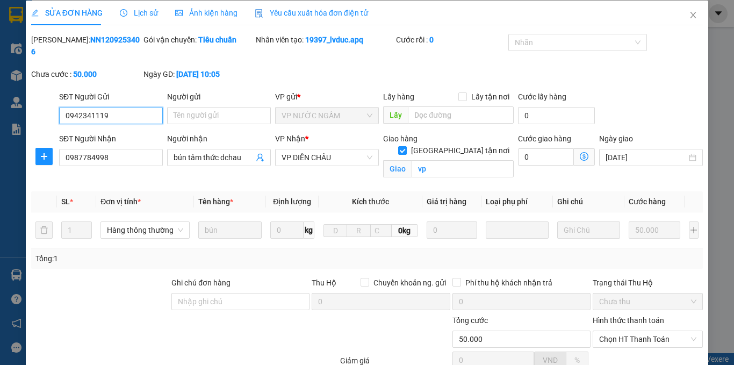
scroll to position [103, 0]
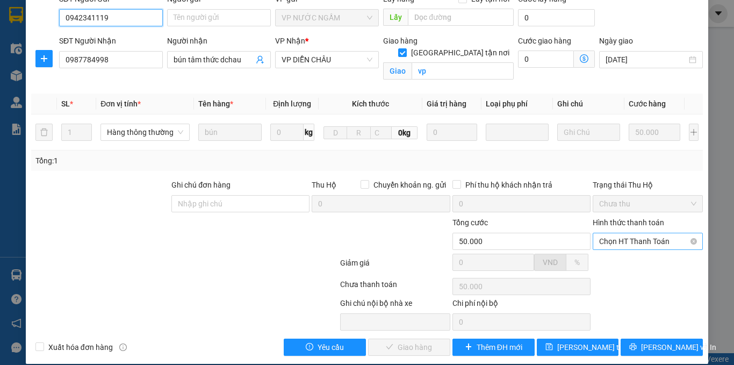
click at [609, 235] on span "Chọn HT Thanh Toán" at bounding box center [647, 241] width 97 height 16
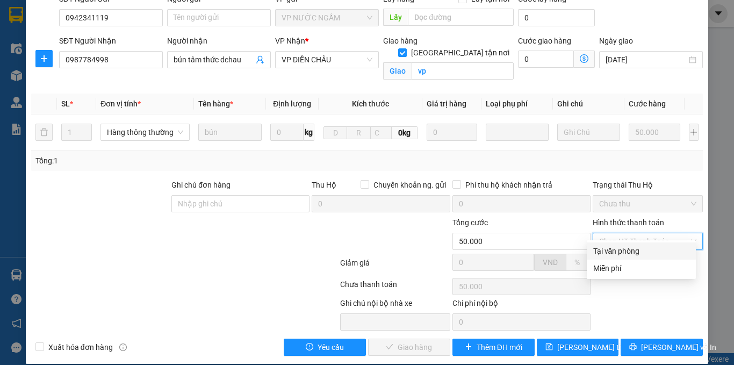
drag, startPoint x: 602, startPoint y: 246, endPoint x: 569, endPoint y: 262, distance: 36.5
click at [601, 247] on div "Tại văn phòng" at bounding box center [641, 251] width 96 height 12
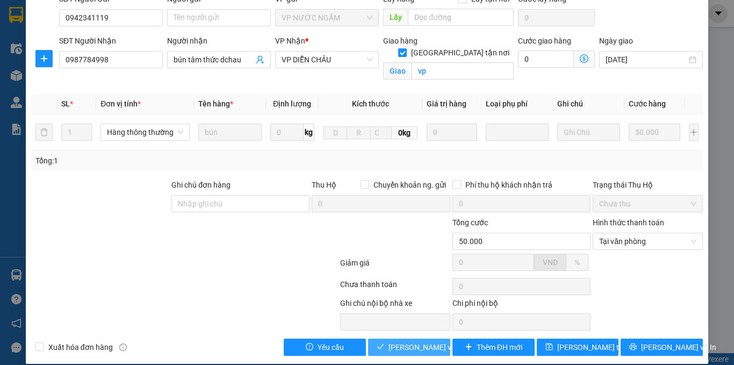
click at [419, 341] on span "[PERSON_NAME] và Giao hàng" at bounding box center [440, 347] width 103 height 12
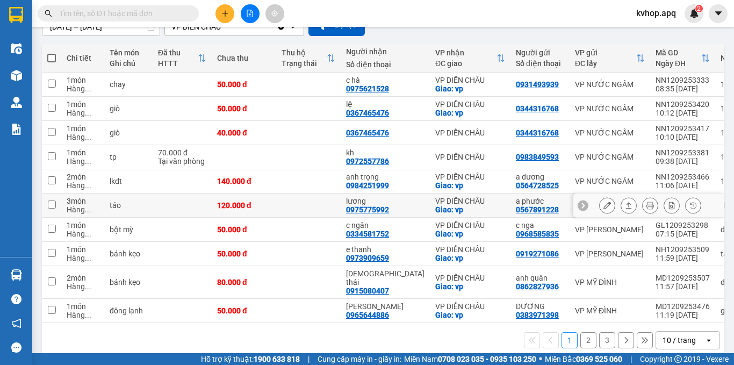
scroll to position [117, 0]
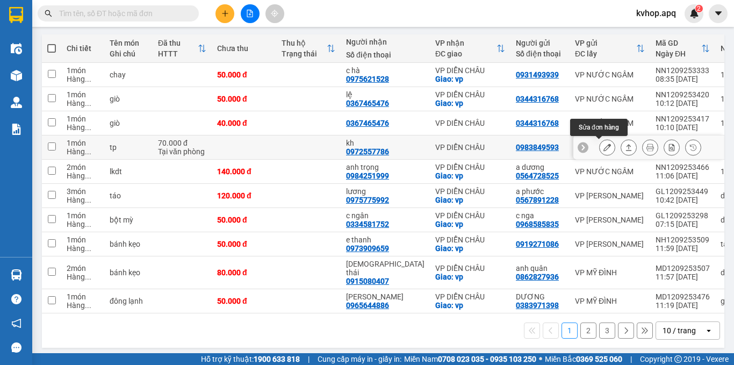
click at [603, 146] on button at bounding box center [607, 147] width 15 height 19
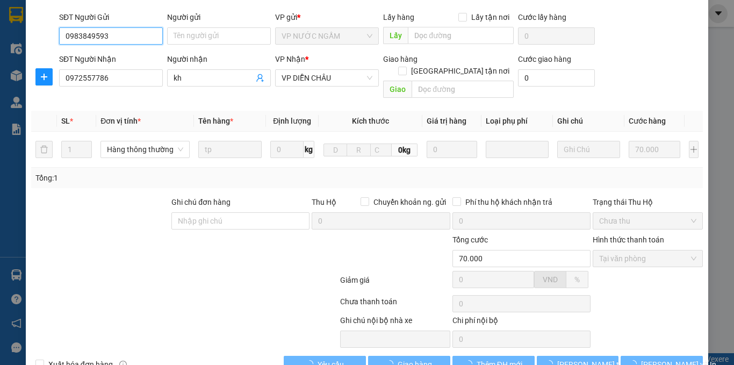
scroll to position [90, 0]
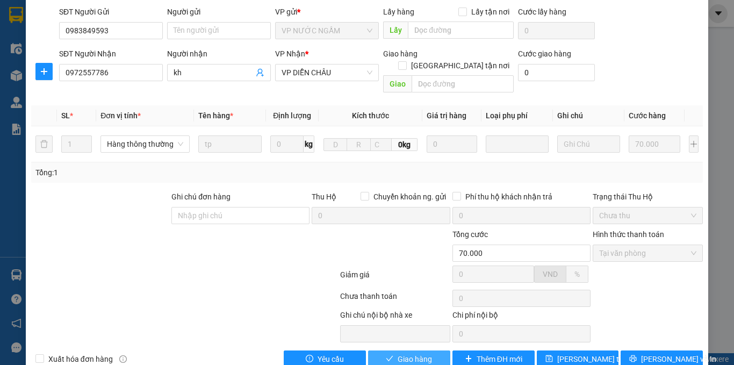
click at [378, 350] on button "Giao hàng" at bounding box center [409, 358] width 82 height 17
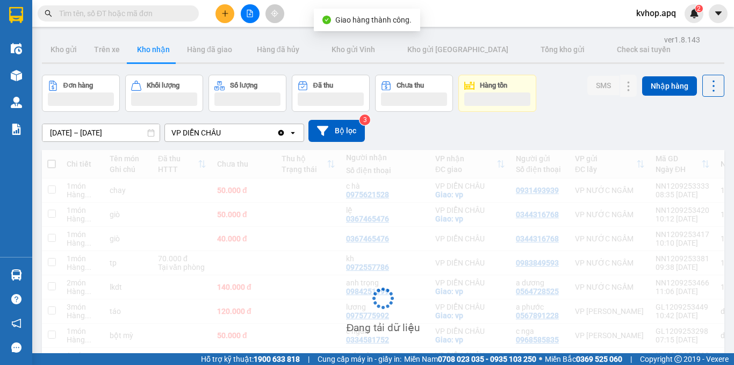
scroll to position [108, 0]
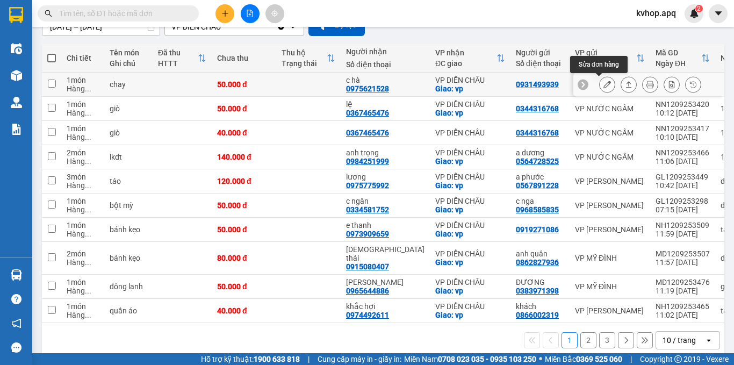
click at [604, 88] on icon at bounding box center [608, 85] width 8 height 8
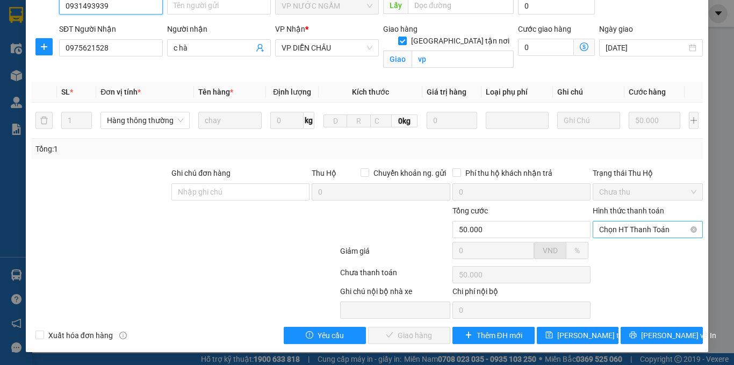
scroll to position [103, 0]
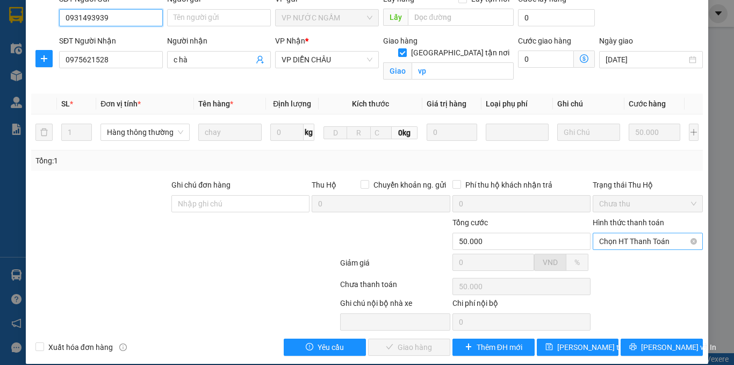
click at [602, 233] on span "Chọn HT Thanh Toán" at bounding box center [647, 241] width 97 height 16
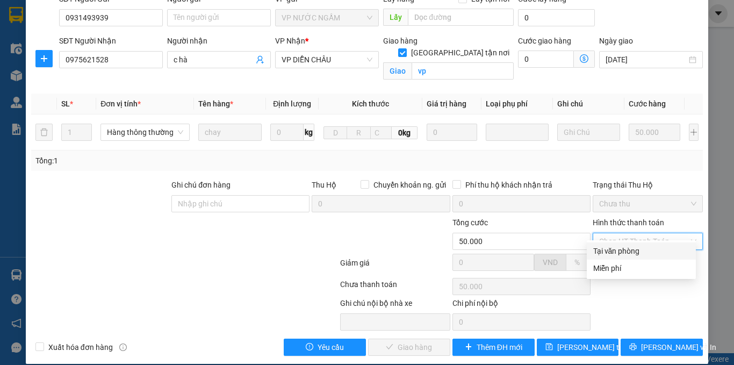
click at [612, 254] on div "Tại văn phòng" at bounding box center [641, 251] width 96 height 12
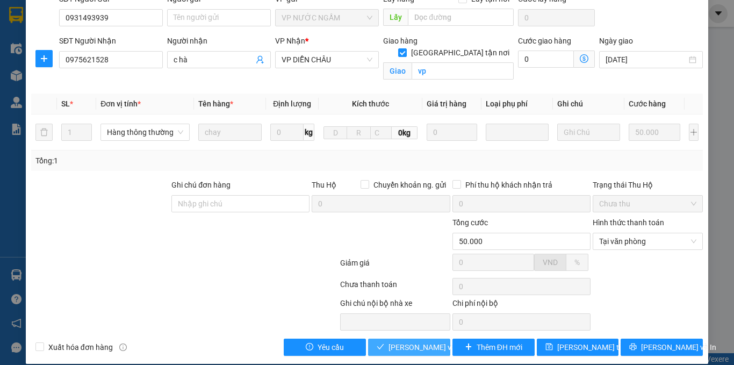
click at [411, 341] on span "[PERSON_NAME] và Giao hàng" at bounding box center [440, 347] width 103 height 12
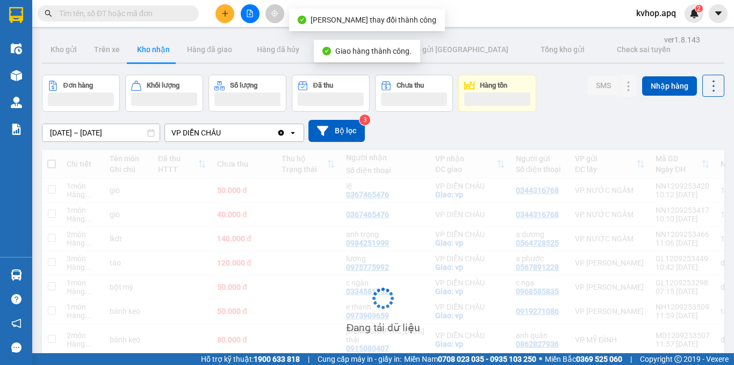
scroll to position [108, 0]
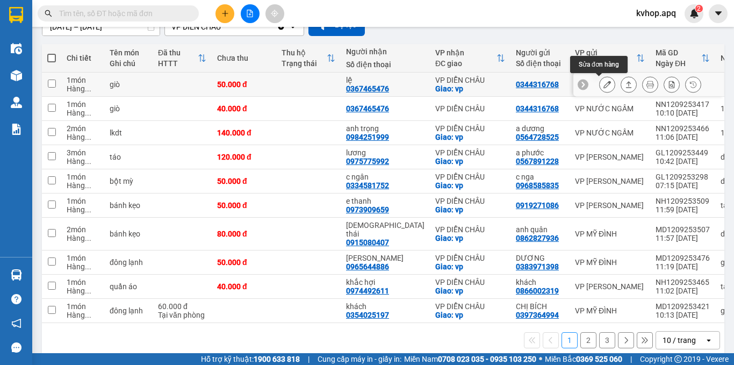
click at [604, 87] on icon at bounding box center [608, 85] width 8 height 8
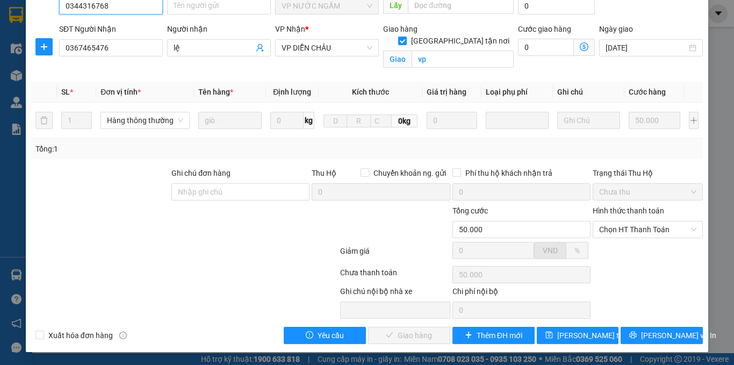
scroll to position [103, 0]
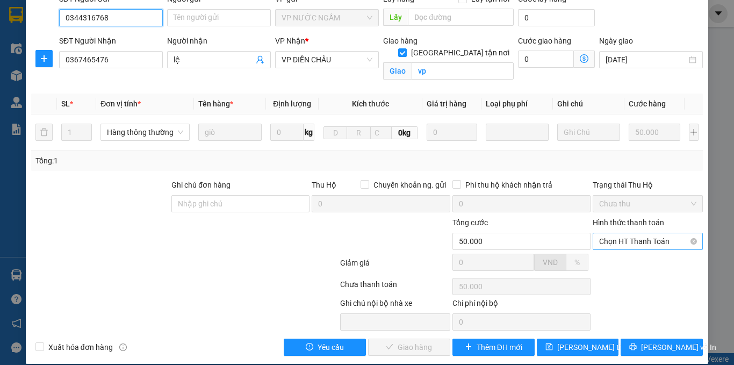
click at [631, 233] on span "Chọn HT Thanh Toán" at bounding box center [647, 241] width 97 height 16
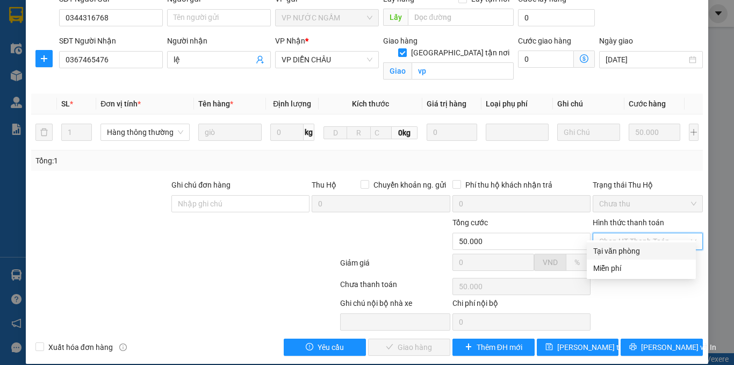
drag, startPoint x: 619, startPoint y: 252, endPoint x: 568, endPoint y: 269, distance: 54.4
click at [619, 253] on div "Tại văn phòng" at bounding box center [641, 251] width 96 height 12
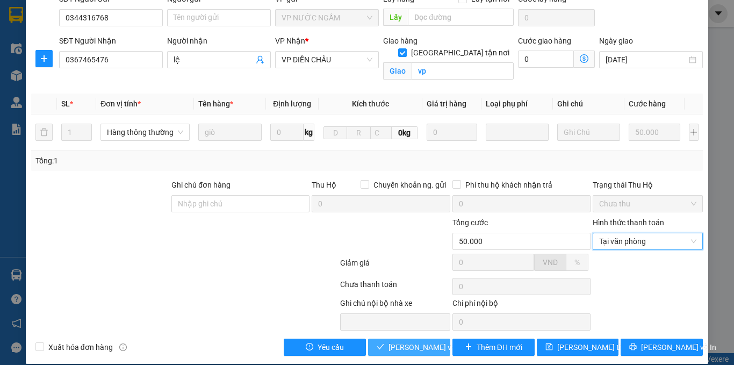
click at [405, 341] on span "[PERSON_NAME] và Giao hàng" at bounding box center [440, 347] width 103 height 12
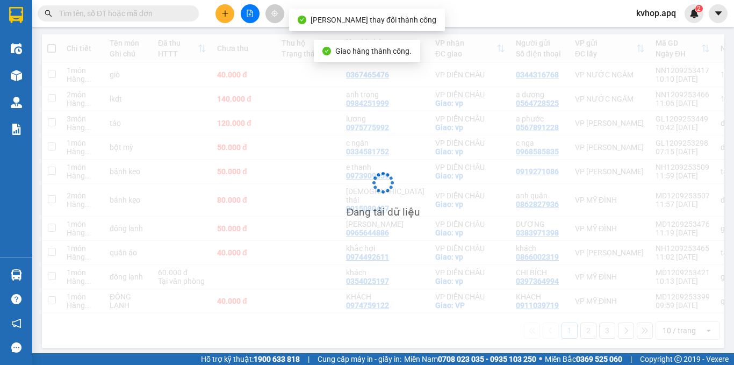
scroll to position [117, 0]
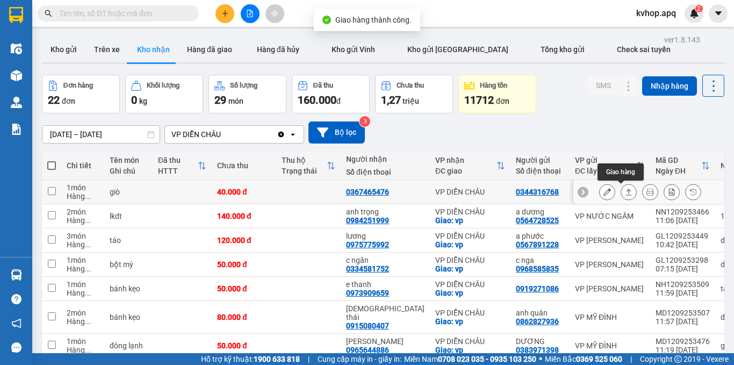
scroll to position [117, 0]
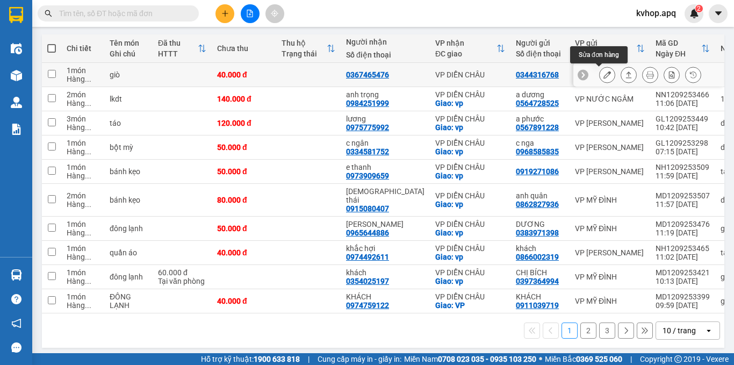
click at [604, 77] on icon at bounding box center [608, 75] width 8 height 8
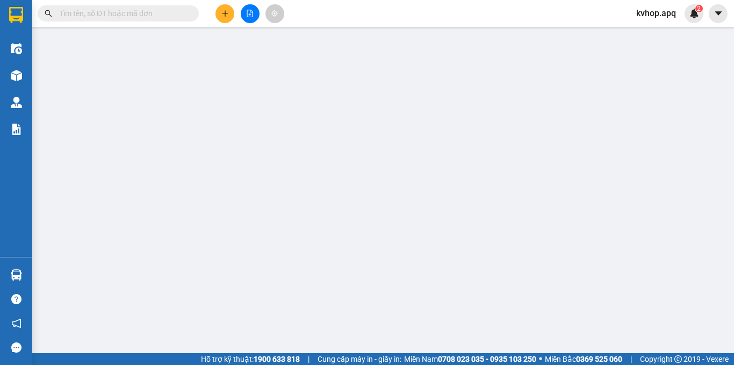
type input "0344316768"
type input "0367465476"
type input "40.000"
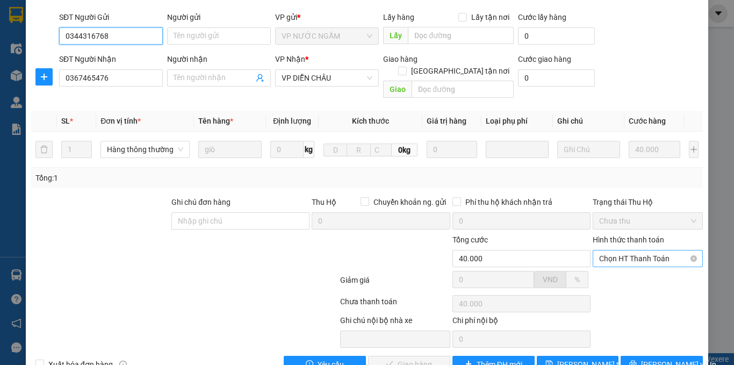
scroll to position [90, 0]
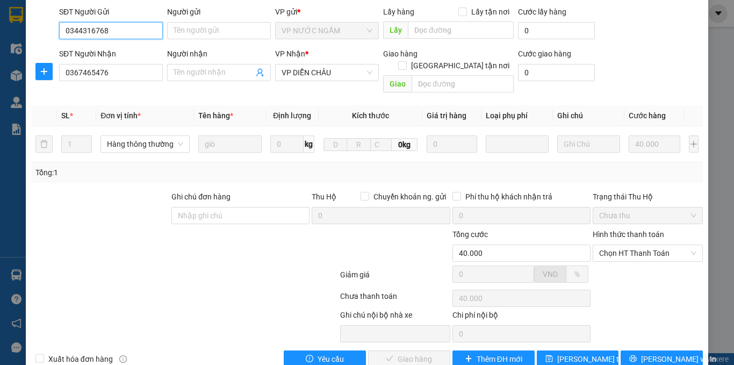
drag, startPoint x: 599, startPoint y: 227, endPoint x: 600, endPoint y: 239, distance: 11.8
click at [600, 245] on span "Chọn HT Thanh Toán" at bounding box center [647, 253] width 97 height 16
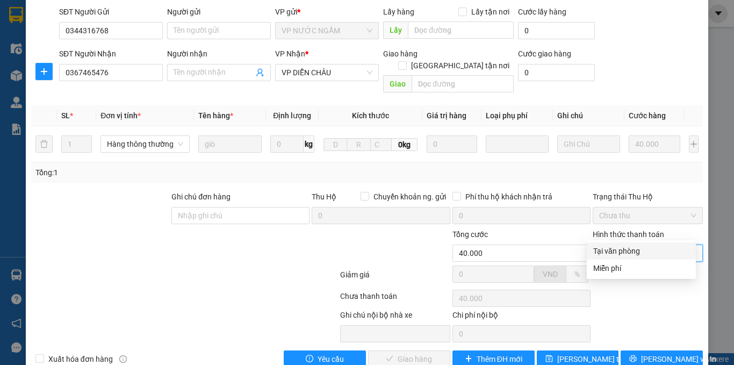
click at [602, 247] on div "Tại văn phòng" at bounding box center [641, 251] width 96 height 12
type input "0"
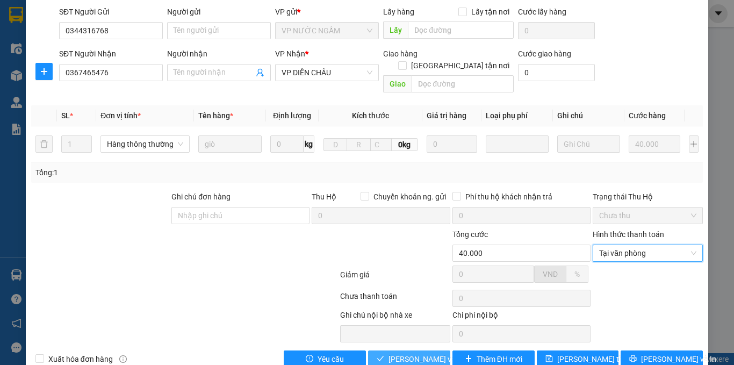
drag, startPoint x: 433, startPoint y: 331, endPoint x: 427, endPoint y: 331, distance: 6.5
click at [430, 353] on span "[PERSON_NAME] và Giao hàng" at bounding box center [440, 359] width 103 height 12
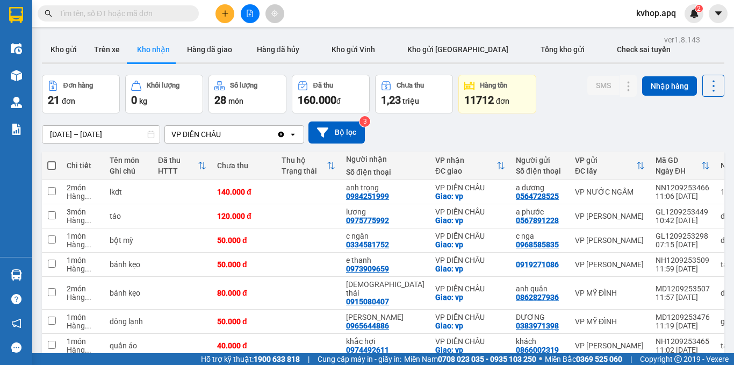
scroll to position [108, 0]
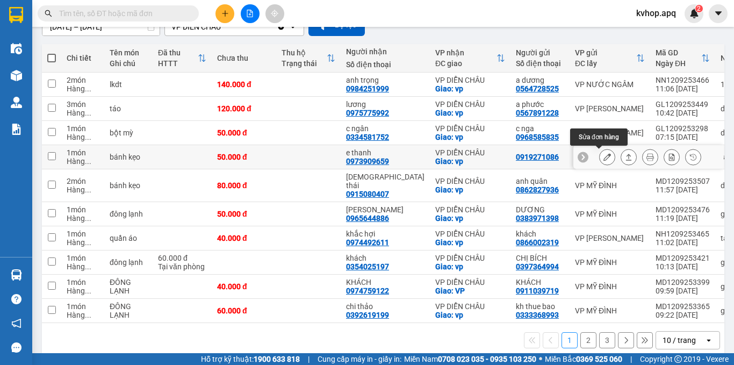
click at [604, 154] on icon at bounding box center [608, 157] width 8 height 8
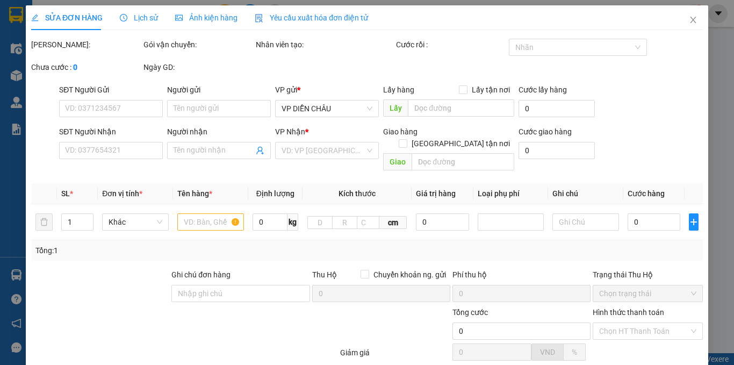
type input "0919271086"
type input "0973909659"
type input "e thanh"
checkbox input "true"
type input "vp"
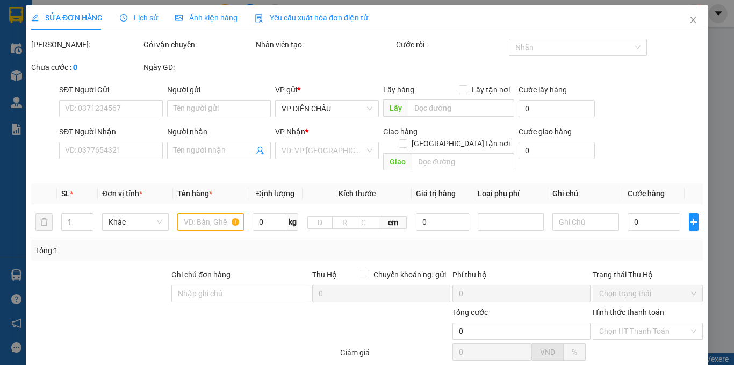
type input "50.000"
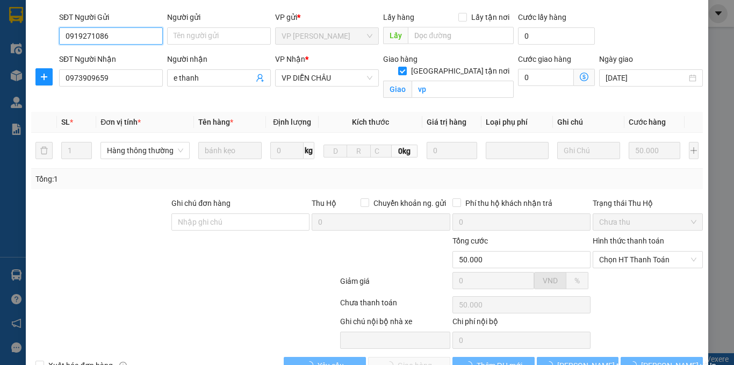
scroll to position [103, 0]
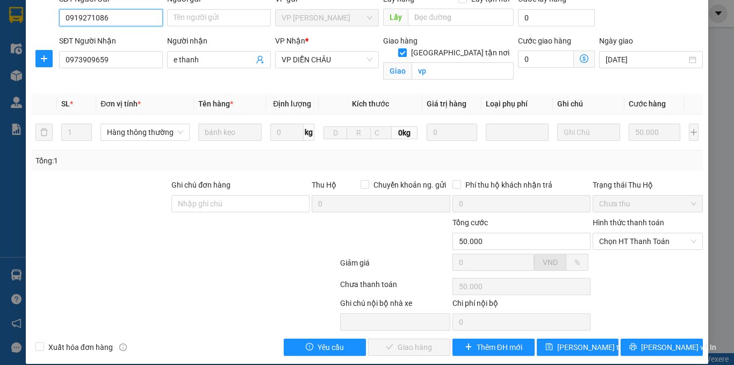
drag, startPoint x: 623, startPoint y: 233, endPoint x: 619, endPoint y: 241, distance: 8.7
click at [623, 234] on span "Chọn HT Thanh Toán" at bounding box center [647, 241] width 97 height 16
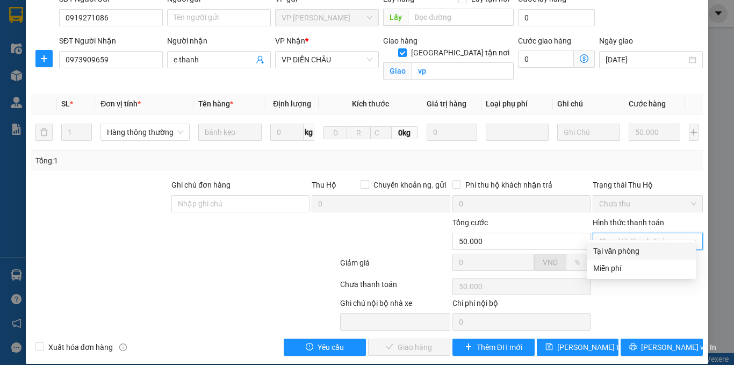
click at [613, 251] on div "Tại văn phòng" at bounding box center [641, 251] width 96 height 12
type input "0"
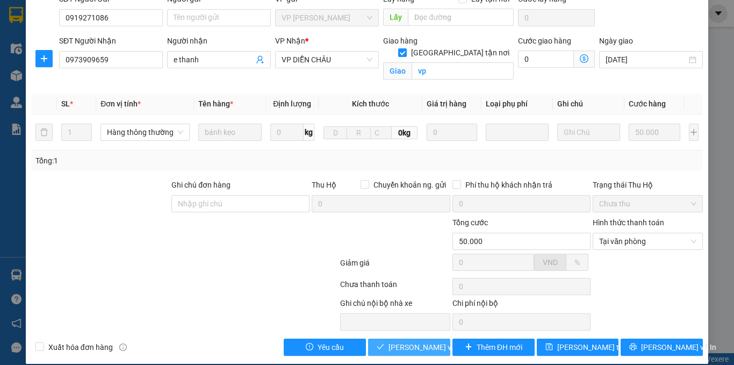
click at [417, 341] on span "[PERSON_NAME] và Giao hàng" at bounding box center [440, 347] width 103 height 12
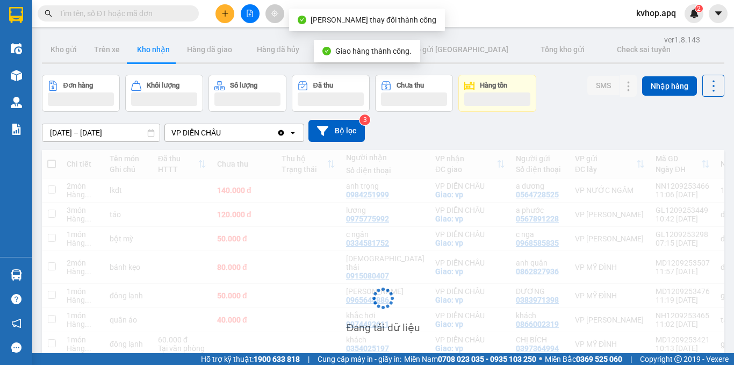
scroll to position [108, 0]
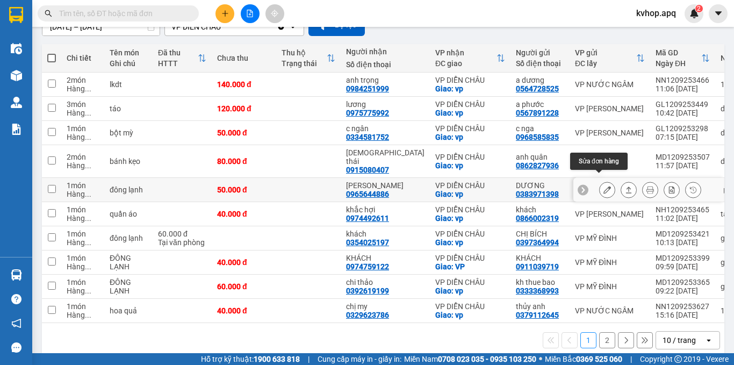
click at [604, 186] on icon at bounding box center [608, 190] width 8 height 8
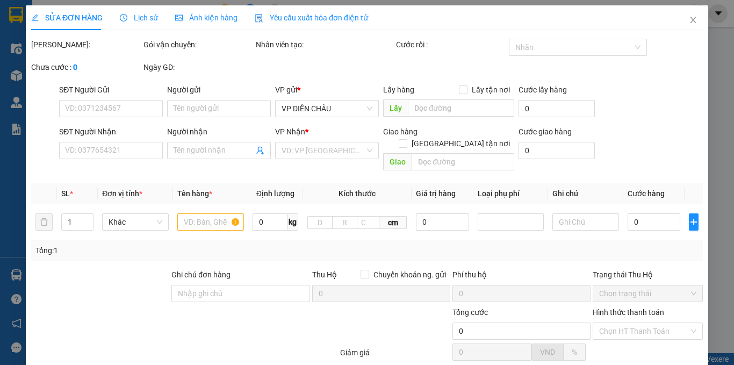
type input "0383971398"
type input "DƯƠNG"
type input "0965644886"
type input "[PERSON_NAME]"
checkbox input "true"
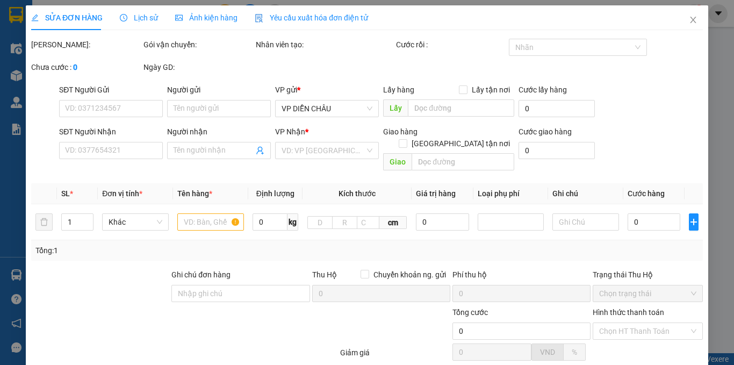
type input "vp"
type input "50.000"
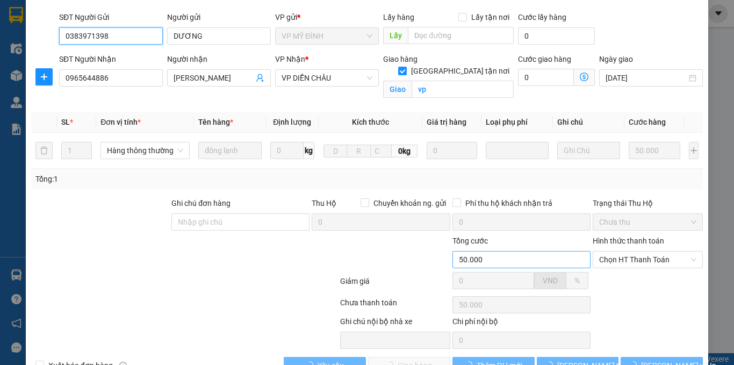
scroll to position [103, 0]
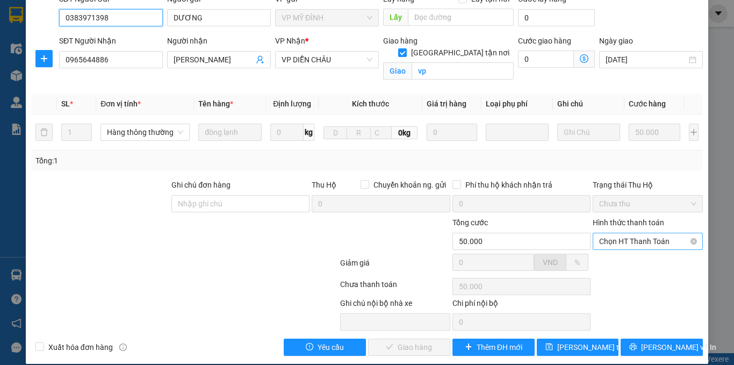
click at [605, 235] on span "Chọn HT Thanh Toán" at bounding box center [647, 241] width 97 height 16
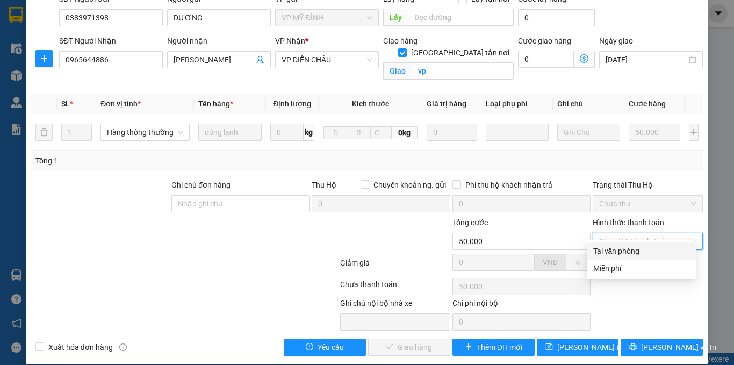
click at [605, 242] on div "Total Paid Fee 0 Total UnPaid Fee 50.000 Cash Collection Total Fee Mã ĐH: MD120…" at bounding box center [367, 146] width 672 height 420
click at [610, 233] on span "Chọn HT Thanh Toán" at bounding box center [647, 241] width 97 height 16
click at [601, 249] on div "Tại văn phòng" at bounding box center [641, 251] width 96 height 12
type input "0"
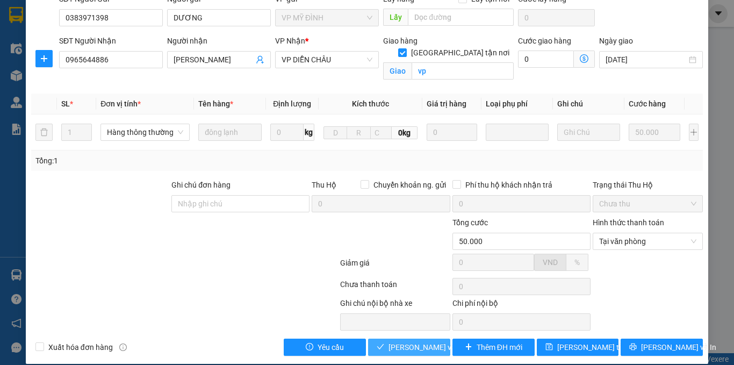
click at [396, 341] on span "[PERSON_NAME] và Giao hàng" at bounding box center [440, 347] width 103 height 12
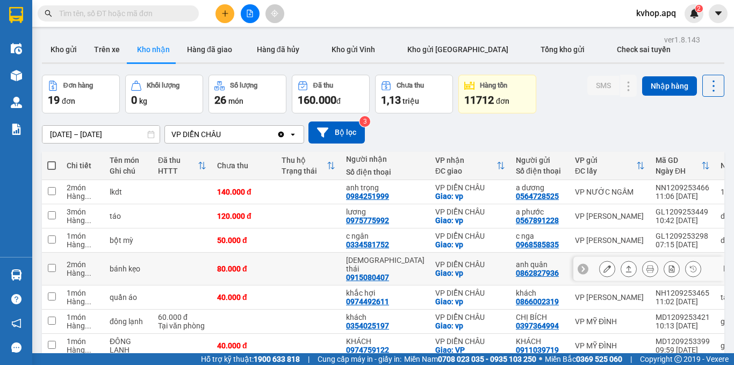
scroll to position [108, 0]
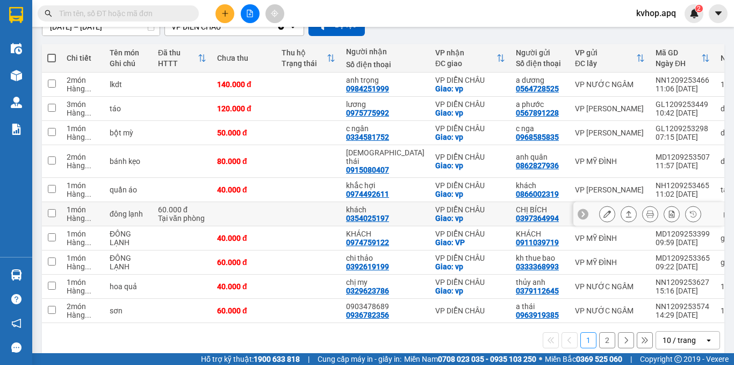
click at [604, 210] on icon at bounding box center [608, 214] width 8 height 8
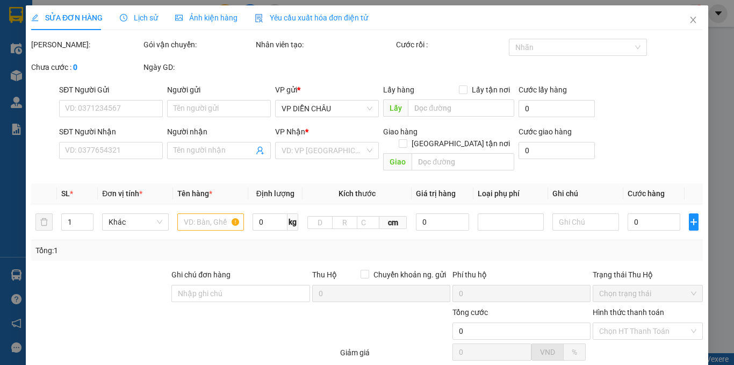
scroll to position [85, 0]
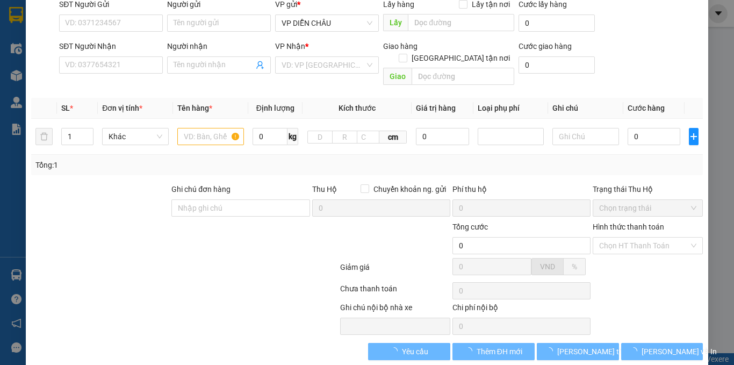
type input "0397364994"
type input "CHỊ BÍCH"
type input "0354025197"
type input "khách"
checkbox input "true"
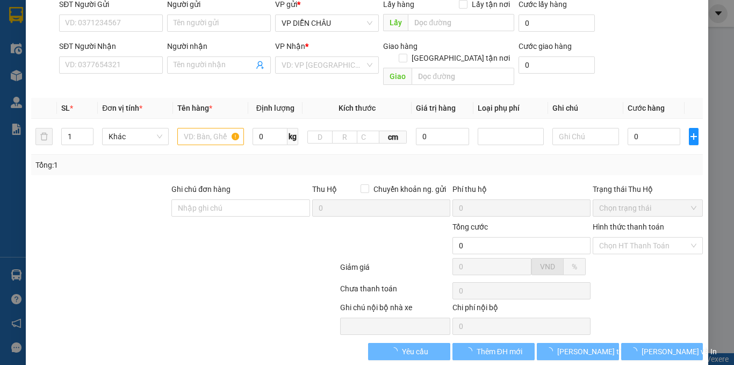
type input "vp"
type input "60.000"
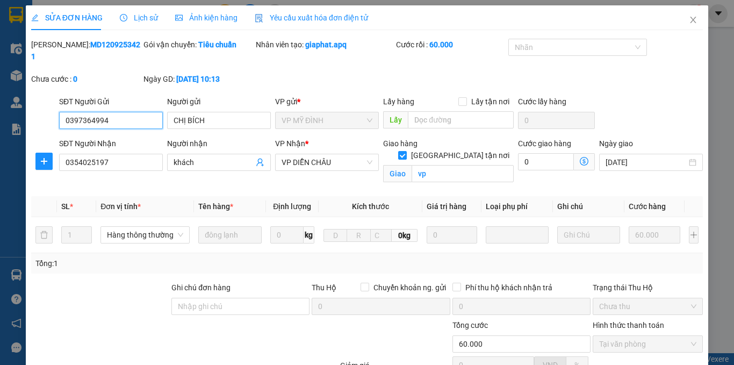
scroll to position [103, 0]
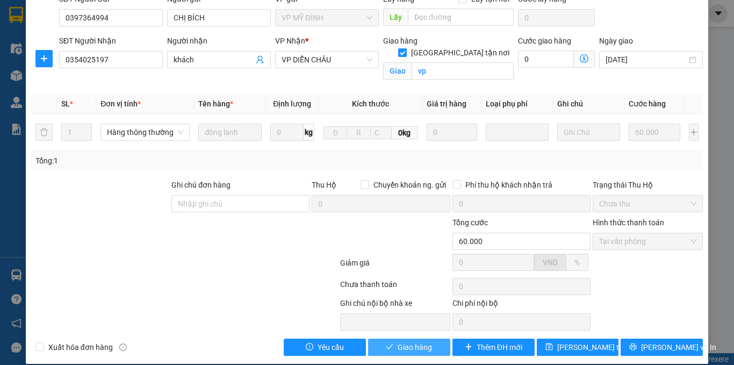
click at [426, 341] on span "Giao hàng" at bounding box center [415, 347] width 34 height 12
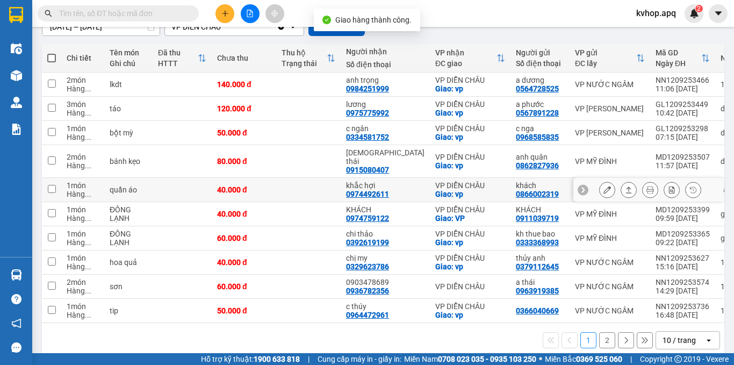
scroll to position [117, 0]
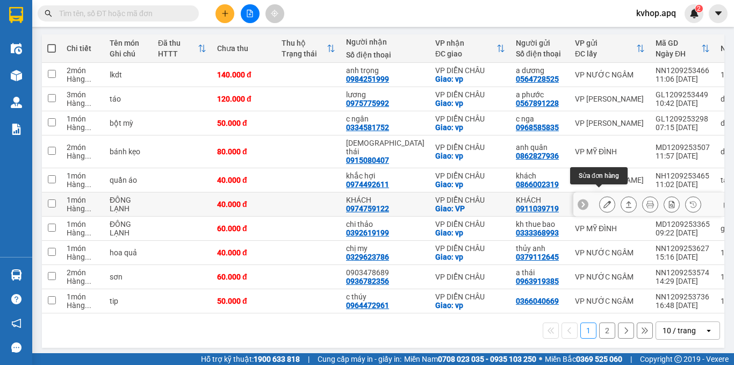
click at [604, 201] on icon at bounding box center [608, 205] width 8 height 8
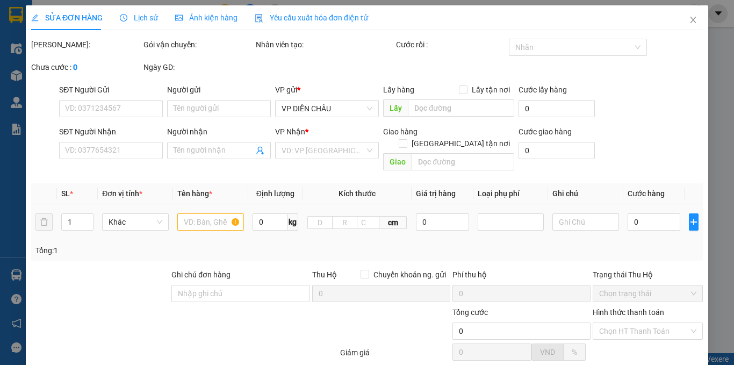
type input "0911039719"
type input "KHÁCH"
type input "0974759122"
type input "KHÁCH"
checkbox input "true"
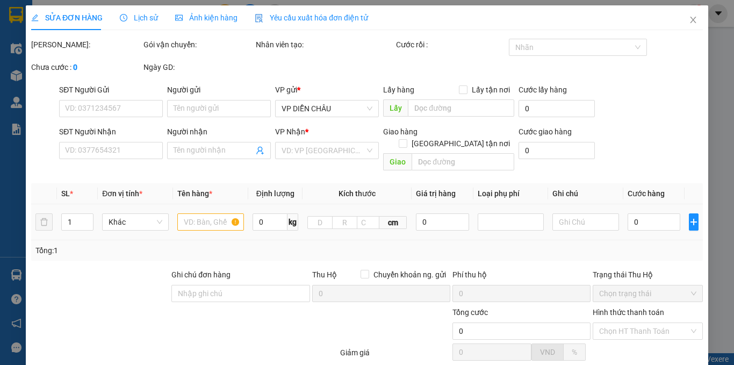
type input "VP"
type input "40.000"
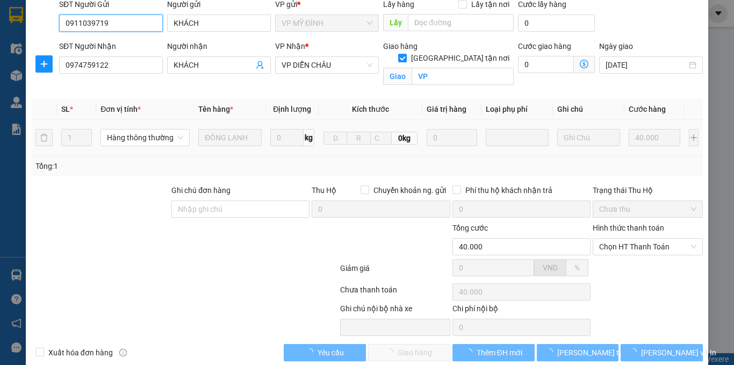
scroll to position [103, 0]
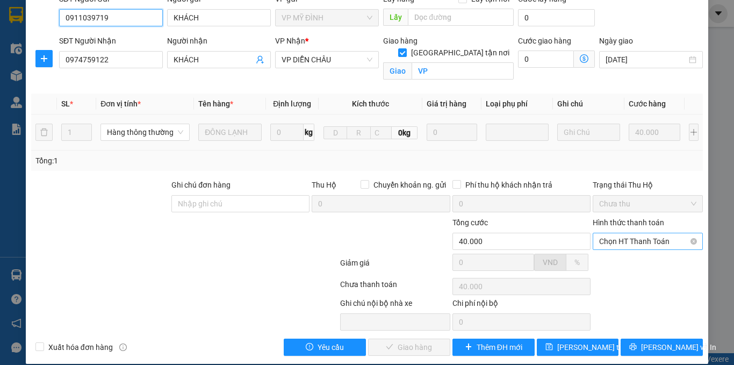
click at [623, 234] on span "Chọn HT Thanh Toán" at bounding box center [647, 241] width 97 height 16
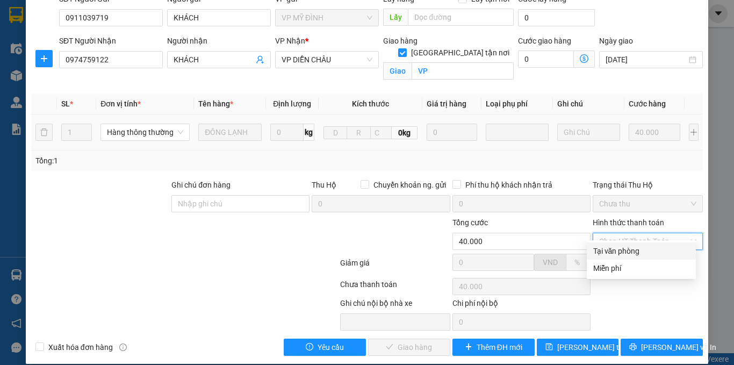
click at [611, 255] on div "Tại văn phòng" at bounding box center [641, 251] width 96 height 12
type input "0"
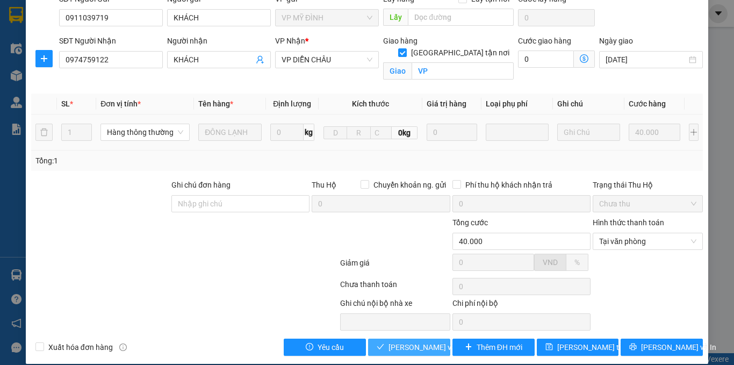
click at [398, 339] on button "[PERSON_NAME] và Giao hàng" at bounding box center [409, 347] width 82 height 17
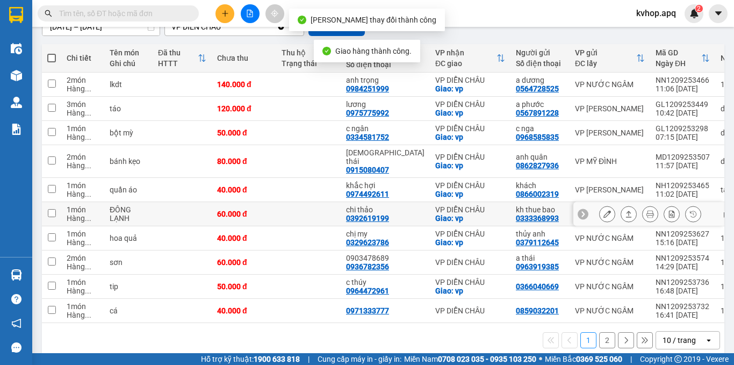
scroll to position [117, 0]
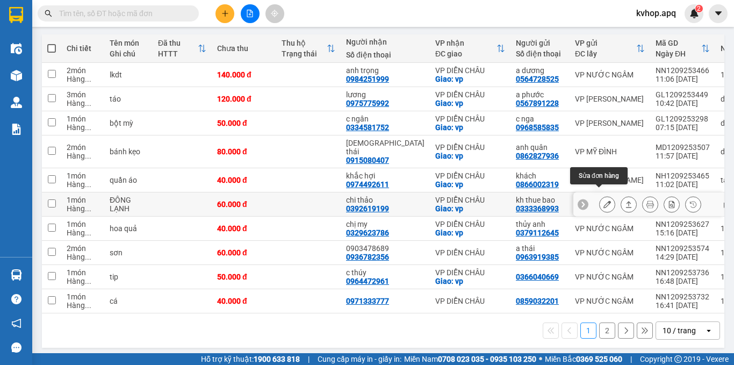
click at [604, 195] on button at bounding box center [607, 204] width 15 height 19
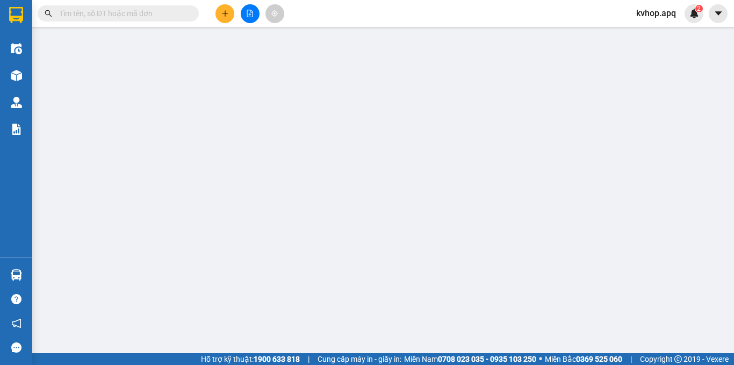
type input "0333368993"
type input "kh thue bao"
type input "0392619199"
type input "chi thảo"
checkbox input "true"
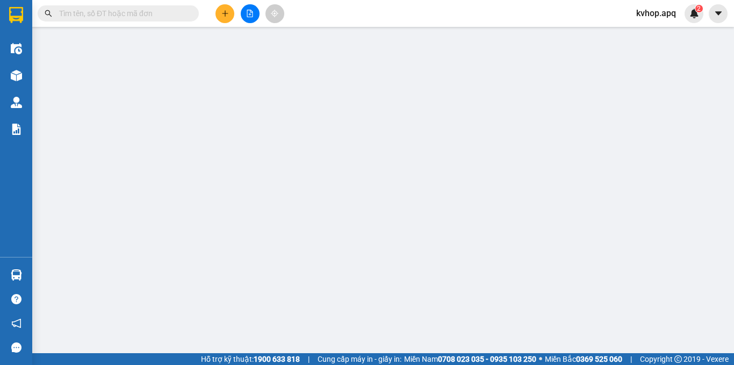
type input "vp"
checkbox input "true"
type input "60.000"
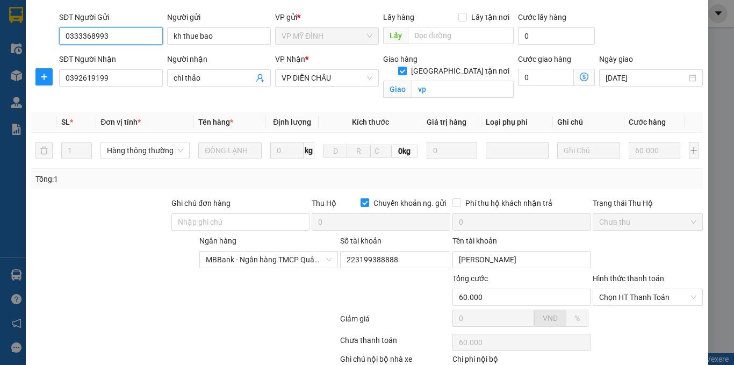
scroll to position [140, 0]
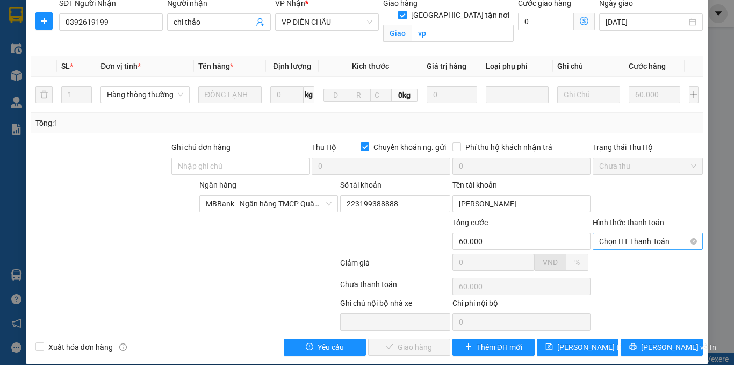
click at [641, 234] on span "Chọn HT Thanh Toán" at bounding box center [647, 241] width 97 height 16
click at [617, 250] on div "Tại văn phòng" at bounding box center [641, 251] width 96 height 12
type input "0"
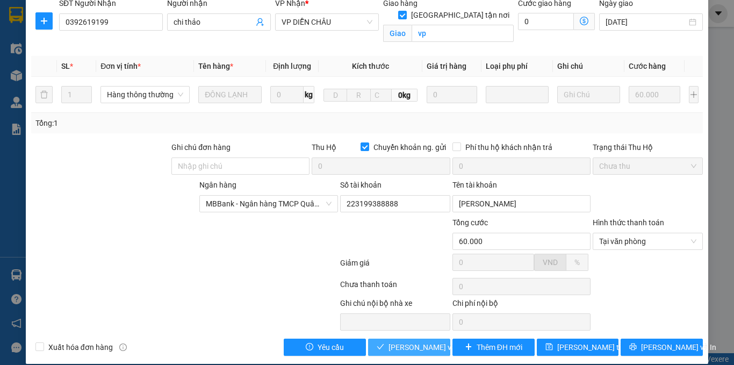
click at [416, 341] on span "[PERSON_NAME] và Giao hàng" at bounding box center [440, 347] width 103 height 12
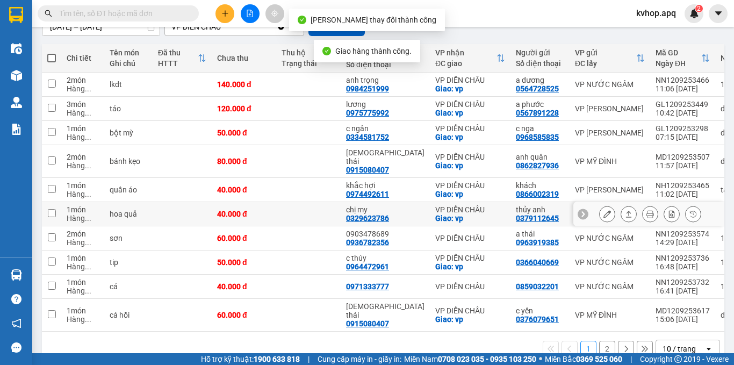
scroll to position [117, 0]
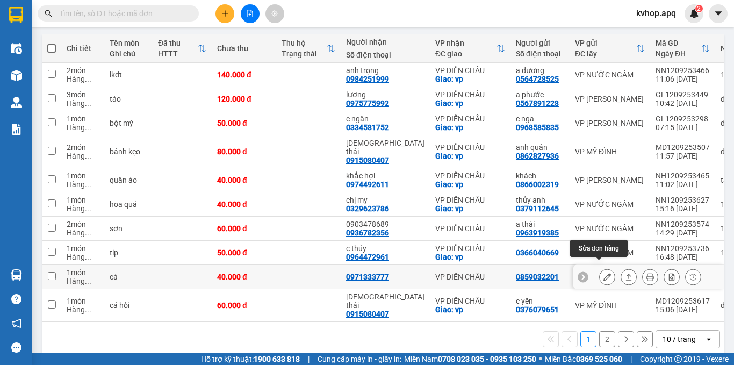
click at [604, 273] on icon at bounding box center [608, 277] width 8 height 8
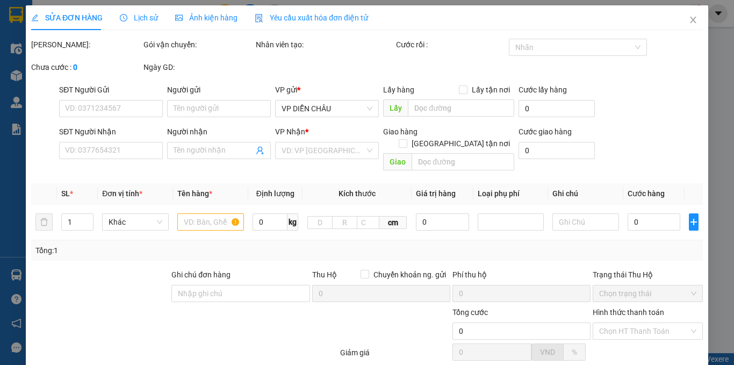
type input "0859032201"
type input "0971333777"
type input "40.000"
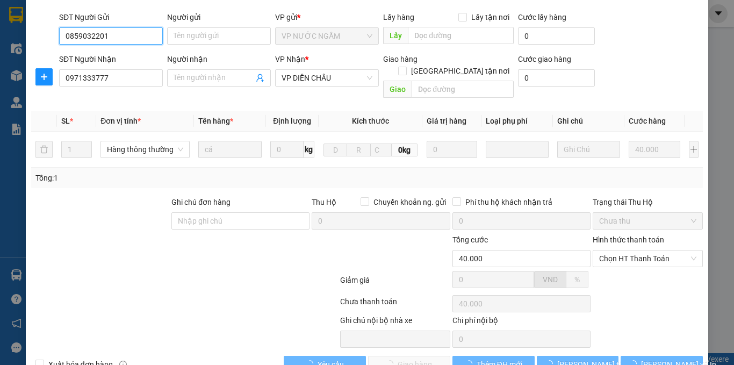
scroll to position [90, 0]
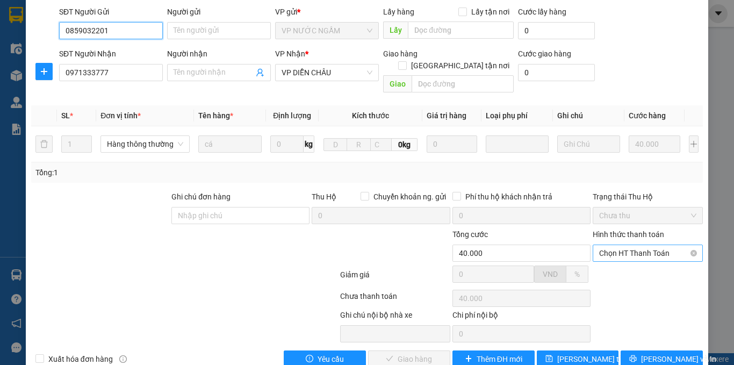
click at [634, 245] on span "Chọn HT Thanh Toán" at bounding box center [647, 253] width 97 height 16
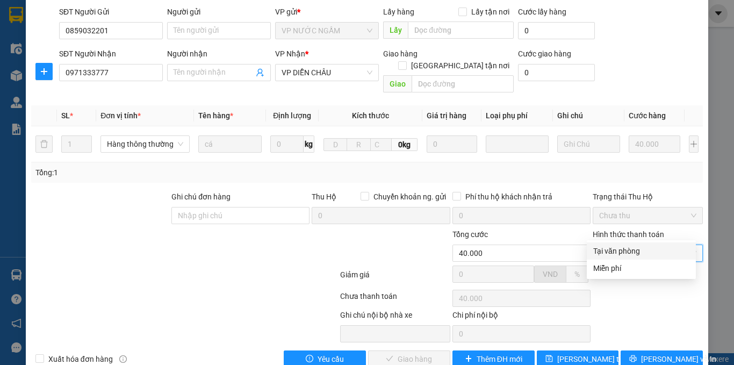
drag, startPoint x: 626, startPoint y: 240, endPoint x: 606, endPoint y: 257, distance: 25.9
click at [616, 252] on div "Tại văn phòng" at bounding box center [641, 251] width 96 height 12
type input "0"
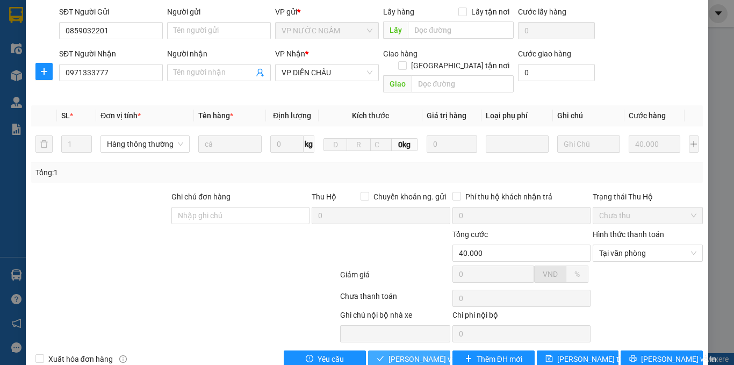
click at [412, 353] on span "[PERSON_NAME] và Giao hàng" at bounding box center [440, 359] width 103 height 12
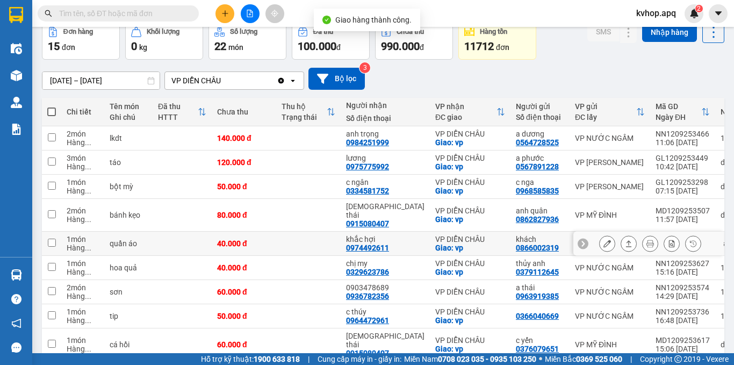
scroll to position [117, 0]
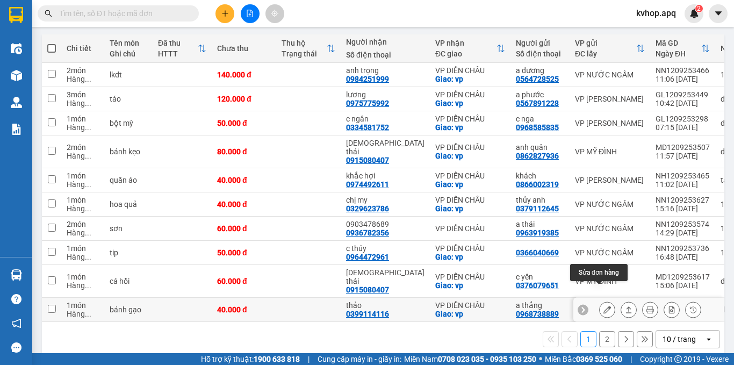
click at [600, 301] on button at bounding box center [607, 310] width 15 height 19
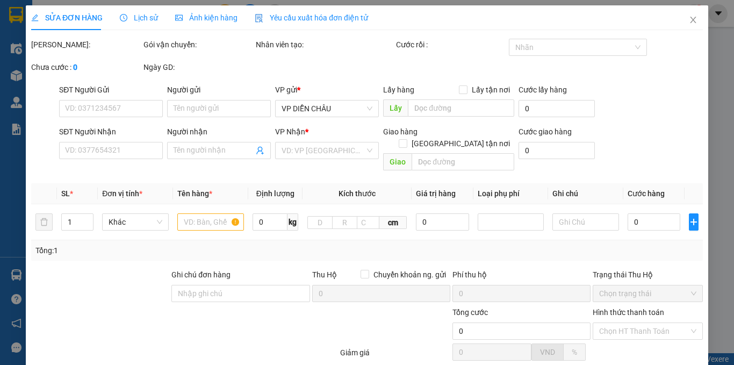
type input "0968738889"
type input "a thắng"
type input "0399114116"
type input "thảo"
checkbox input "true"
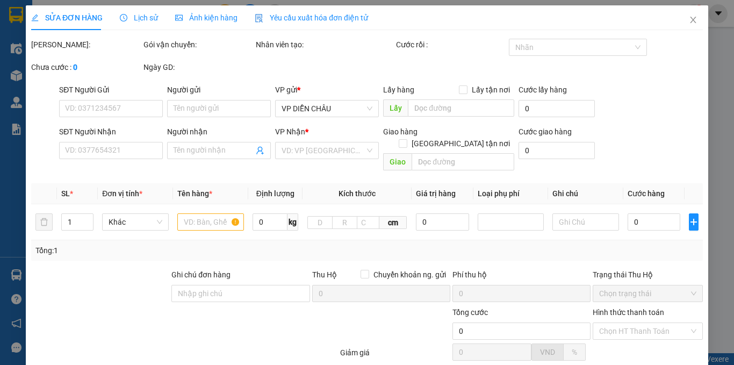
type input "vp"
type input "40.000"
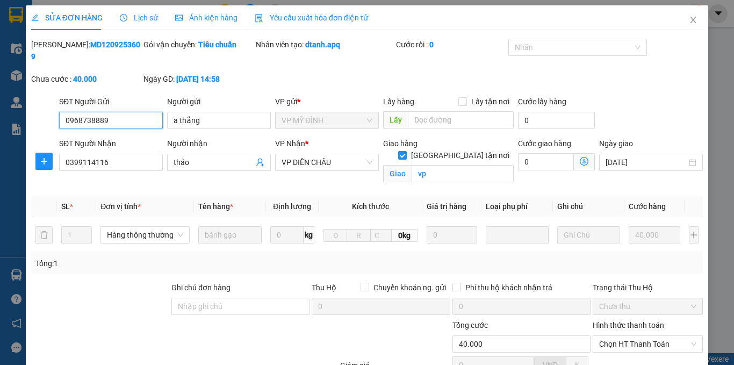
scroll to position [103, 0]
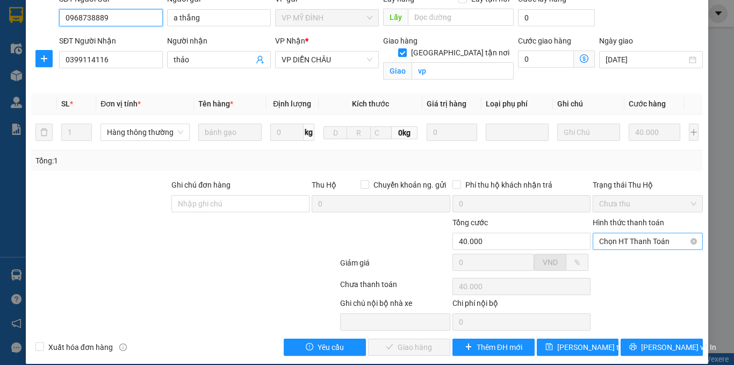
click at [625, 233] on span "Chọn HT Thanh Toán" at bounding box center [647, 241] width 97 height 16
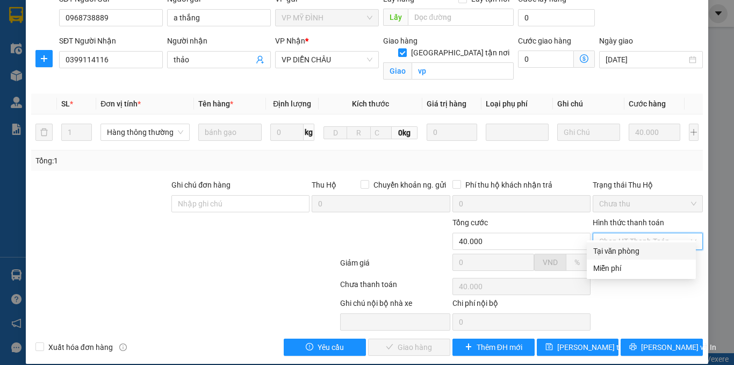
click at [618, 251] on div "Tại văn phòng" at bounding box center [641, 251] width 96 height 12
type input "0"
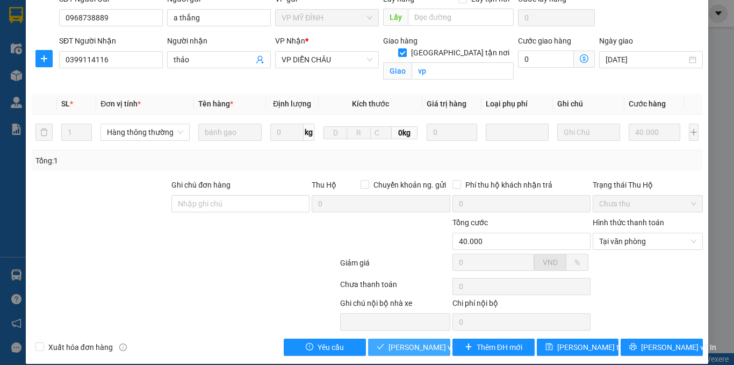
click at [404, 341] on span "[PERSON_NAME] và Giao hàng" at bounding box center [440, 347] width 103 height 12
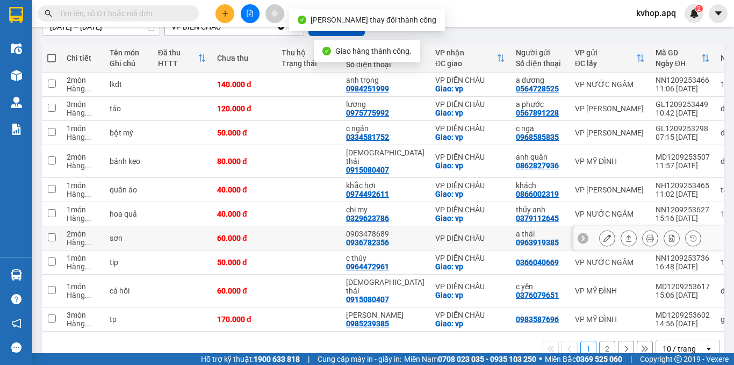
scroll to position [117, 0]
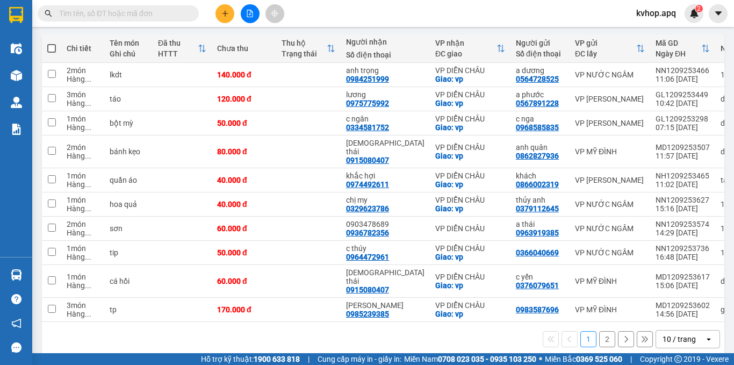
click at [599, 331] on button "2" at bounding box center [607, 339] width 16 height 16
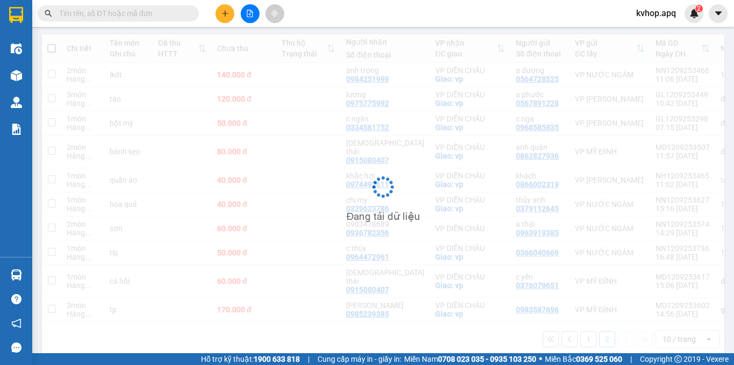
scroll to position [49, 0]
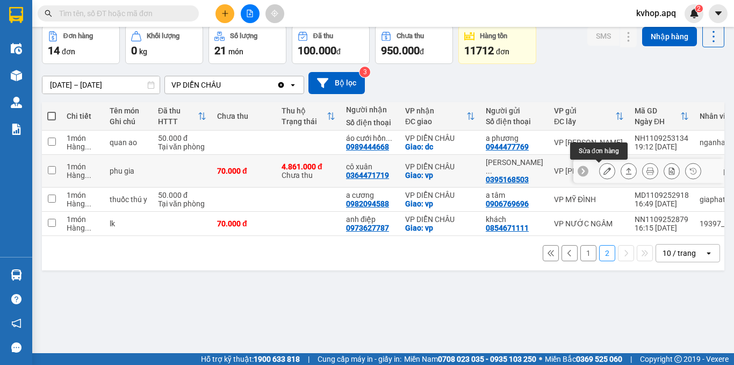
click at [604, 172] on icon at bounding box center [608, 171] width 8 height 8
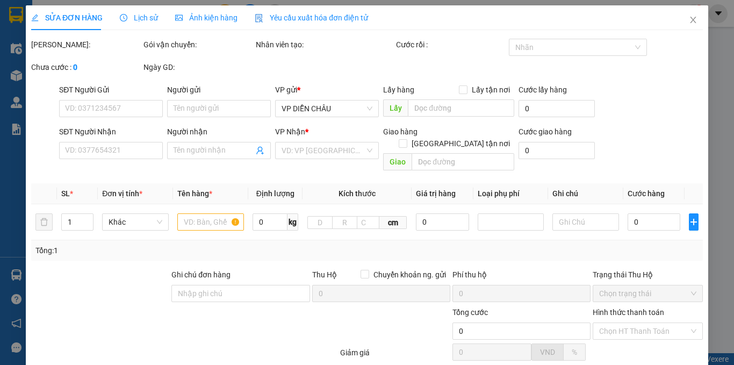
type input "0395168503"
type input "[PERSON_NAME] 020087037781 sacombank"
type input "0364471719"
type input "cô xuân"
checkbox input "true"
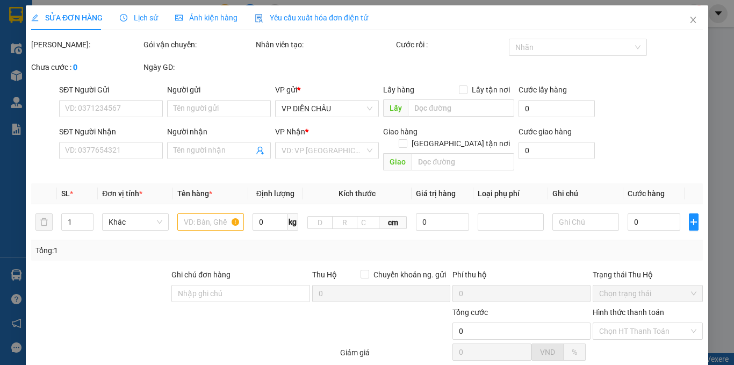
type input "vp"
type input "70.000"
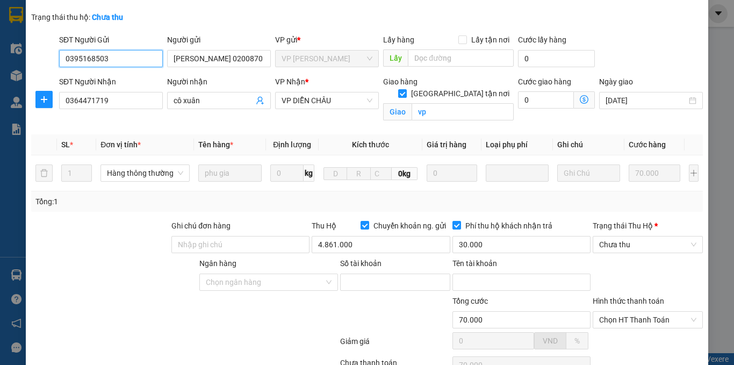
scroll to position [138, 0]
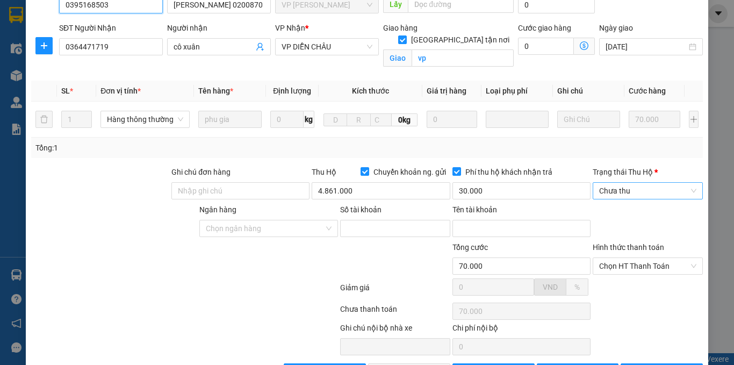
click at [619, 183] on span "Chưa thu" at bounding box center [647, 191] width 97 height 16
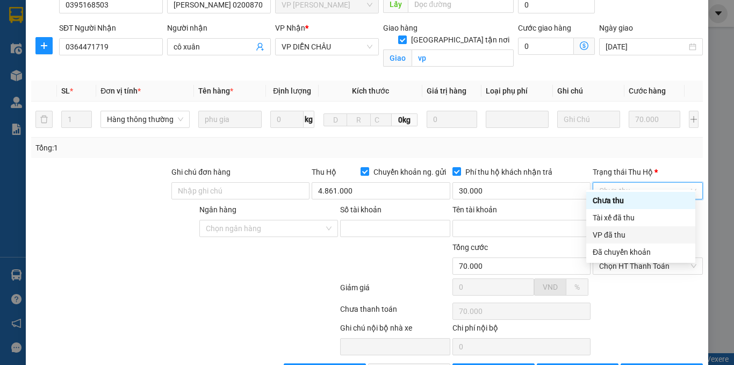
click at [597, 232] on div "VP đã thu" at bounding box center [641, 235] width 96 height 12
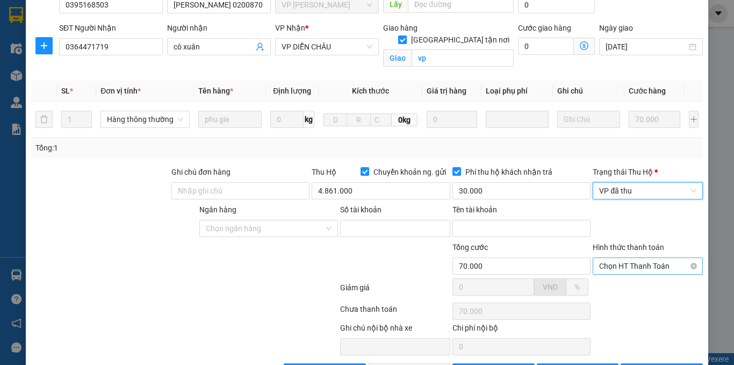
click at [628, 258] on span "Chọn HT Thanh Toán" at bounding box center [647, 266] width 97 height 16
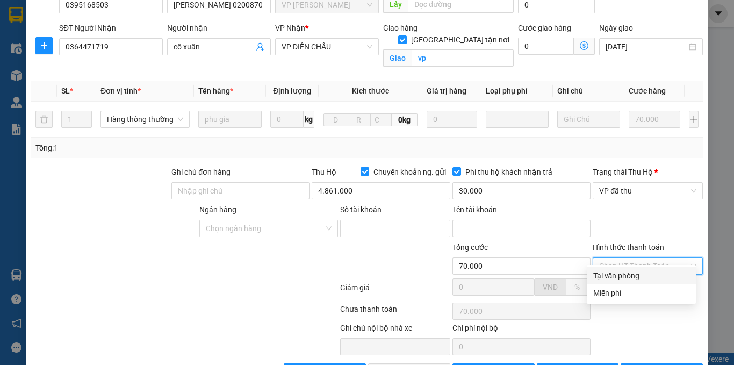
click at [618, 277] on div "Tại văn phòng" at bounding box center [641, 276] width 96 height 12
type input "0"
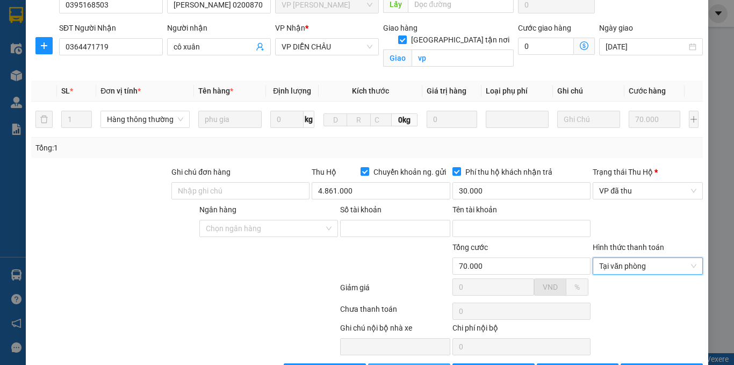
click at [406, 364] on span "[PERSON_NAME] và Giao hàng" at bounding box center [440, 372] width 103 height 12
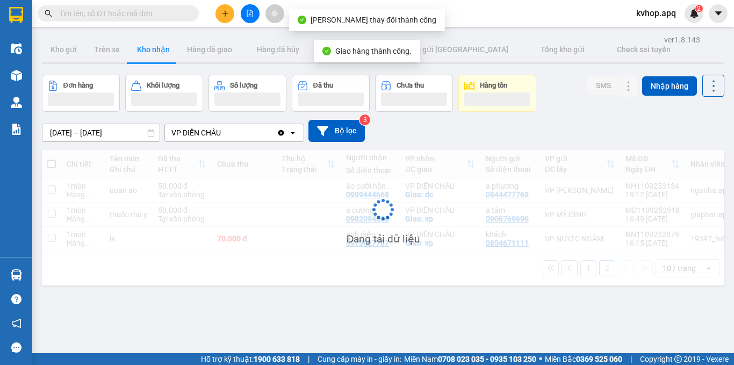
scroll to position [49, 0]
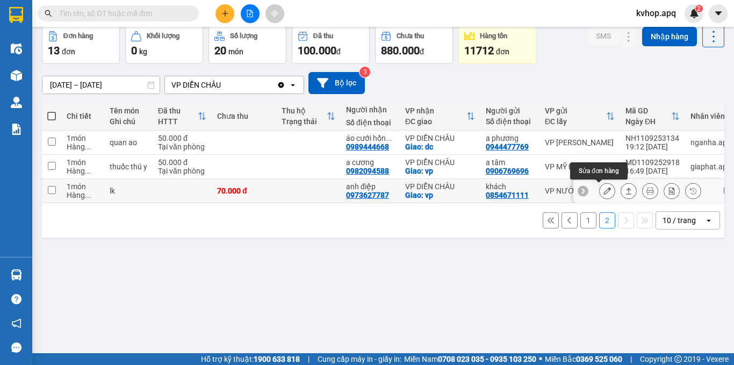
click at [604, 192] on icon at bounding box center [608, 191] width 8 height 8
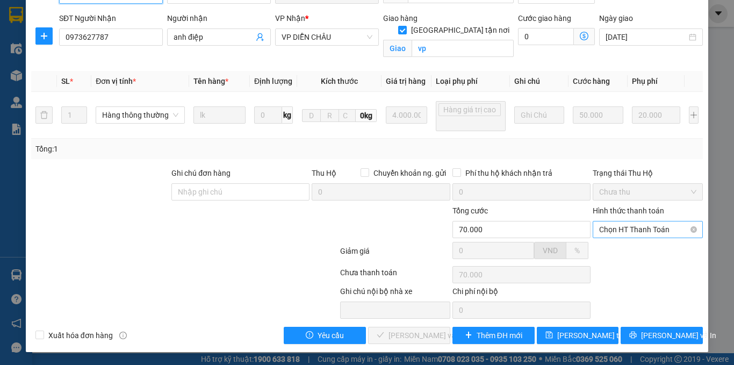
scroll to position [125, 0]
click at [618, 232] on span "Chọn HT Thanh Toán" at bounding box center [647, 229] width 97 height 16
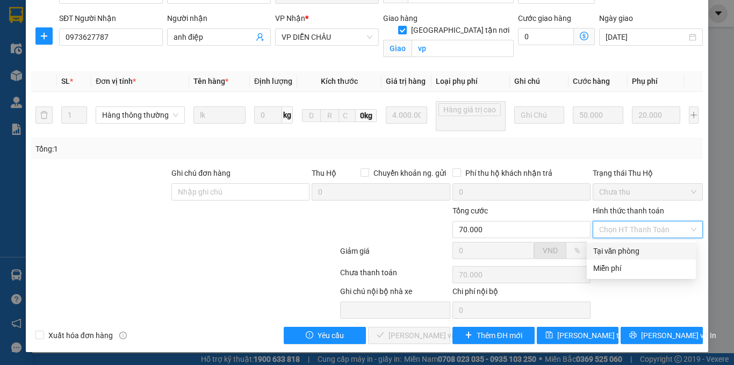
click at [610, 257] on div "Tại văn phòng" at bounding box center [641, 250] width 109 height 17
type input "0"
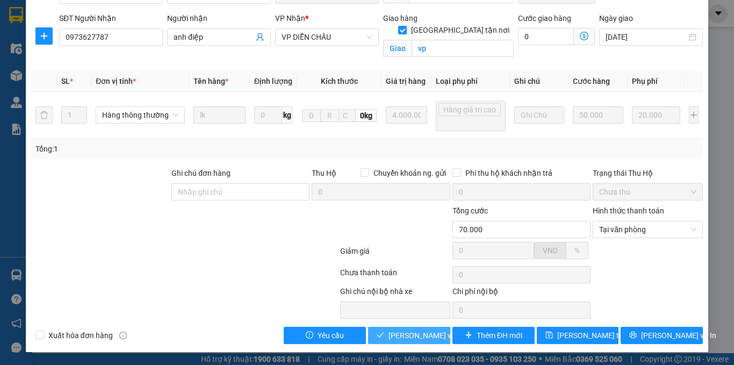
drag, startPoint x: 427, startPoint y: 336, endPoint x: 423, endPoint y: 332, distance: 6.5
click at [426, 336] on span "[PERSON_NAME] và Giao hàng" at bounding box center [440, 336] width 103 height 12
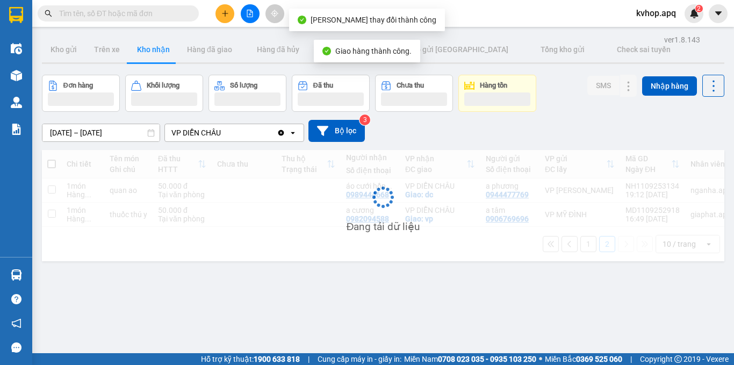
scroll to position [49, 0]
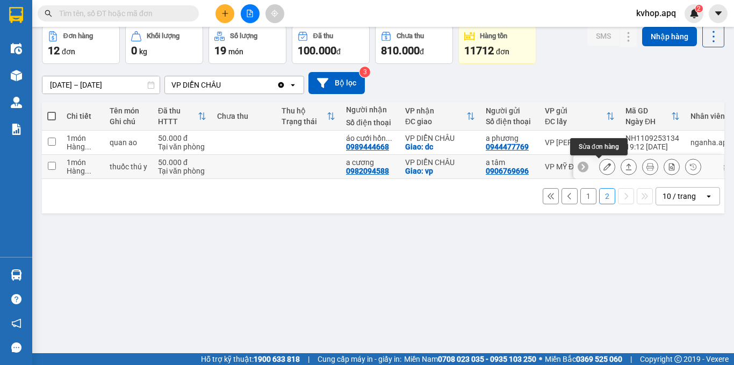
click at [604, 168] on icon at bounding box center [608, 167] width 8 height 8
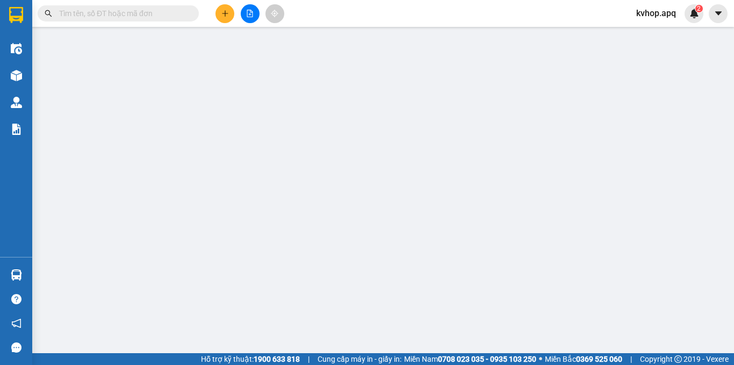
type input "0906769696"
type input "a tâm"
type input "0982094588"
type input "a cương"
checkbox input "true"
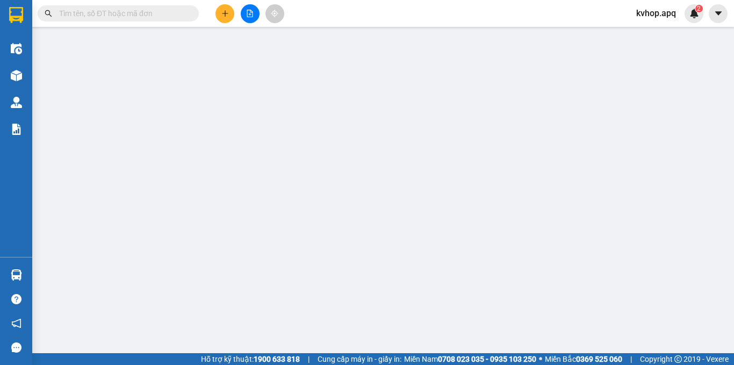
type input "vp"
type input "50.000"
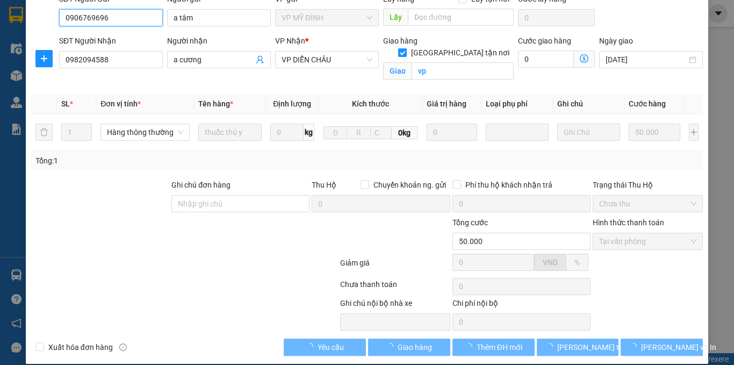
scroll to position [103, 0]
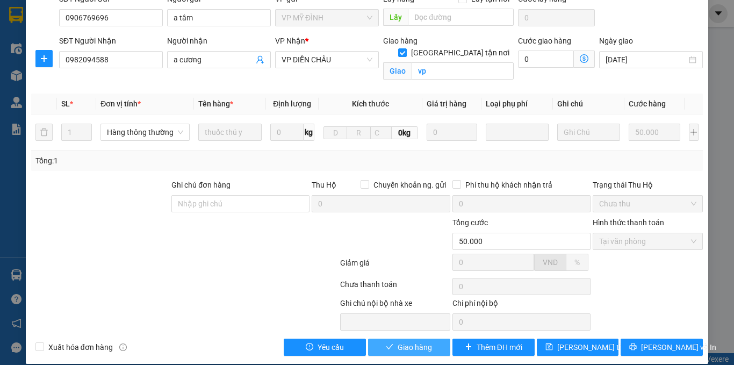
click at [412, 341] on span "Giao hàng" at bounding box center [415, 347] width 34 height 12
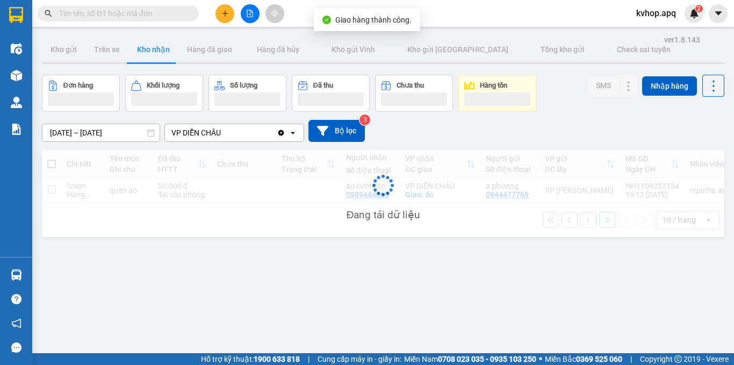
scroll to position [49, 0]
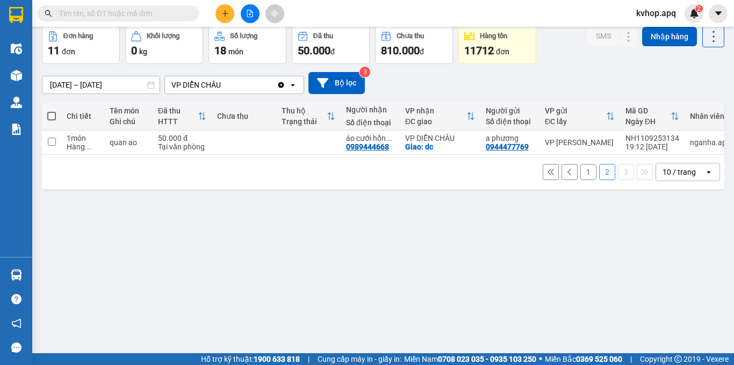
click at [581, 174] on button "1" at bounding box center [589, 172] width 16 height 16
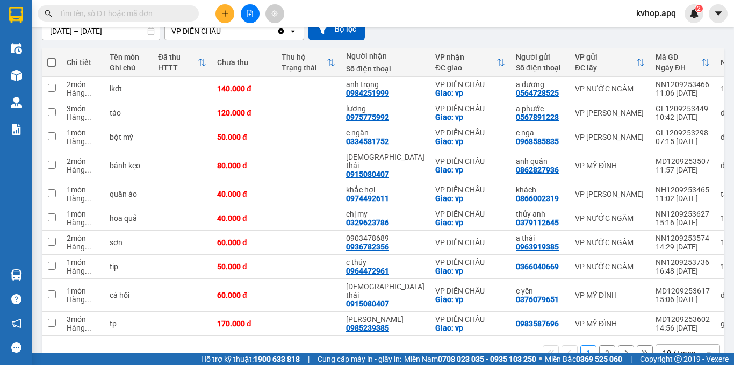
scroll to position [0, 0]
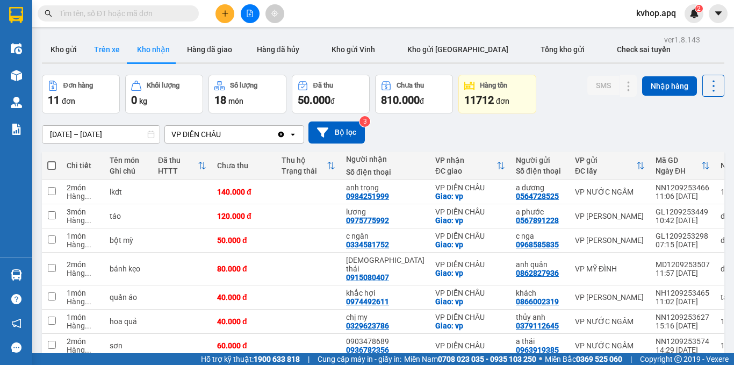
click at [106, 45] on button "Trên xe" at bounding box center [106, 50] width 43 height 26
type input "[DATE] – [DATE]"
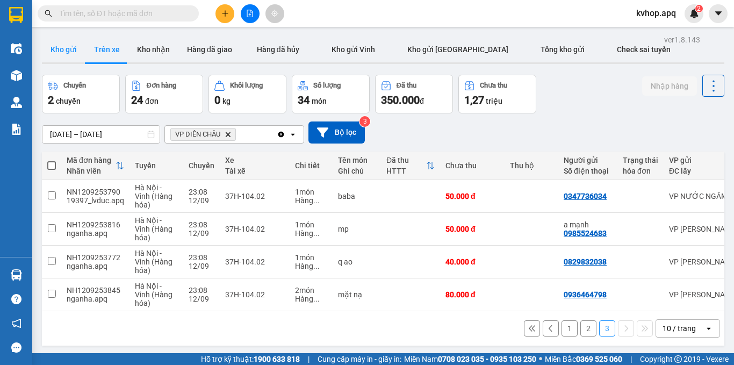
click at [44, 47] on button "Kho gửi" at bounding box center [64, 50] width 44 height 26
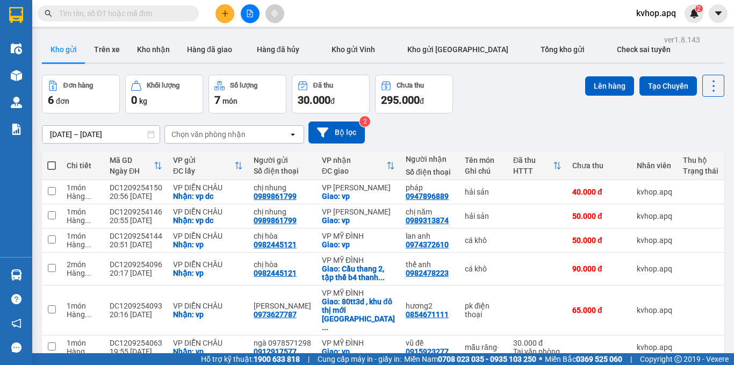
click at [42, 37] on button "Kho gửi" at bounding box center [64, 50] width 44 height 26
